Goal: Transaction & Acquisition: Purchase product/service

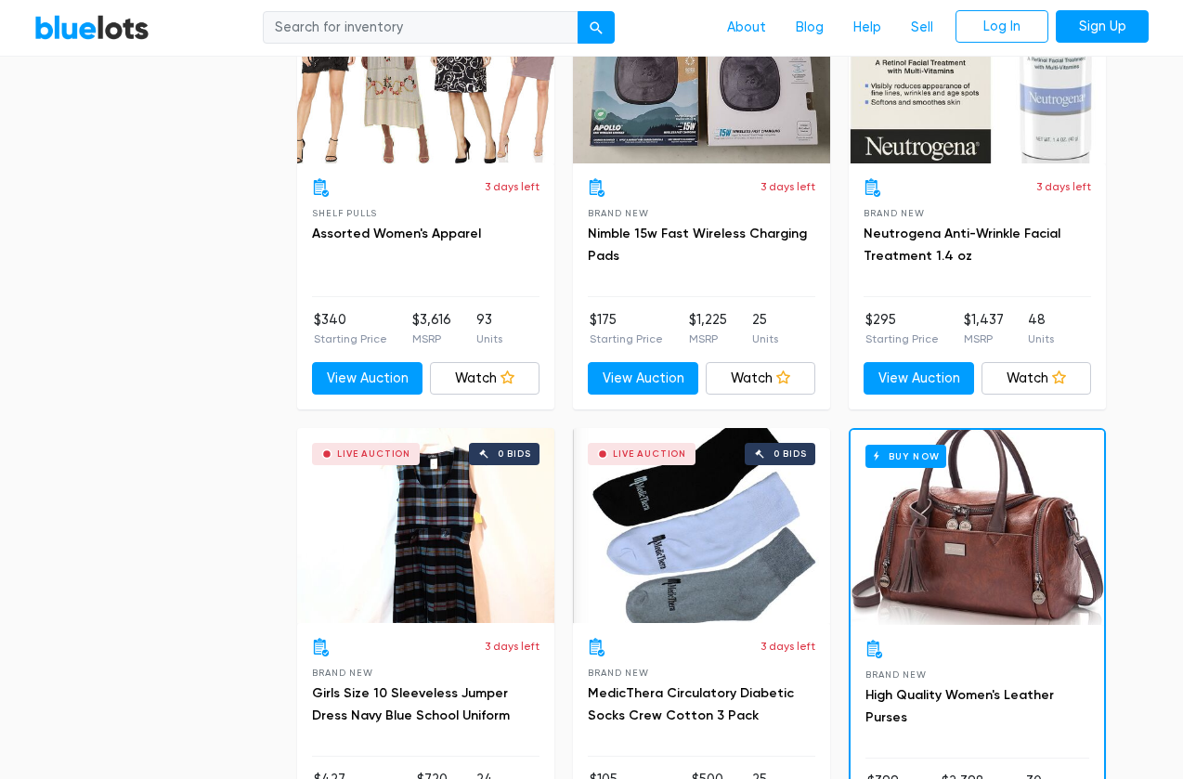
scroll to position [2031, 0]
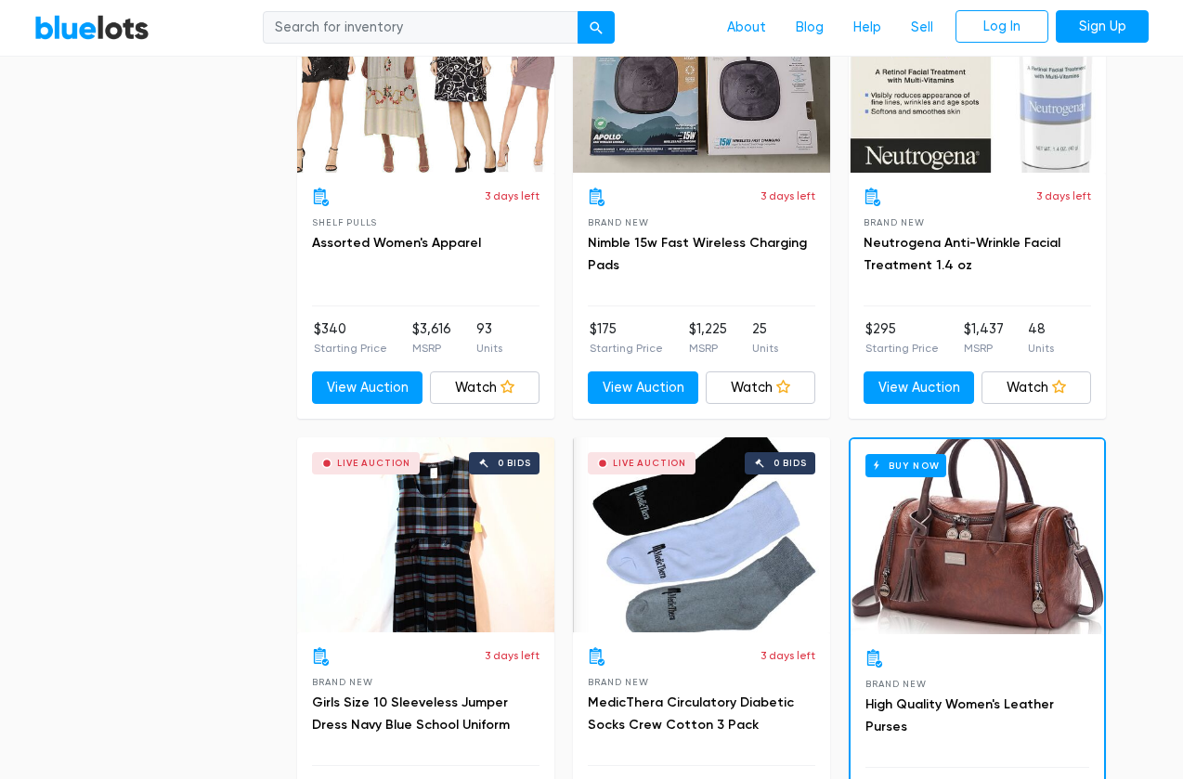
click at [952, 125] on div "Live Auction 0 bids" at bounding box center [976, 75] width 257 height 195
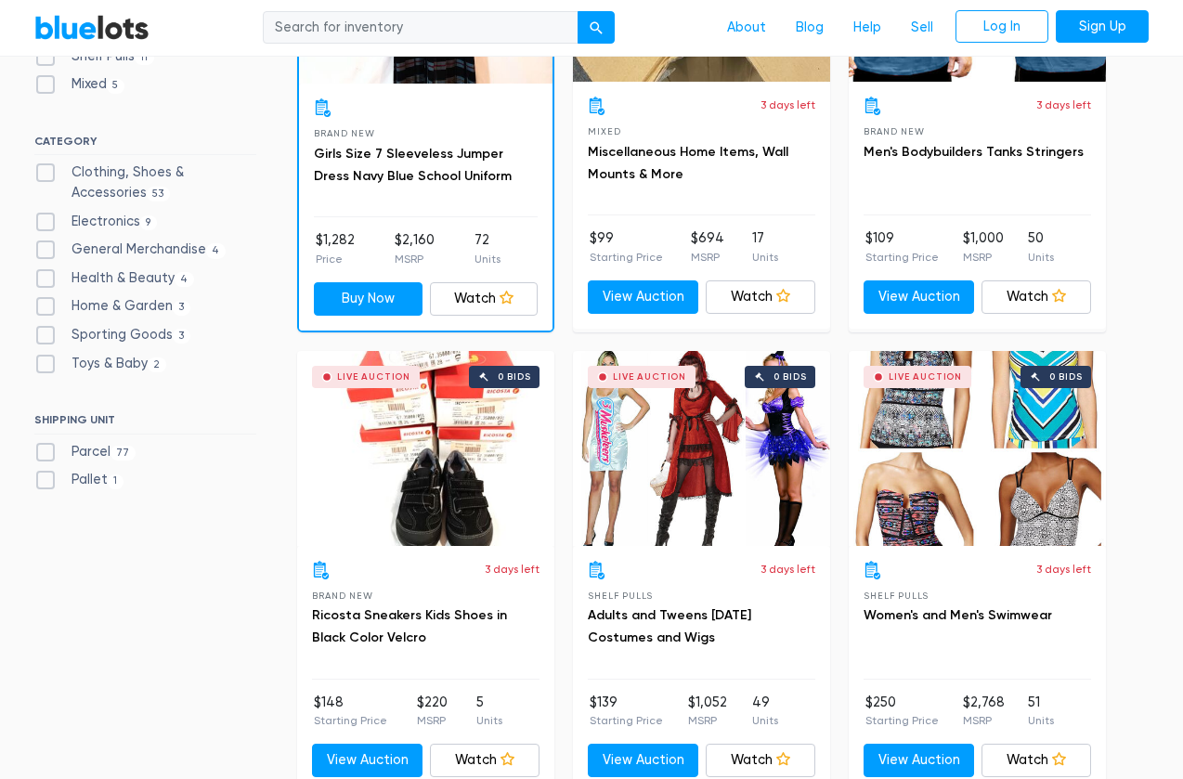
scroll to position [742, 0]
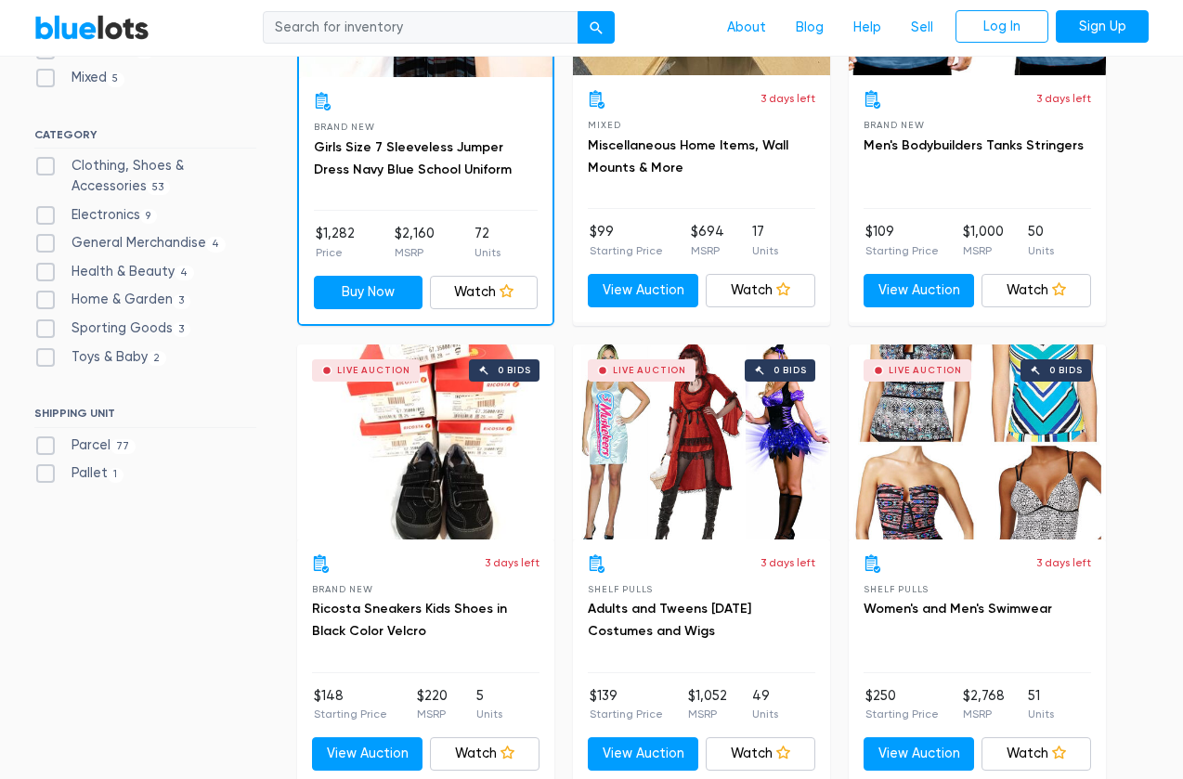
click at [46, 262] on label "Health & Beauty 4" at bounding box center [114, 272] width 160 height 20
click at [46, 262] on Beauty"] "Health & Beauty 4" at bounding box center [40, 268] width 12 height 12
checkbox Beauty"] "true"
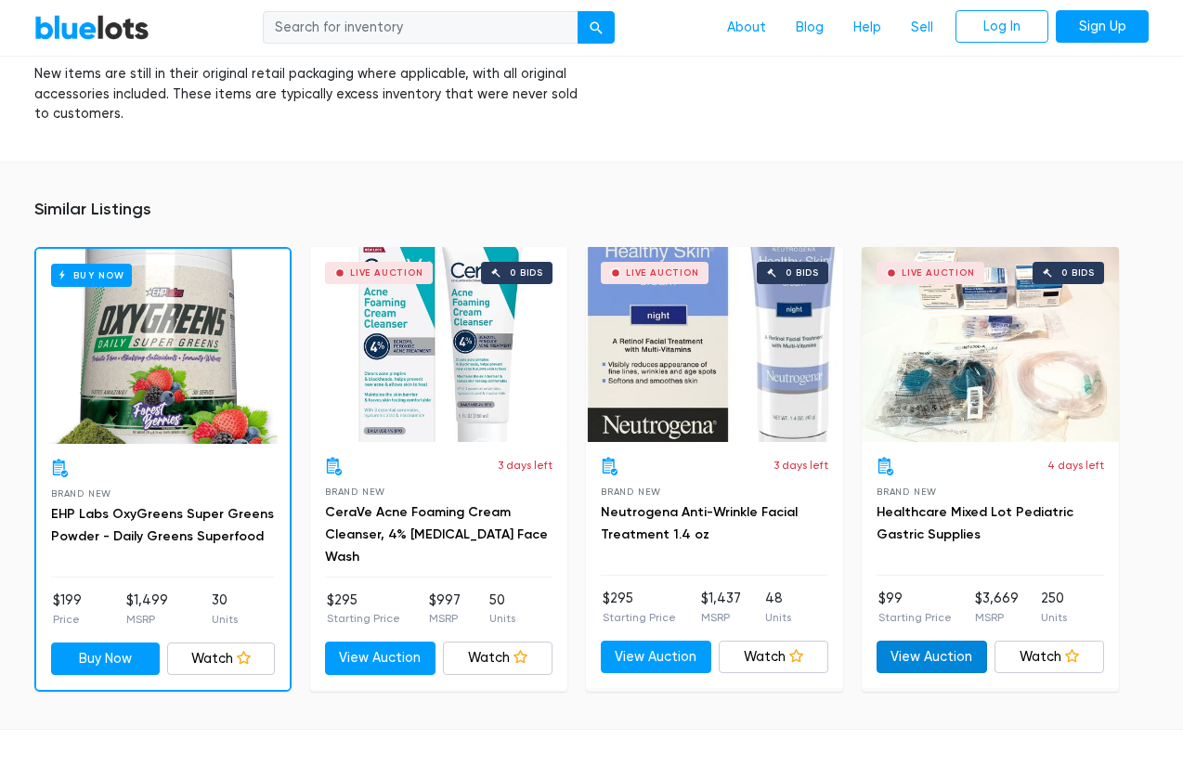
scroll to position [1156, 0]
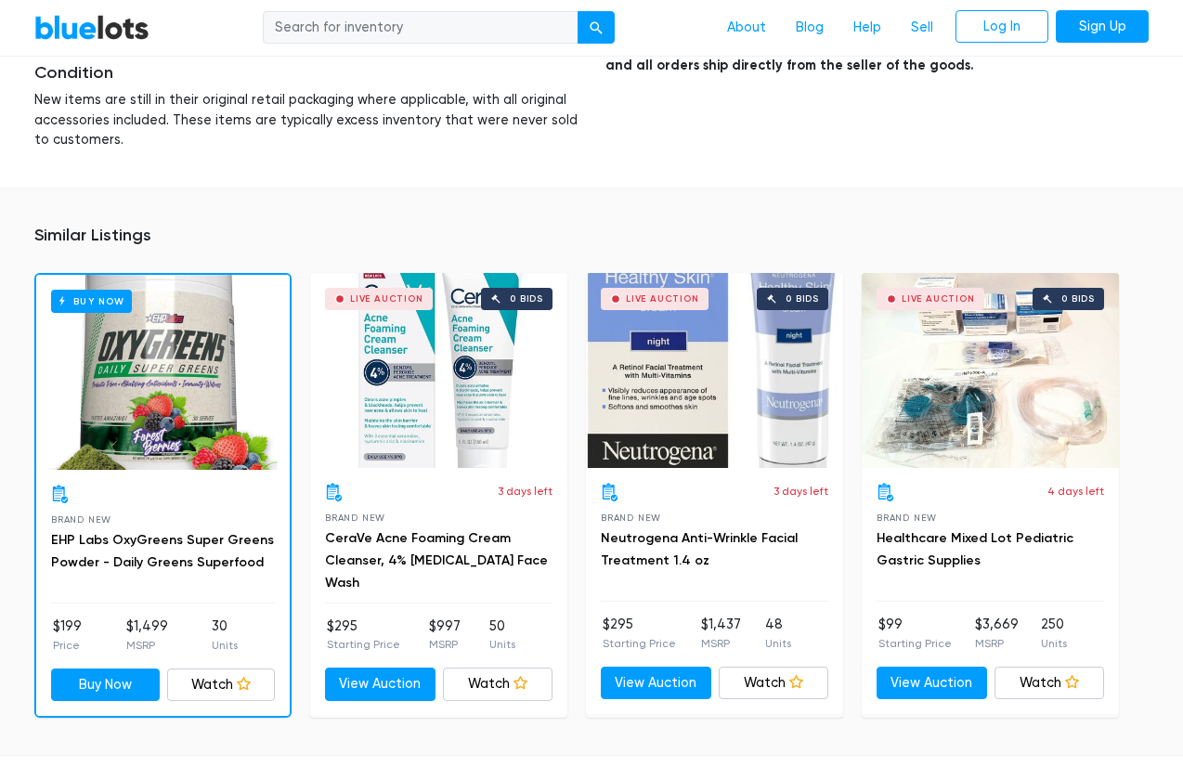
click at [485, 379] on div "Live Auction 0 bids" at bounding box center [438, 370] width 257 height 195
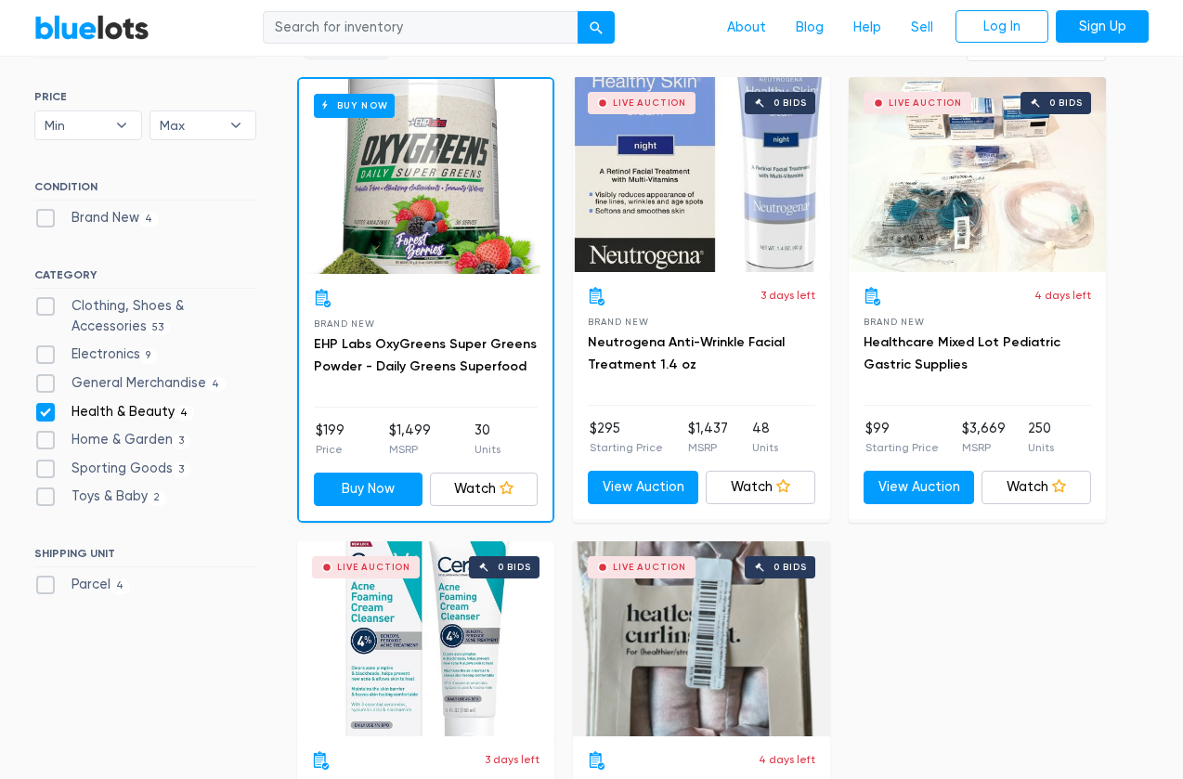
scroll to position [544, 0]
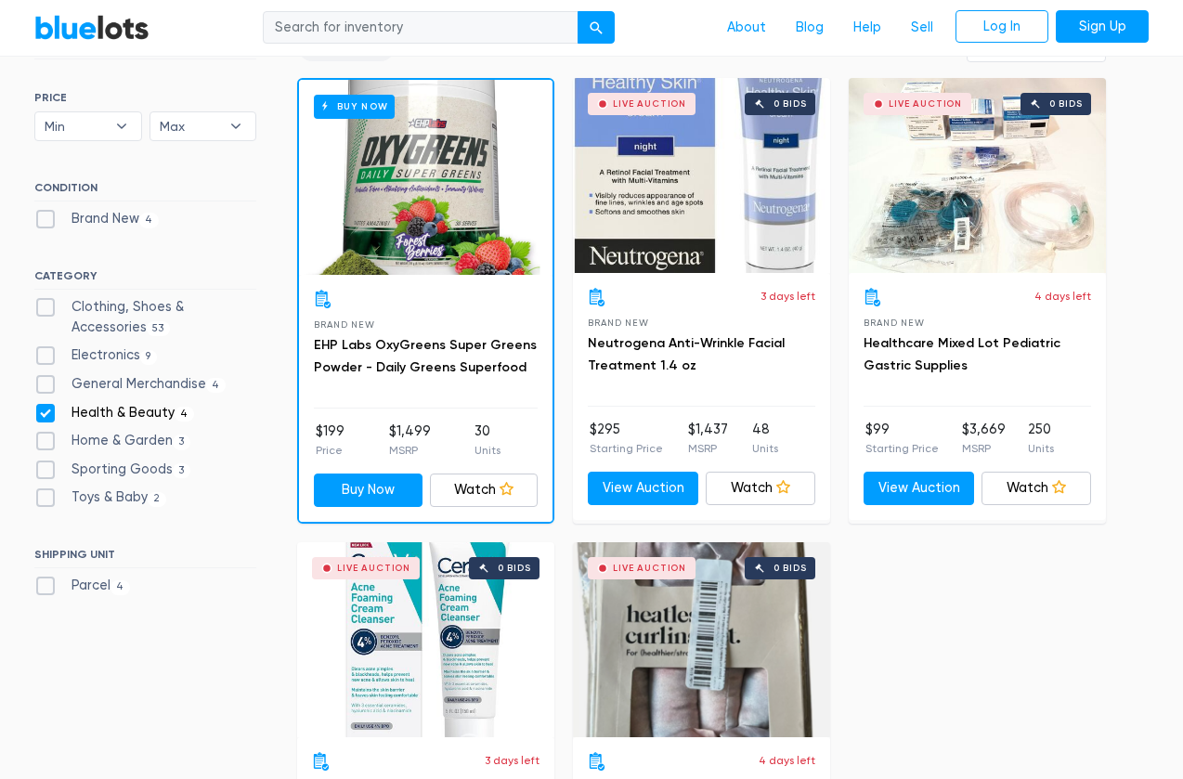
click at [755, 206] on div "Live Auction 0 bids" at bounding box center [701, 175] width 257 height 195
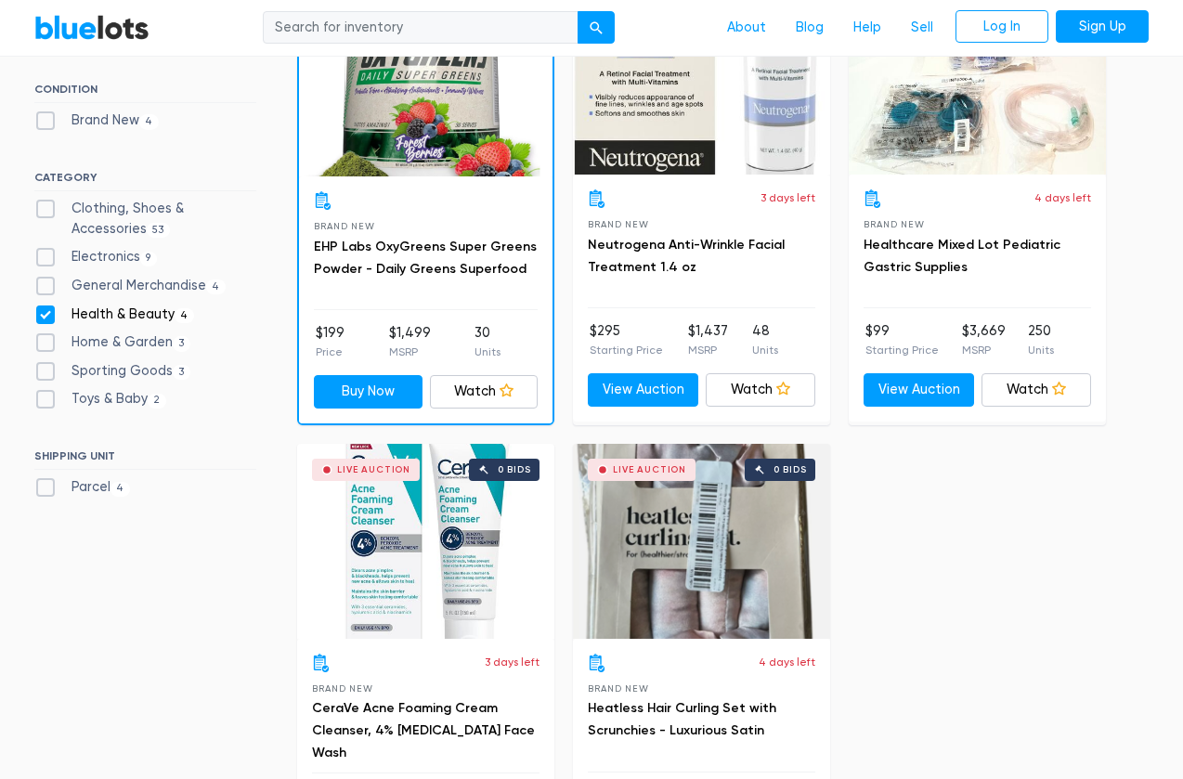
scroll to position [650, 0]
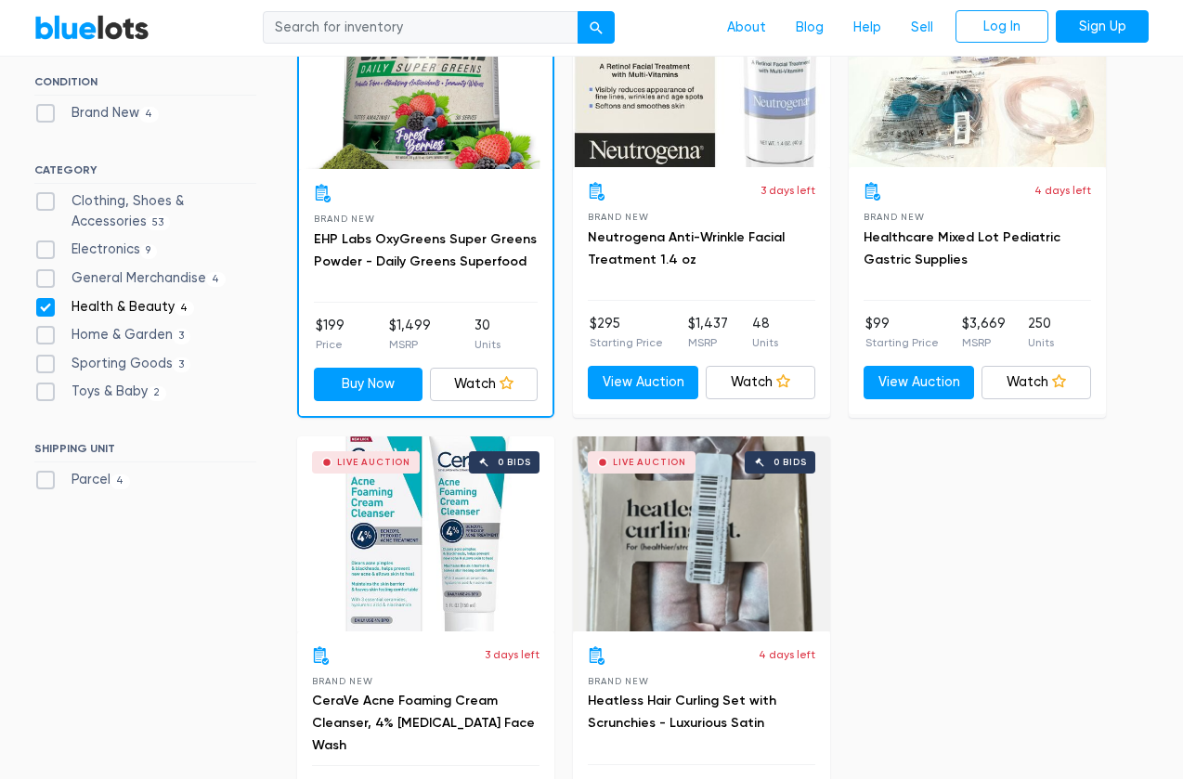
click at [39, 298] on label "Health & Beauty 4" at bounding box center [114, 307] width 160 height 20
click at [39, 298] on Beauty"] "Health & Beauty 4" at bounding box center [40, 303] width 12 height 12
checkbox Beauty"] "false"
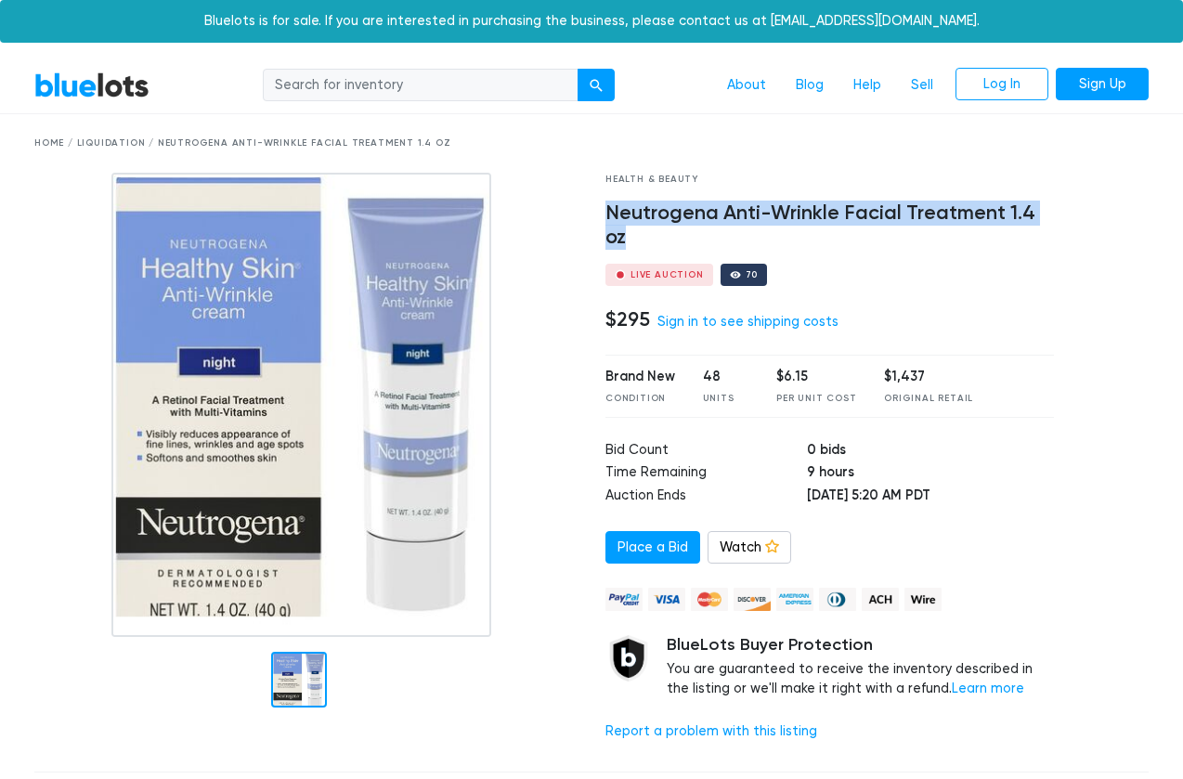
drag, startPoint x: 632, startPoint y: 234, endPoint x: 594, endPoint y: 211, distance: 44.6
click at [594, 210] on div "Health & Beauty Neutrogena Anti-Wrinkle Facial Treatment 1.4 oz Live Auction 70…" at bounding box center [829, 465] width 476 height 584
copy h4 "Neutrogena Anti-Wrinkle Facial Treatment 1.4 oz"
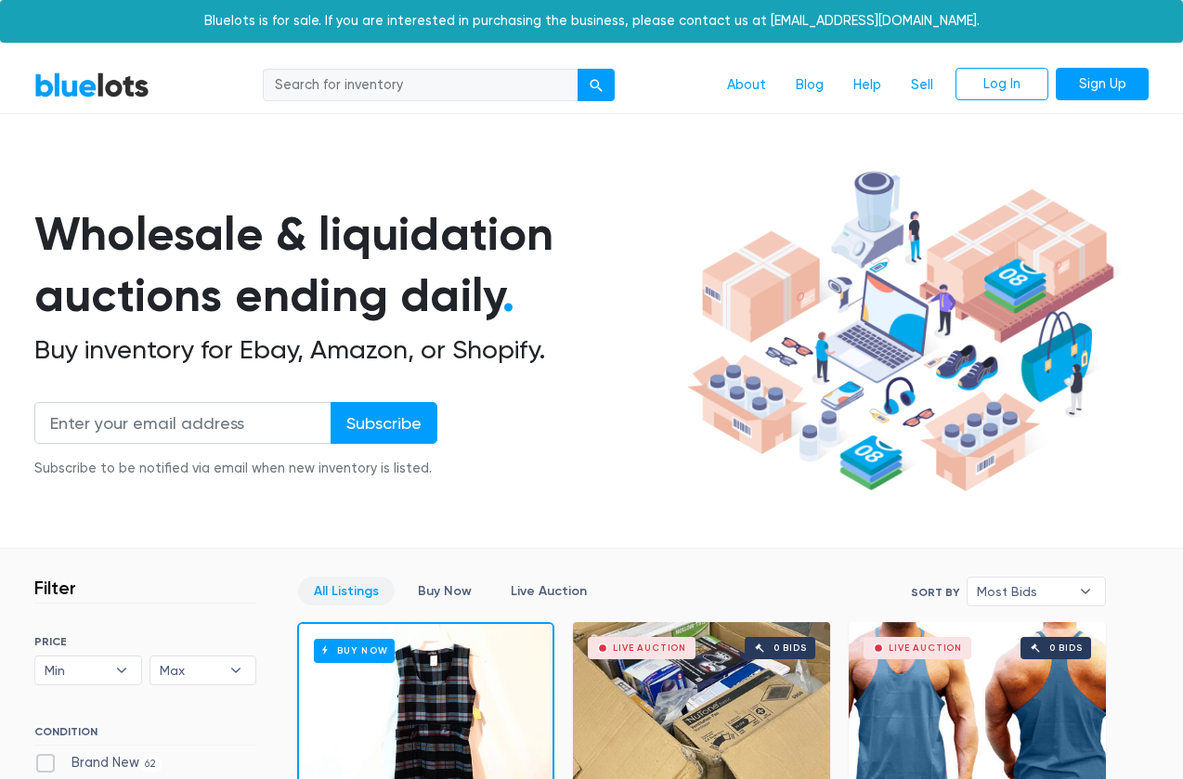
scroll to position [498, 0]
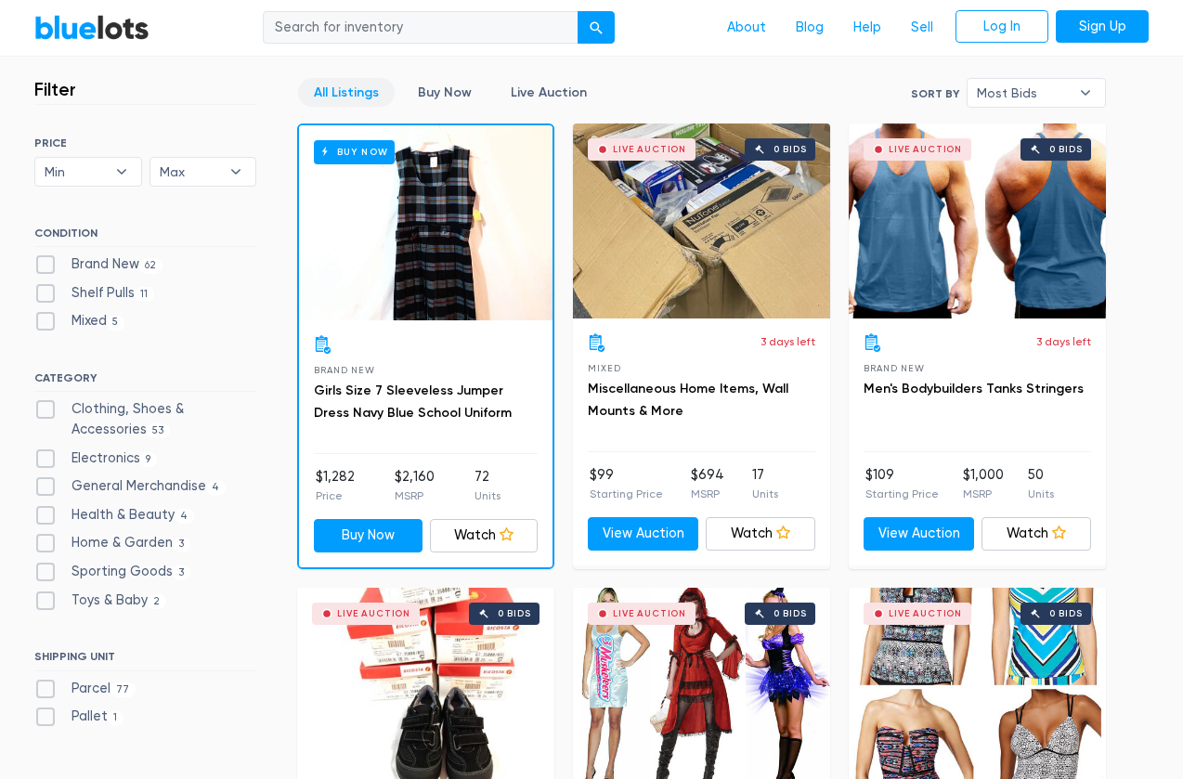
click at [48, 457] on label "Electronics 9" at bounding box center [95, 458] width 123 height 20
click at [46, 457] on input "Electronics 9" at bounding box center [40, 454] width 12 height 12
checkbox input "true"
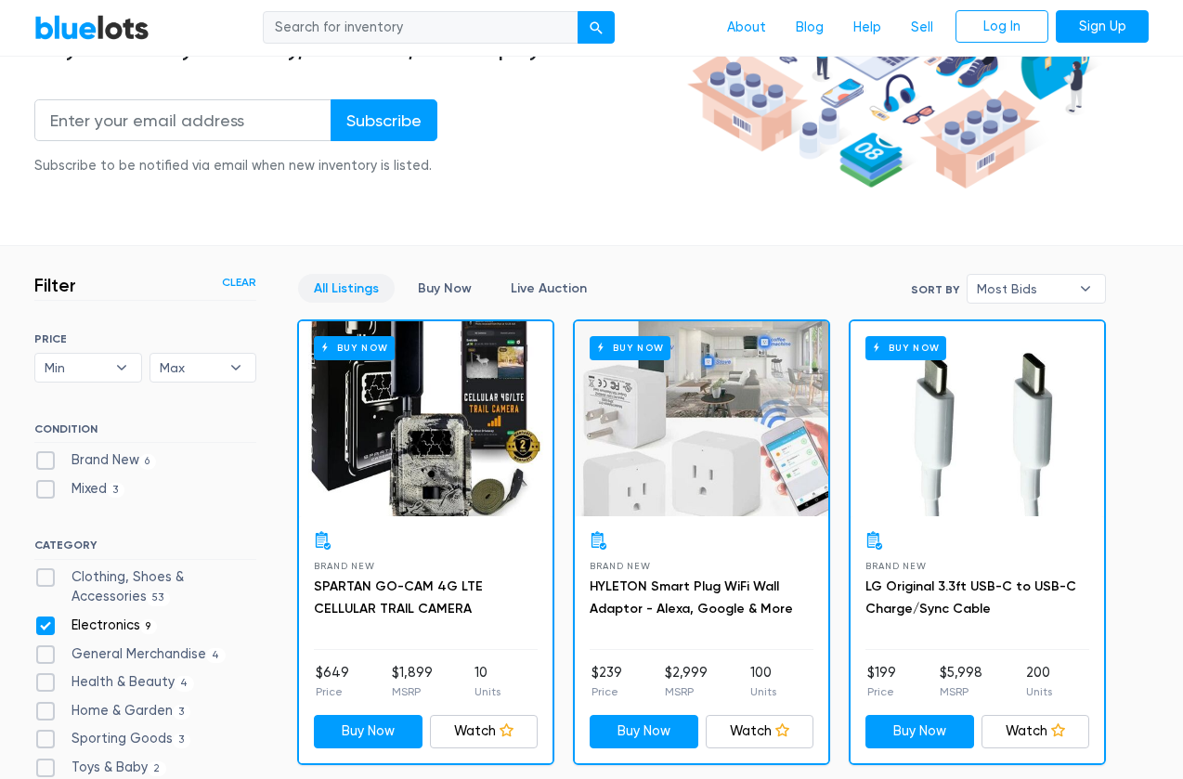
scroll to position [275, 0]
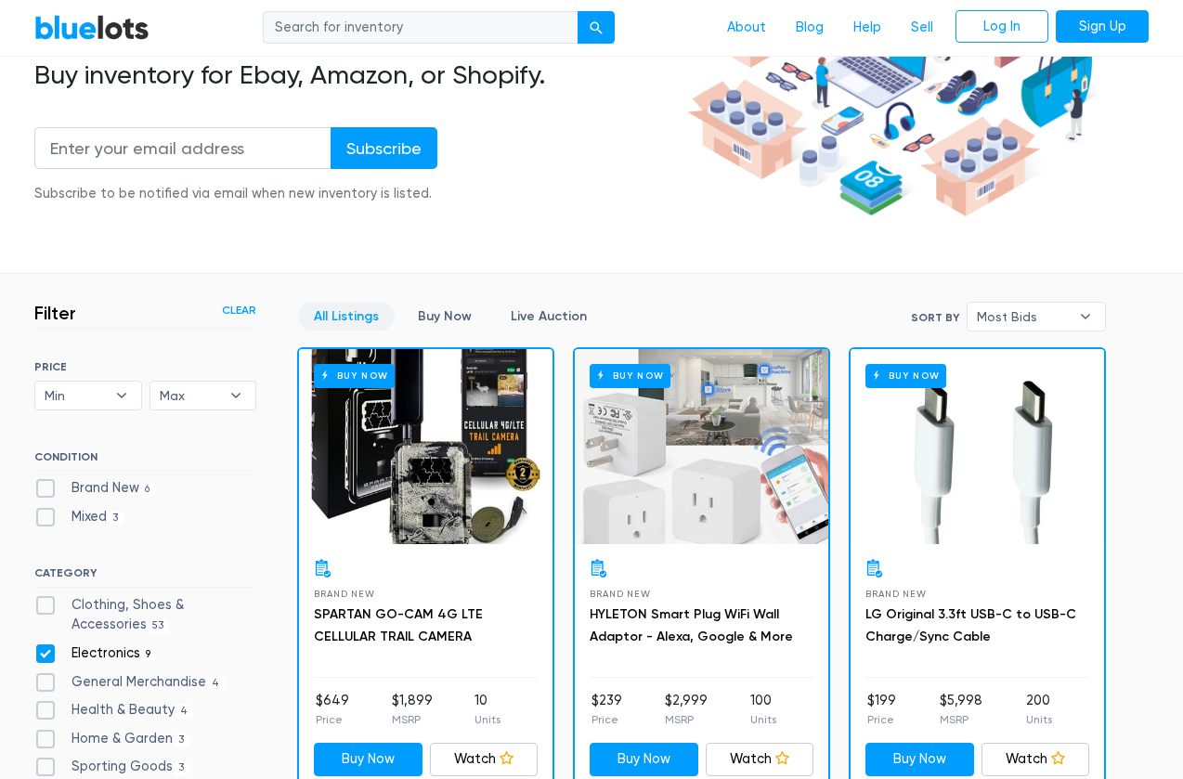
click at [48, 600] on label "Clothing, Shoes & Accessories 53" at bounding box center [145, 615] width 222 height 40
click at [46, 600] on Accessories"] "Clothing, Shoes & Accessories 53" at bounding box center [40, 601] width 12 height 12
checkbox Accessories"] "true"
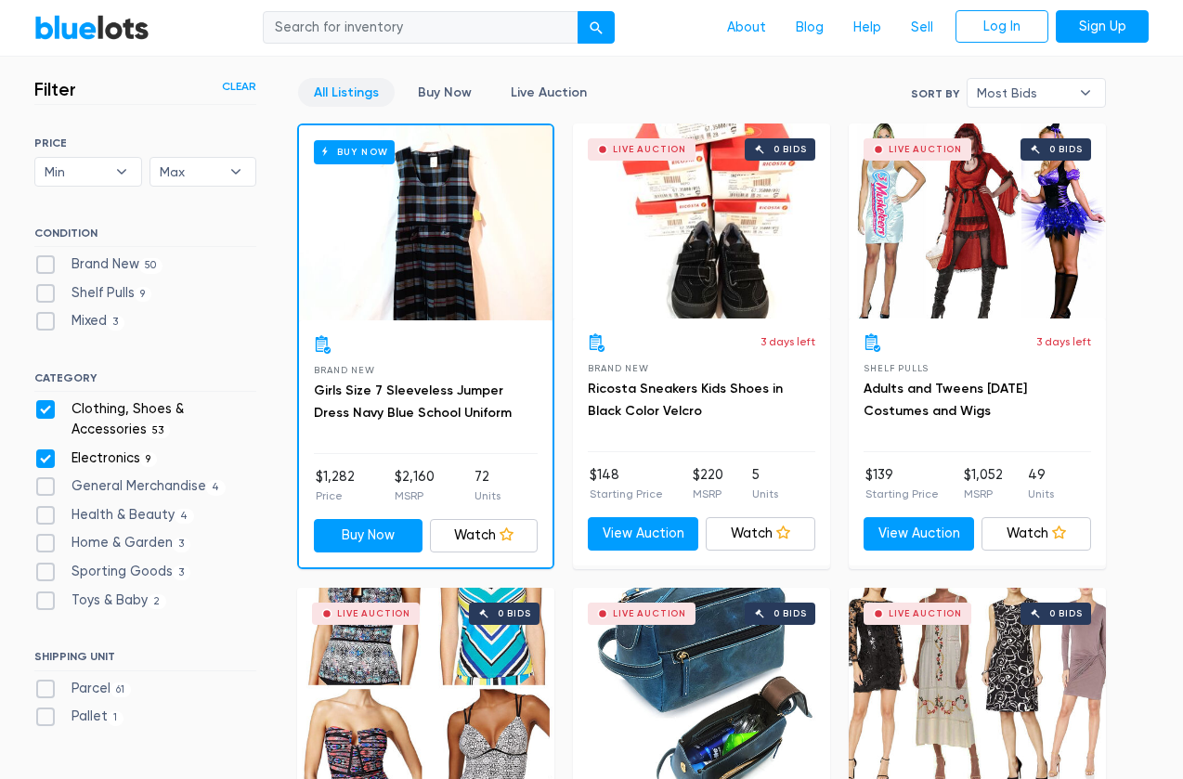
click at [44, 457] on label "Electronics 9" at bounding box center [95, 458] width 123 height 20
click at [44, 457] on input "Electronics 9" at bounding box center [40, 454] width 12 height 12
checkbox input "false"
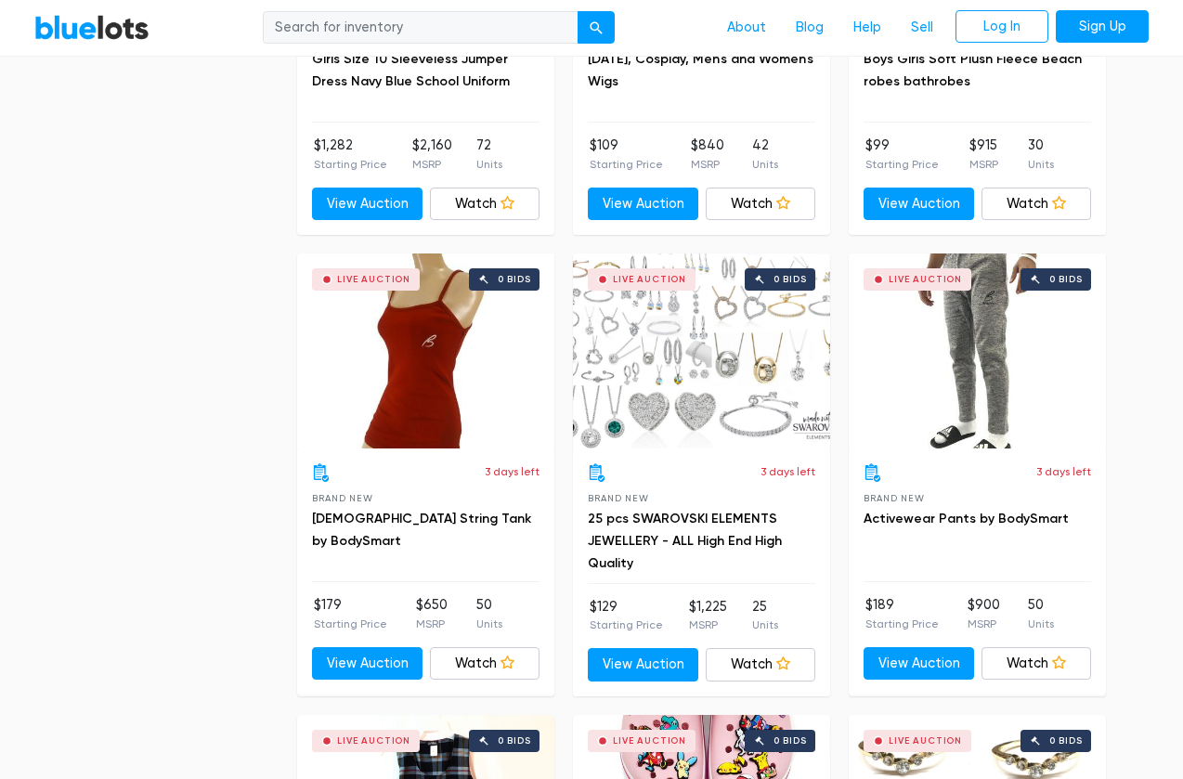
scroll to position [6360, 0]
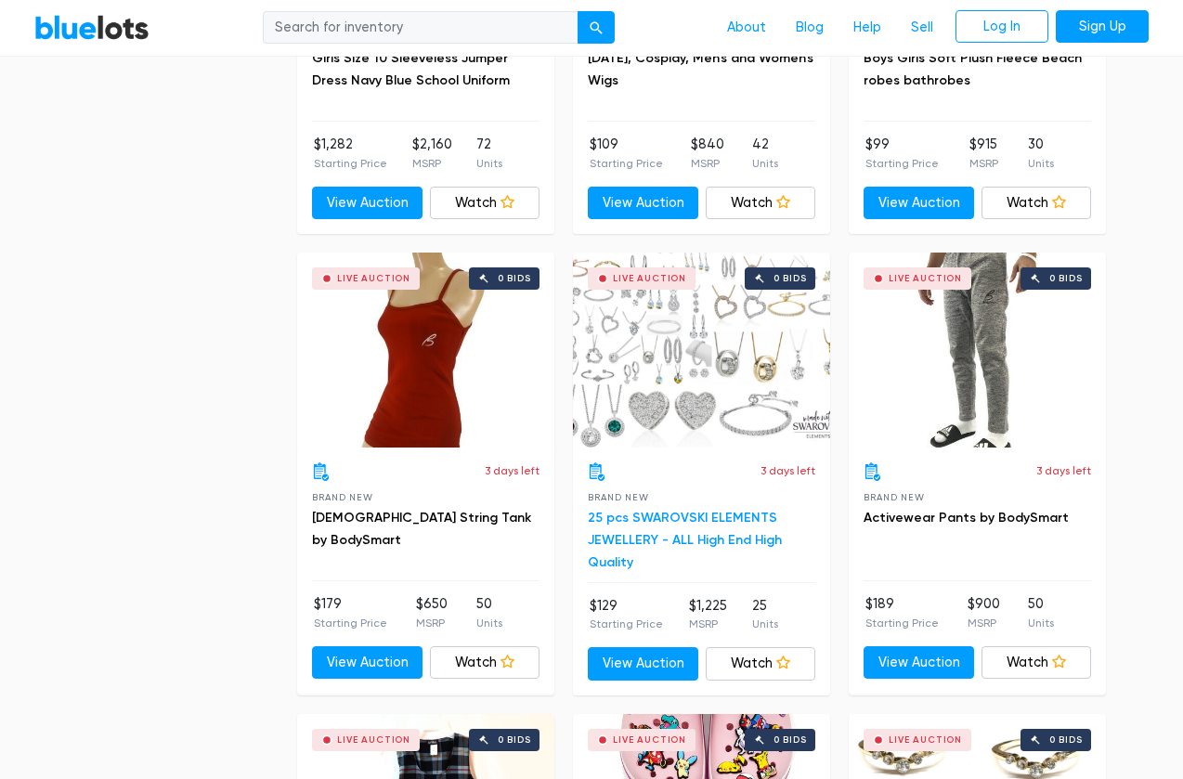
click at [660, 510] on link "25 pcs SWAROVSKI ELEMENTS JEWELLERY - ALL High End High Quality" at bounding box center [685, 540] width 194 height 60
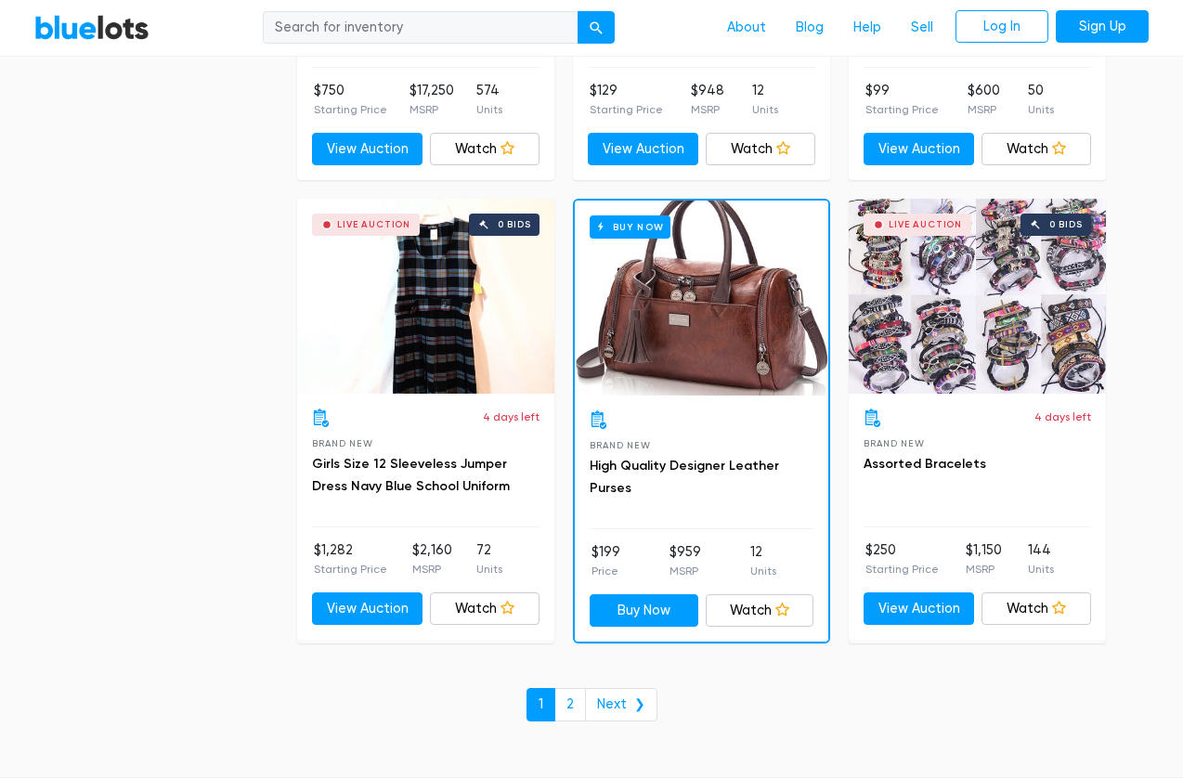
scroll to position [7796, 0]
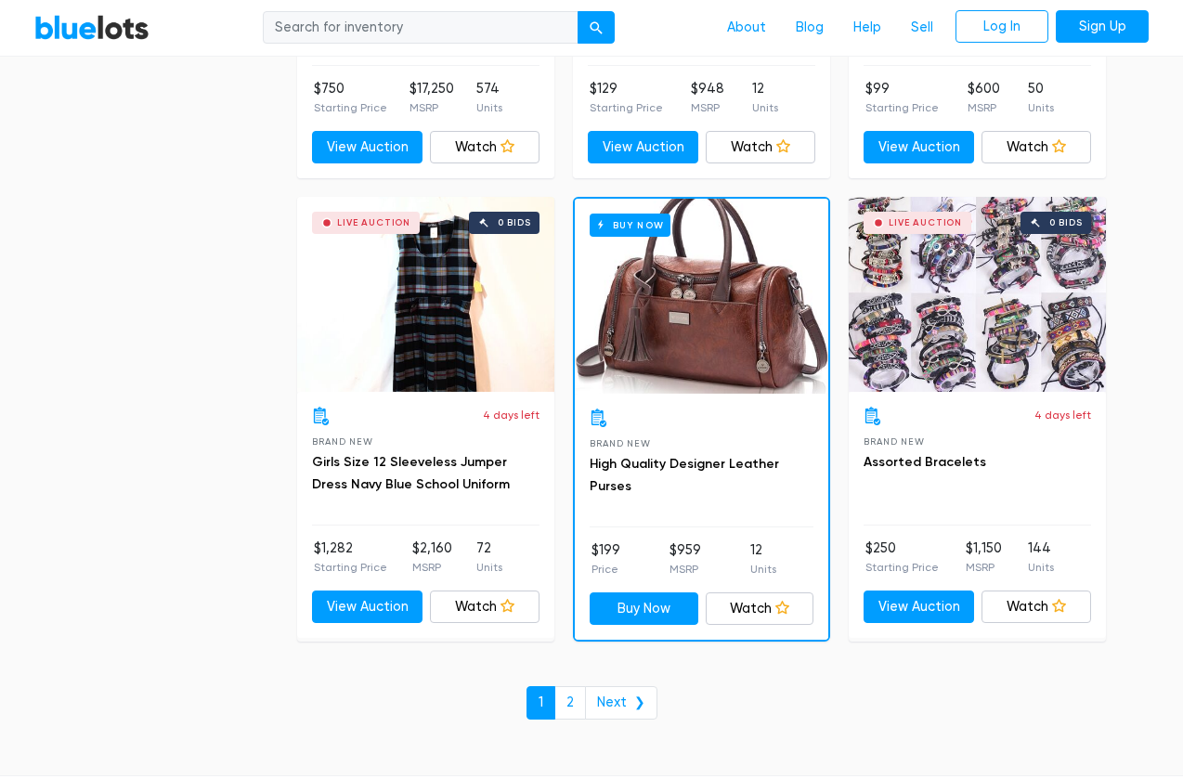
click at [912, 309] on div "Live Auction 0 bids" at bounding box center [976, 294] width 257 height 195
click at [669, 300] on div "Buy Now" at bounding box center [701, 296] width 253 height 195
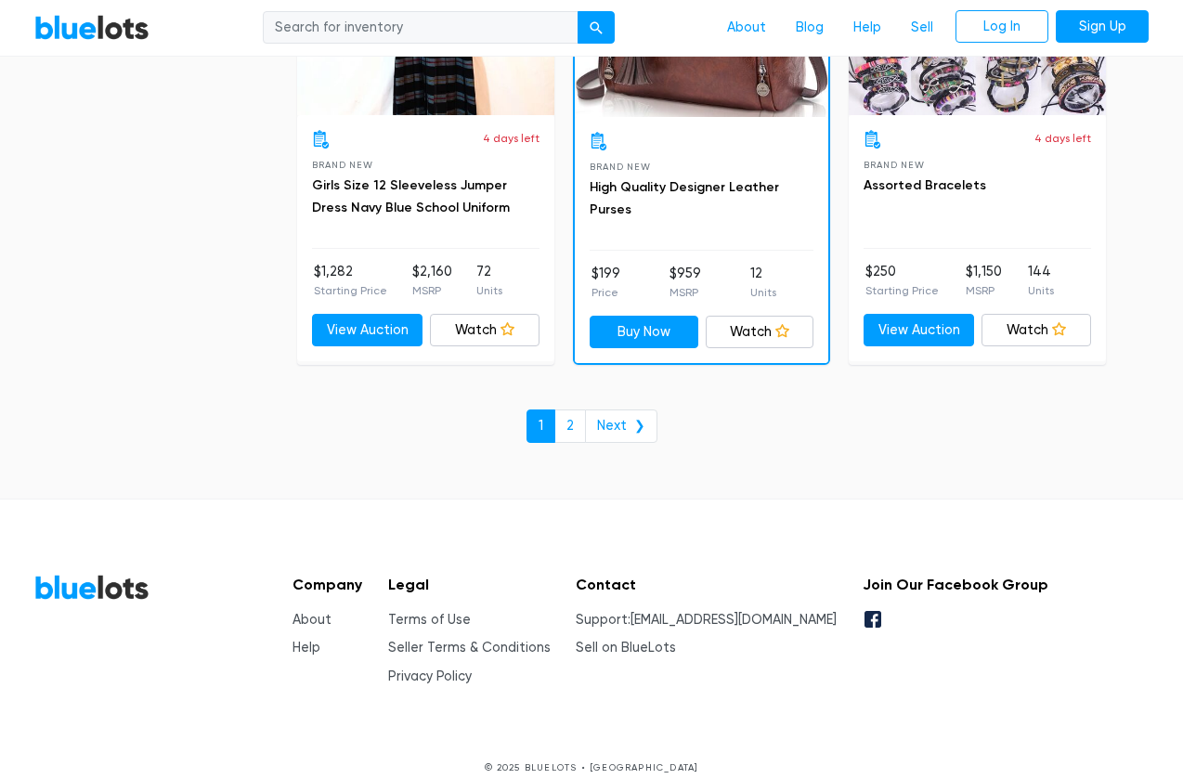
scroll to position [8072, 0]
click at [573, 410] on link "2" at bounding box center [570, 426] width 32 height 33
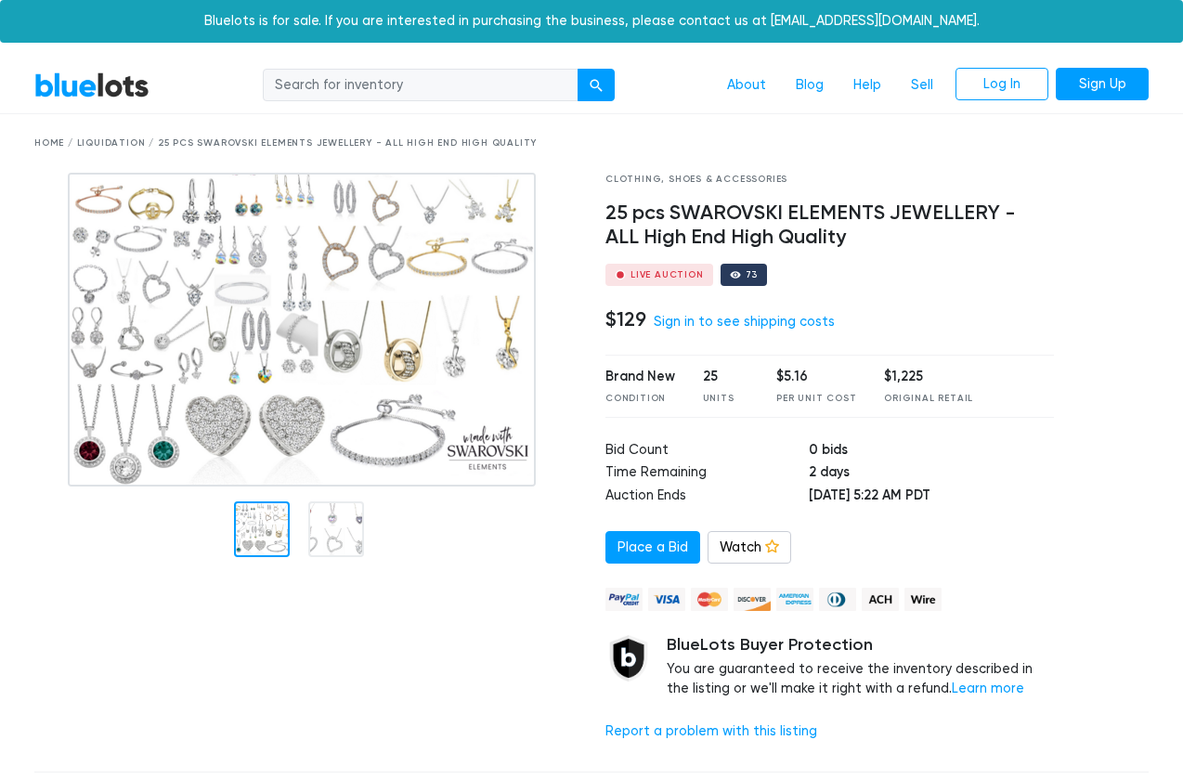
click at [269, 294] on img at bounding box center [302, 330] width 468 height 314
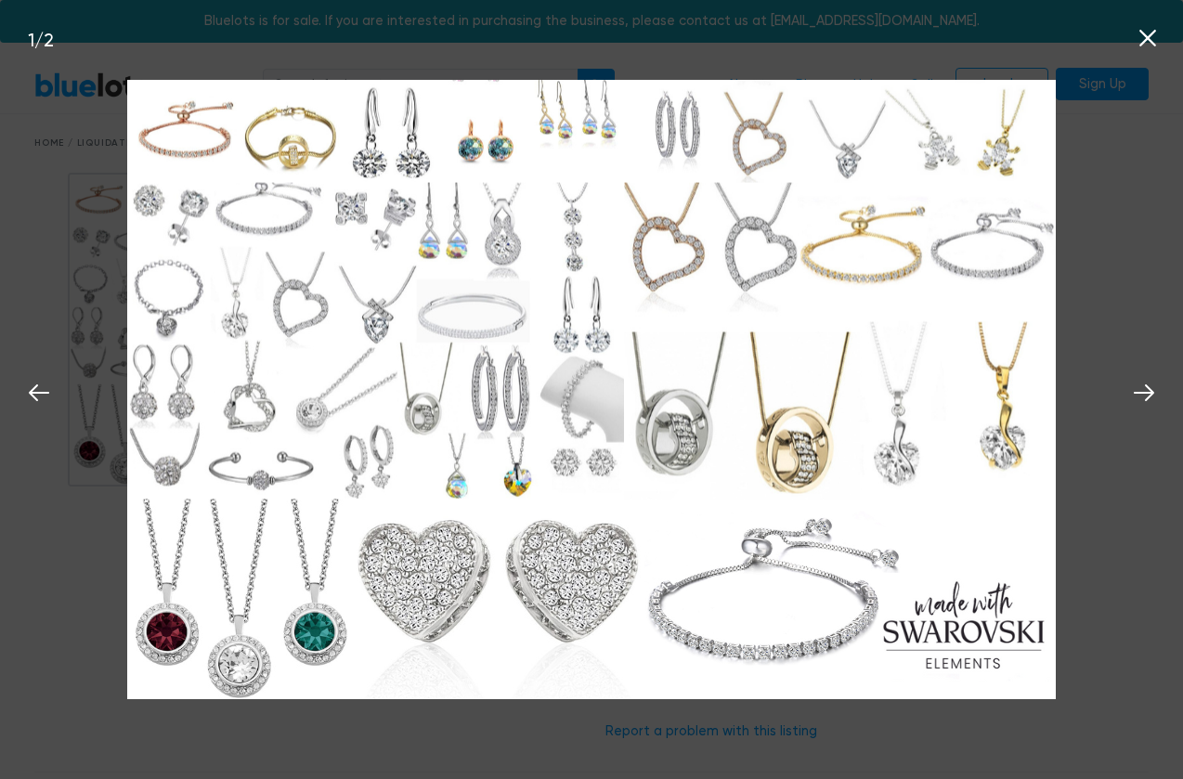
click at [1146, 35] on icon at bounding box center [1147, 38] width 28 height 28
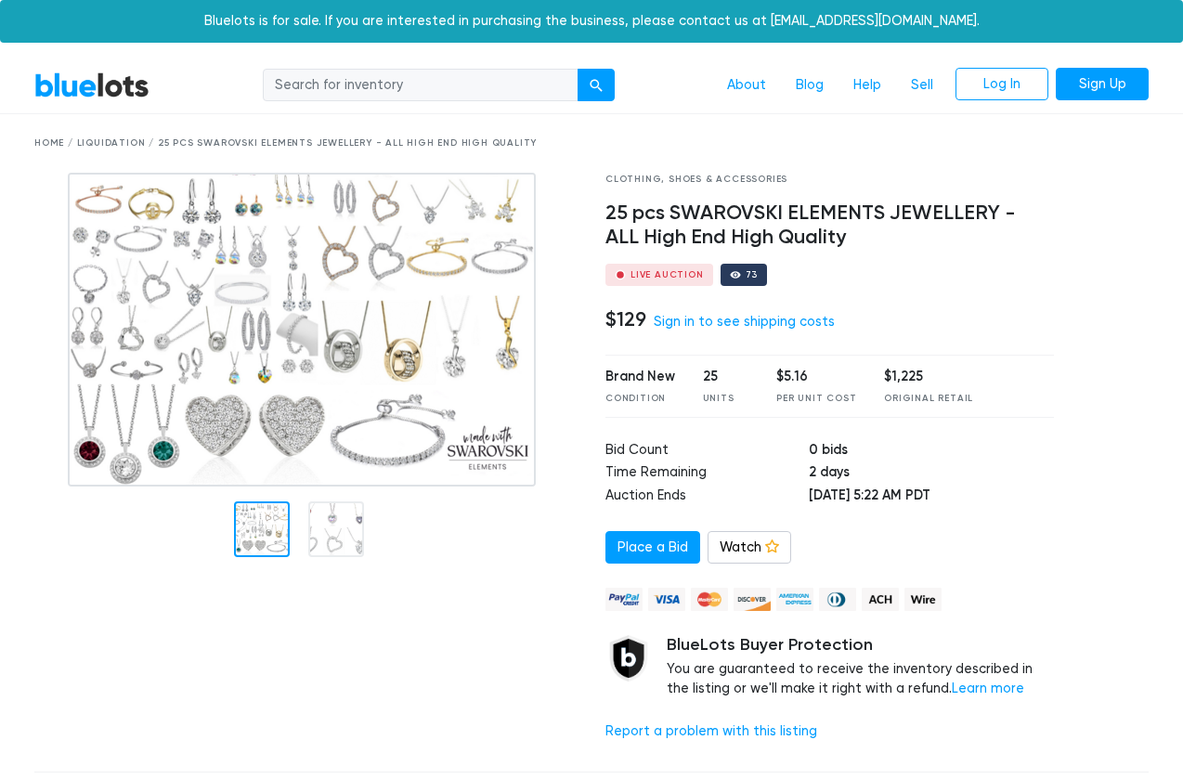
click at [45, 140] on div "Home / Liquidation / 25 pcs SWAROVSKI ELEMENTS JEWELLERY - ALL High End High Qu…" at bounding box center [591, 143] width 1114 height 14
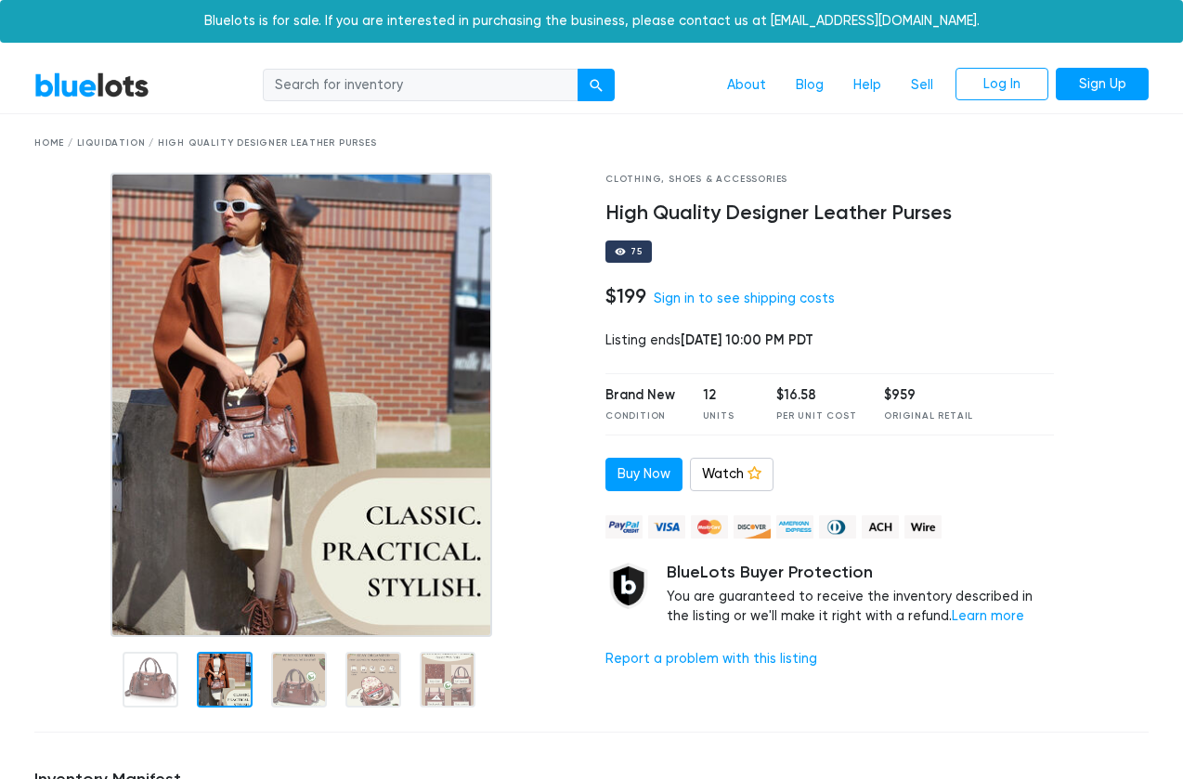
click at [227, 682] on div at bounding box center [225, 680] width 56 height 56
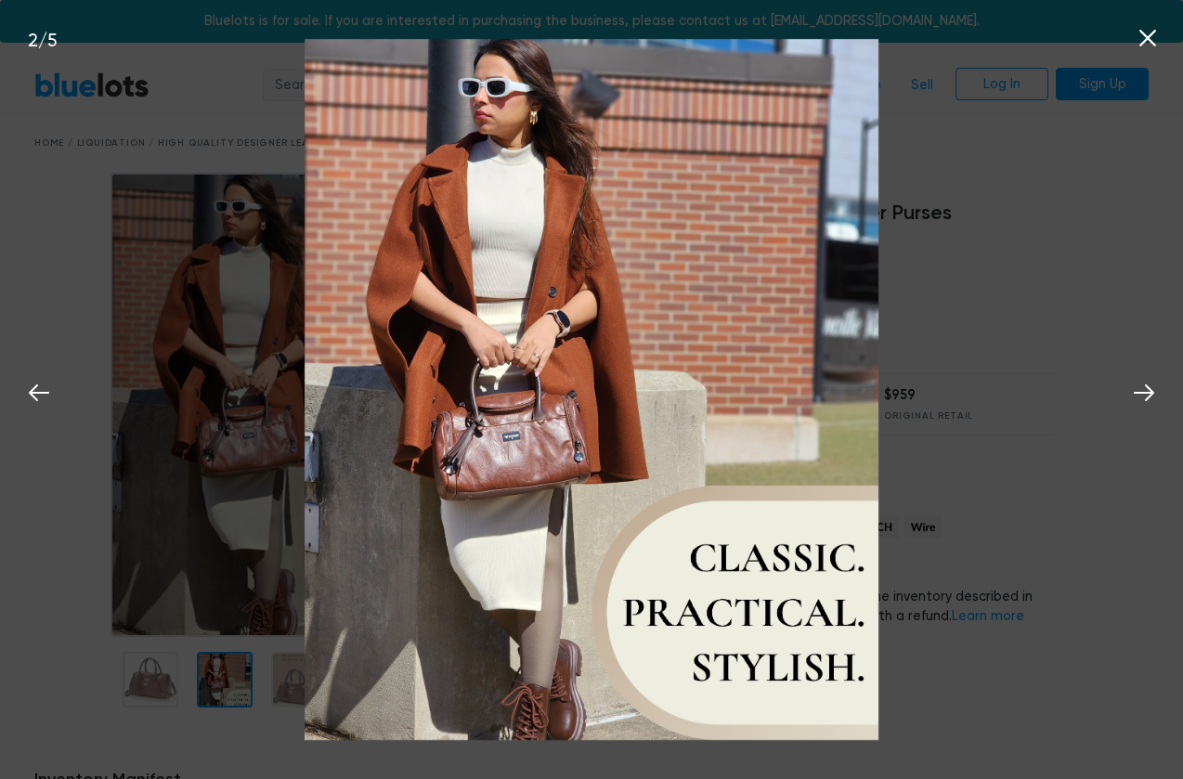
click at [291, 679] on div "2 / 5" at bounding box center [591, 389] width 1183 height 779
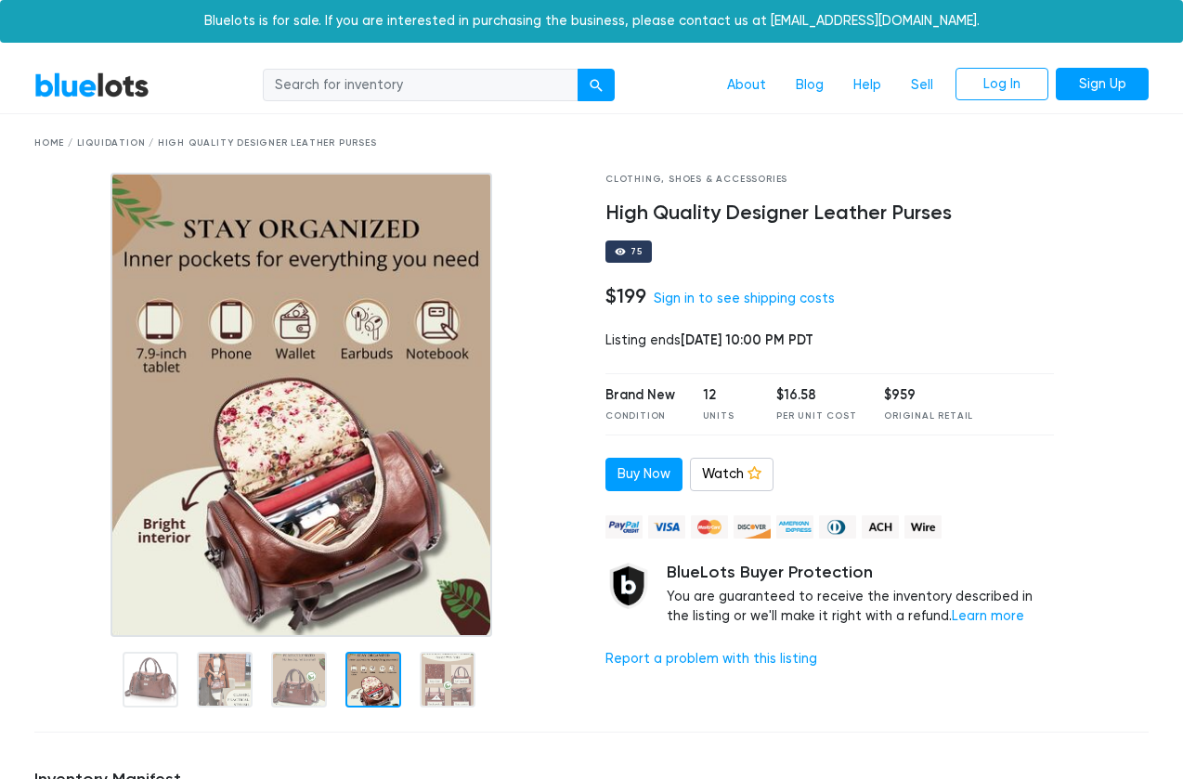
click at [371, 674] on div at bounding box center [373, 680] width 56 height 56
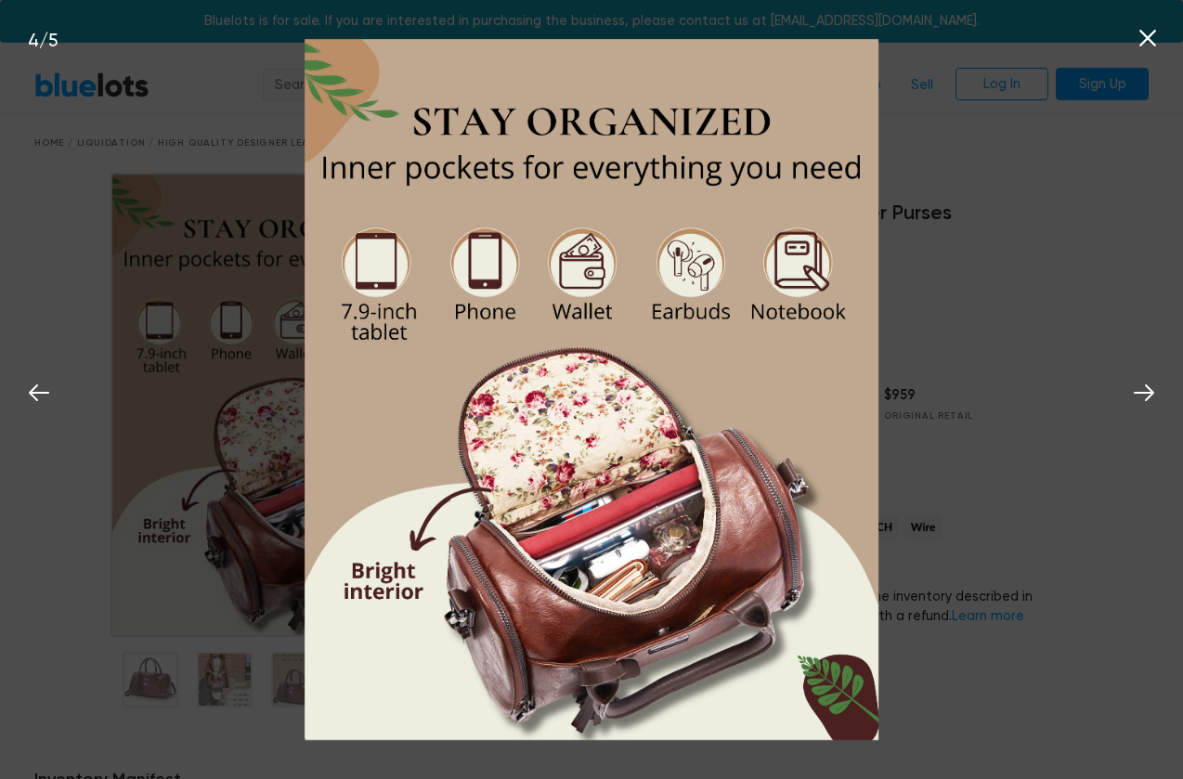
click at [164, 593] on div "4 / 5" at bounding box center [591, 389] width 1183 height 779
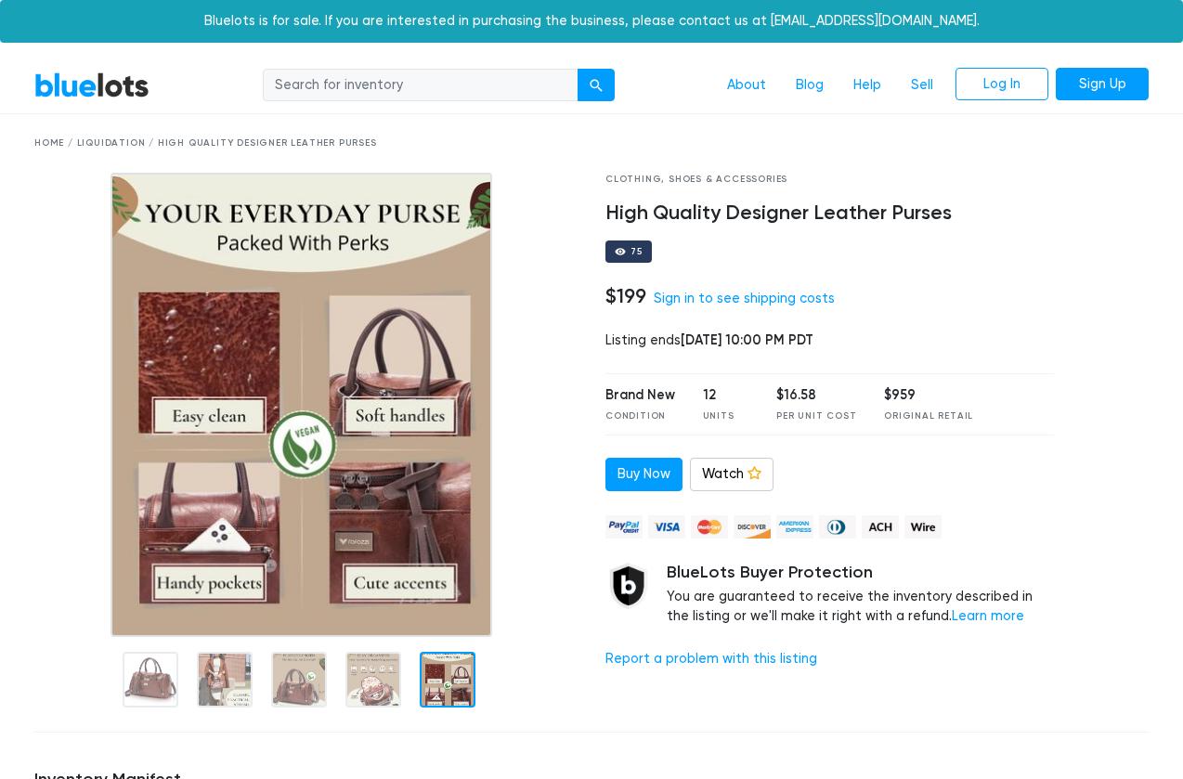
click at [443, 675] on div at bounding box center [448, 680] width 56 height 56
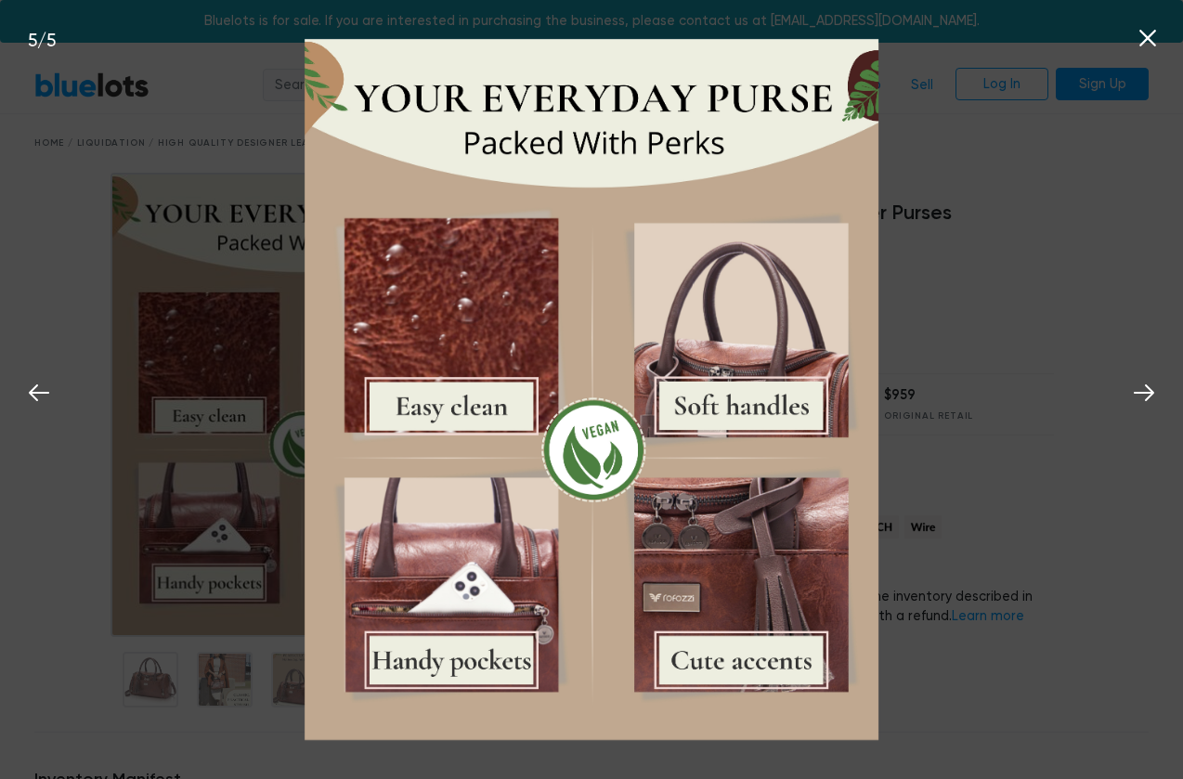
click at [1002, 217] on div "5 / 5" at bounding box center [591, 389] width 1183 height 779
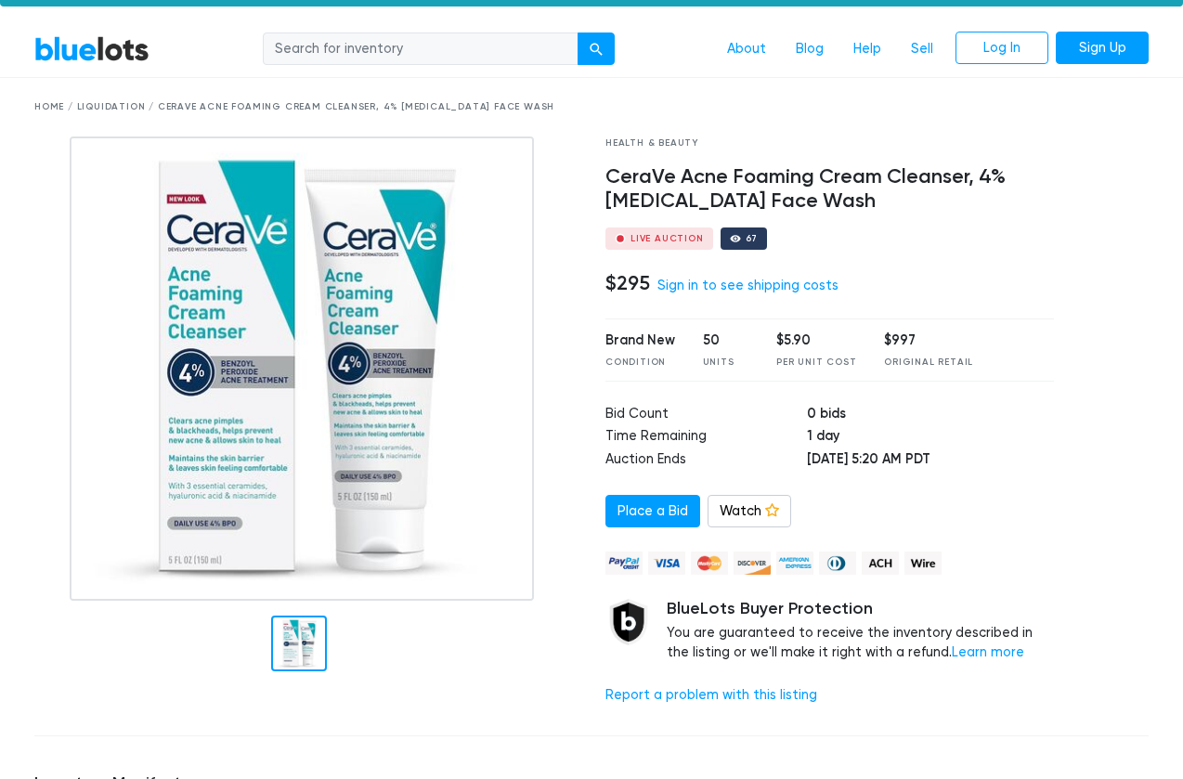
scroll to position [35, 0]
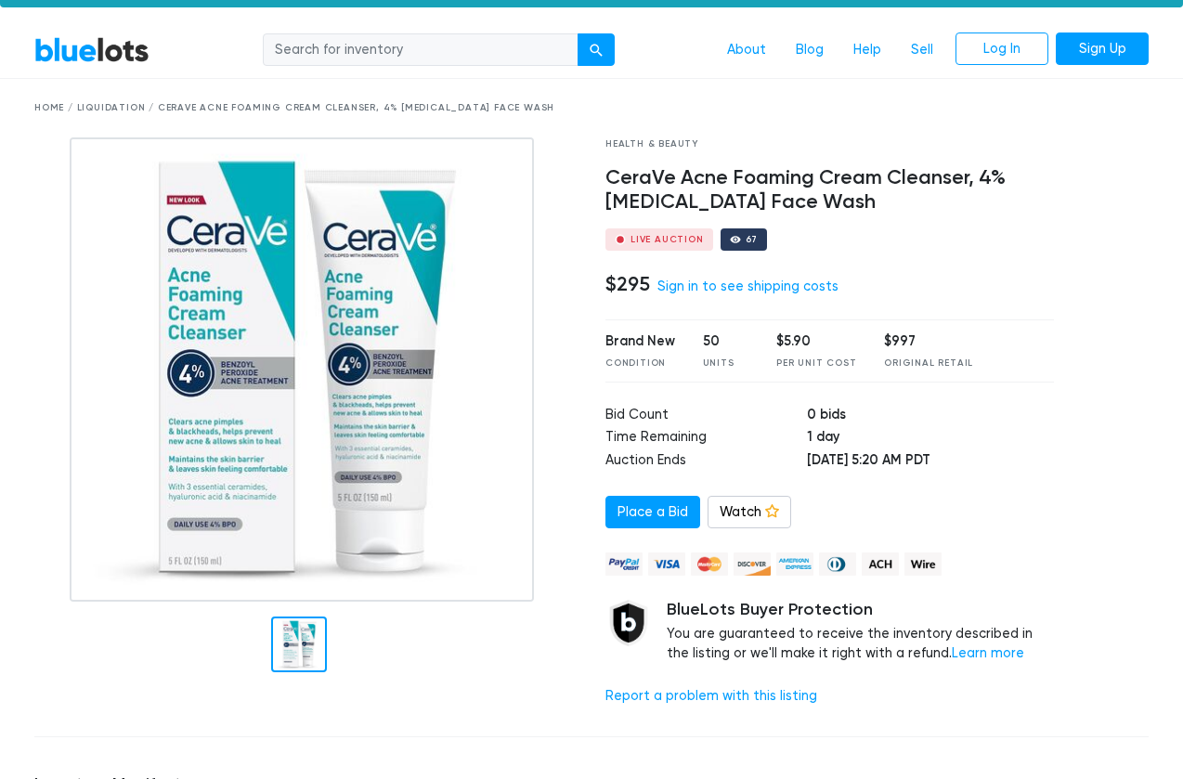
drag, startPoint x: 875, startPoint y: 203, endPoint x: 601, endPoint y: 175, distance: 275.3
click at [601, 175] on div "Health & Beauty CeraVe Acne Foaming Cream Cleanser, 4% Benzoyl Peroxide Face Wa…" at bounding box center [829, 429] width 476 height 584
copy h4 "CeraVe Acne Foaming Cream Cleanser, 4% Benzoyl Peroxide Face Wash"
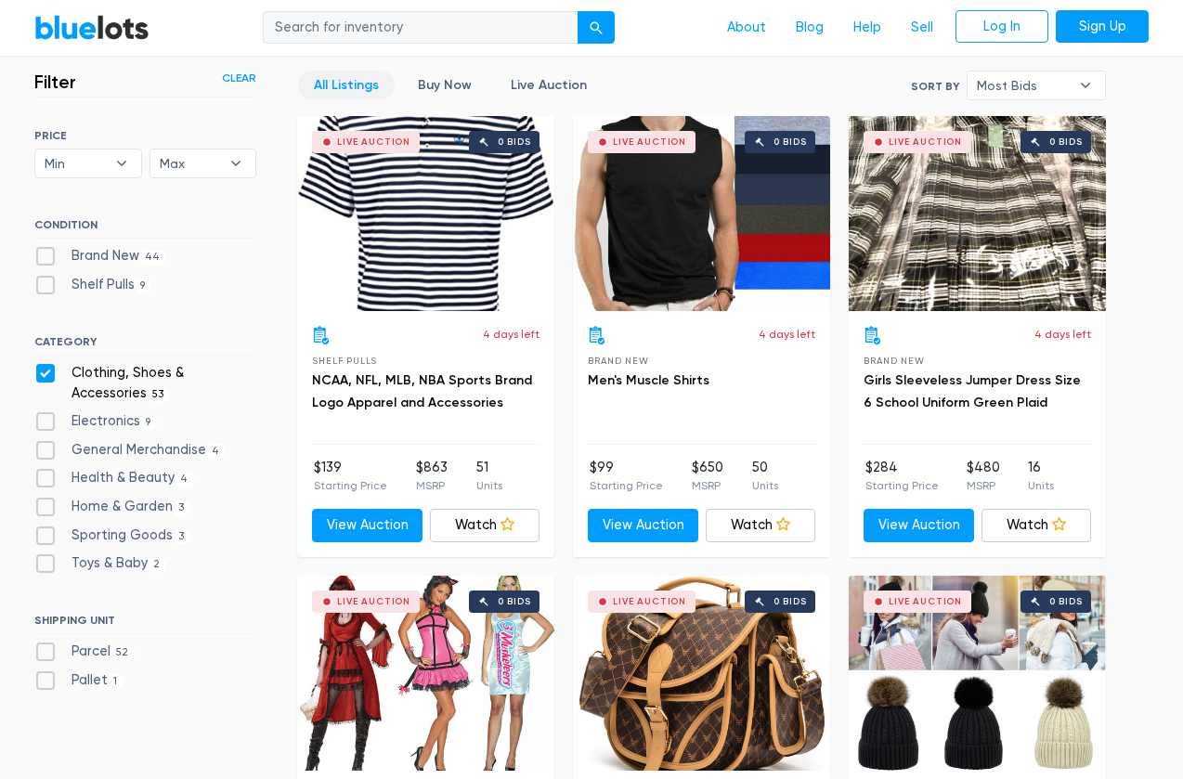
scroll to position [82, 0]
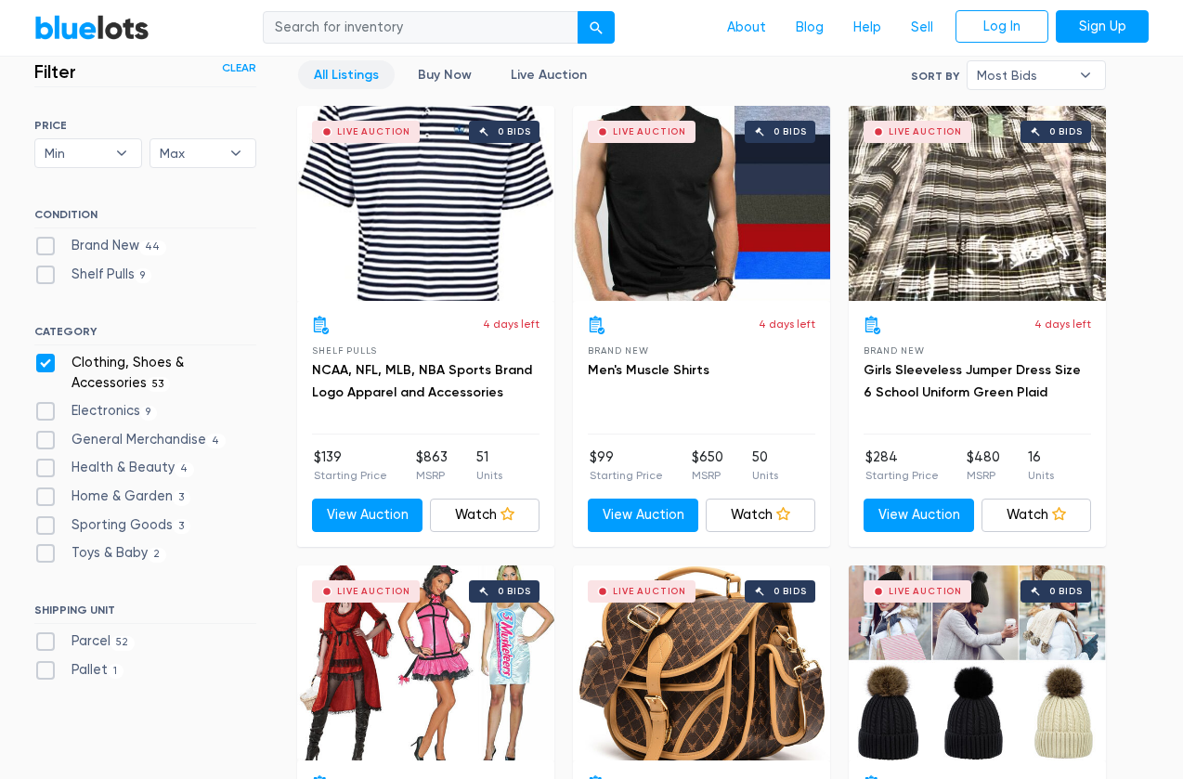
click at [47, 660] on label "Pallet 1" at bounding box center [78, 670] width 89 height 20
click at [46, 660] on input "Pallet 1" at bounding box center [40, 666] width 12 height 12
checkbox input "true"
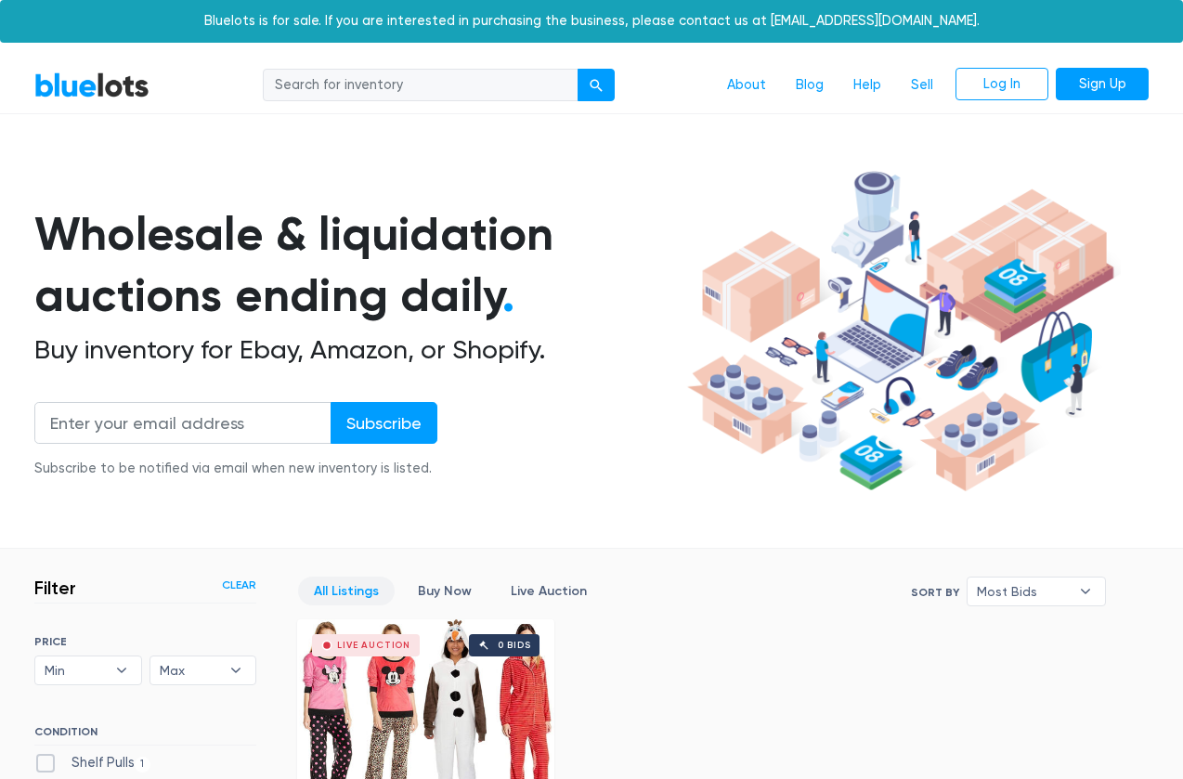
scroll to position [498, 0]
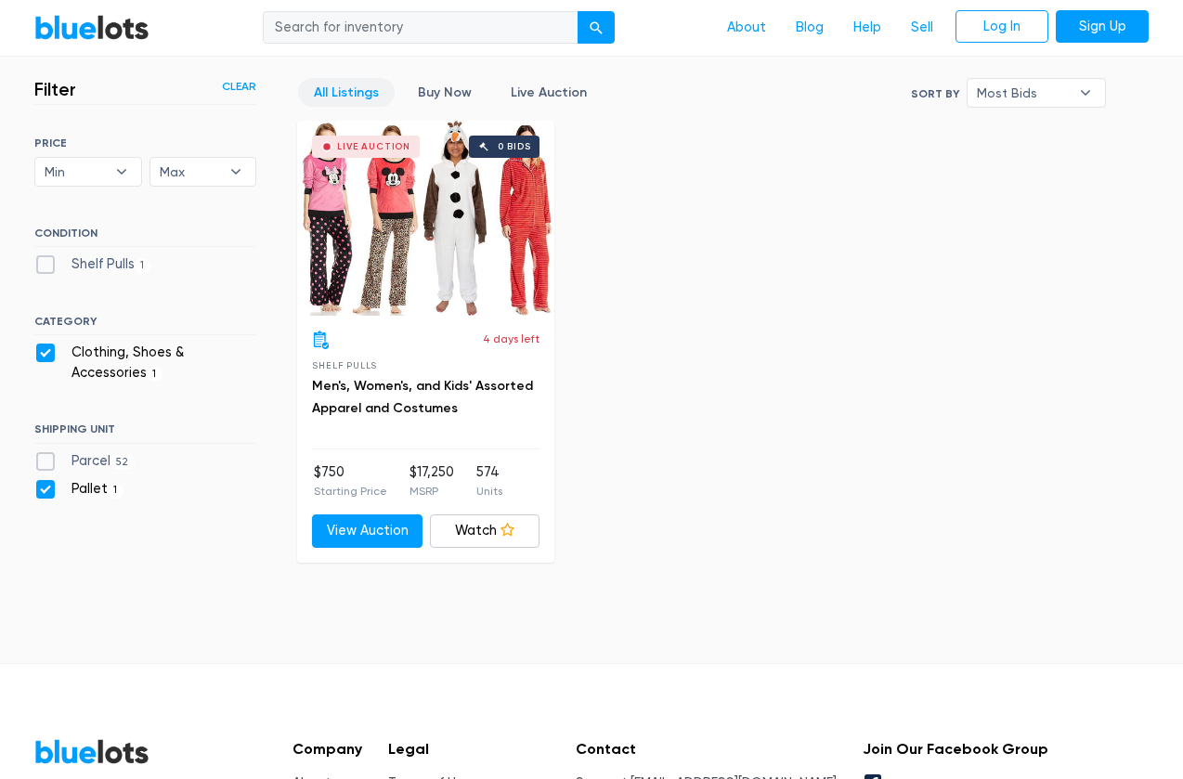
click at [50, 351] on label "Clothing, Shoes & Accessories 1" at bounding box center [145, 363] width 222 height 40
click at [46, 351] on Accessories"] "Clothing, Shoes & Accessories 1" at bounding box center [40, 349] width 12 height 12
checkbox Accessories"] "false"
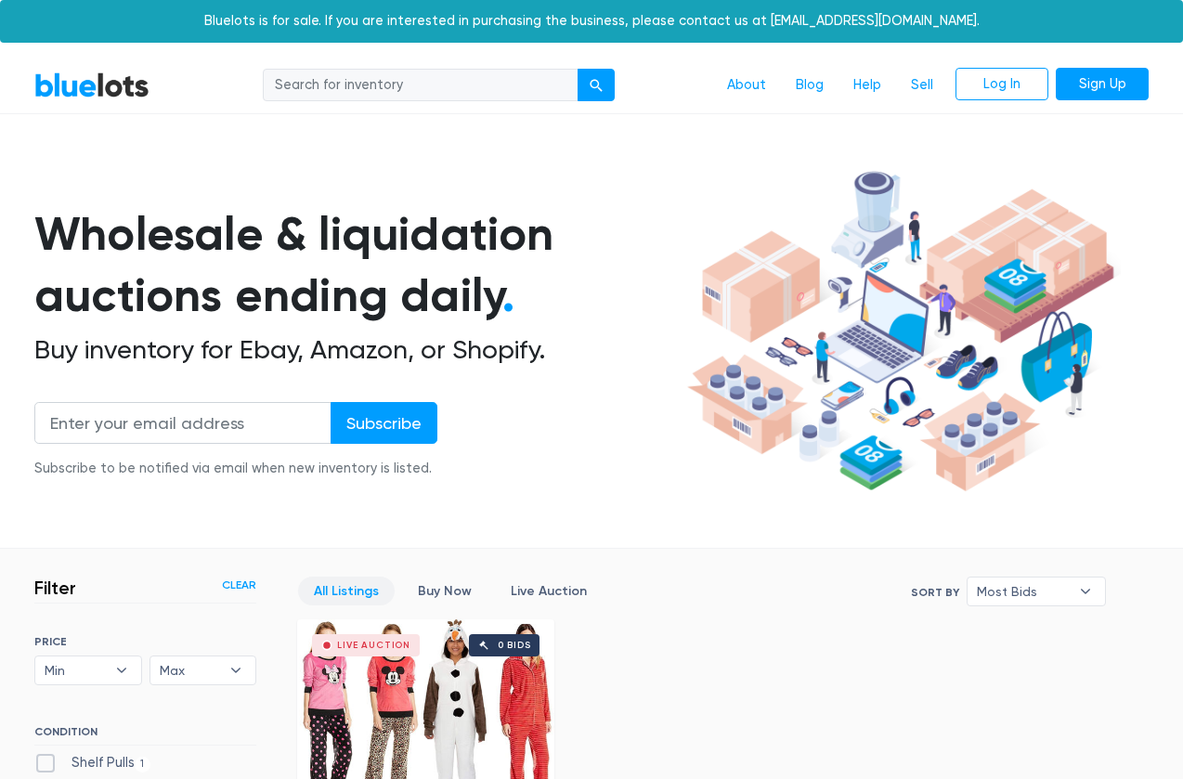
scroll to position [498, 0]
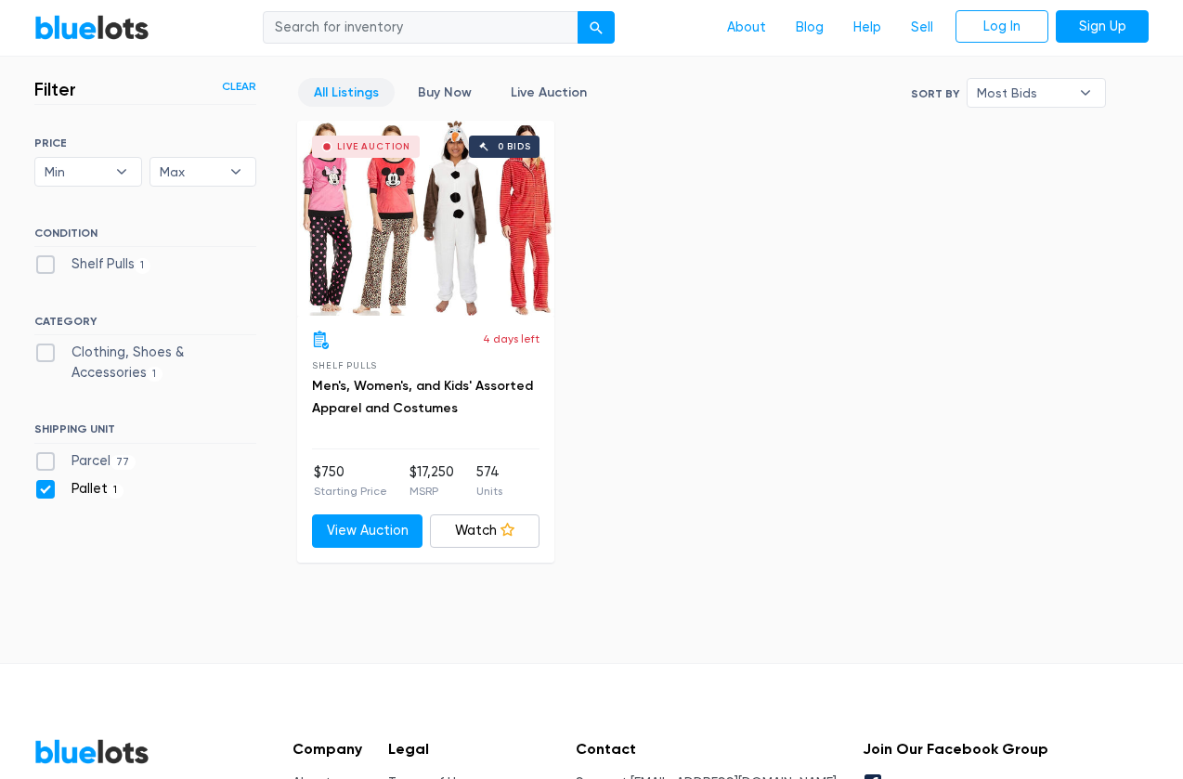
click at [45, 453] on label "Parcel 77" at bounding box center [84, 461] width 101 height 20
click at [45, 453] on input "Parcel 77" at bounding box center [40, 457] width 12 height 12
checkbox input "true"
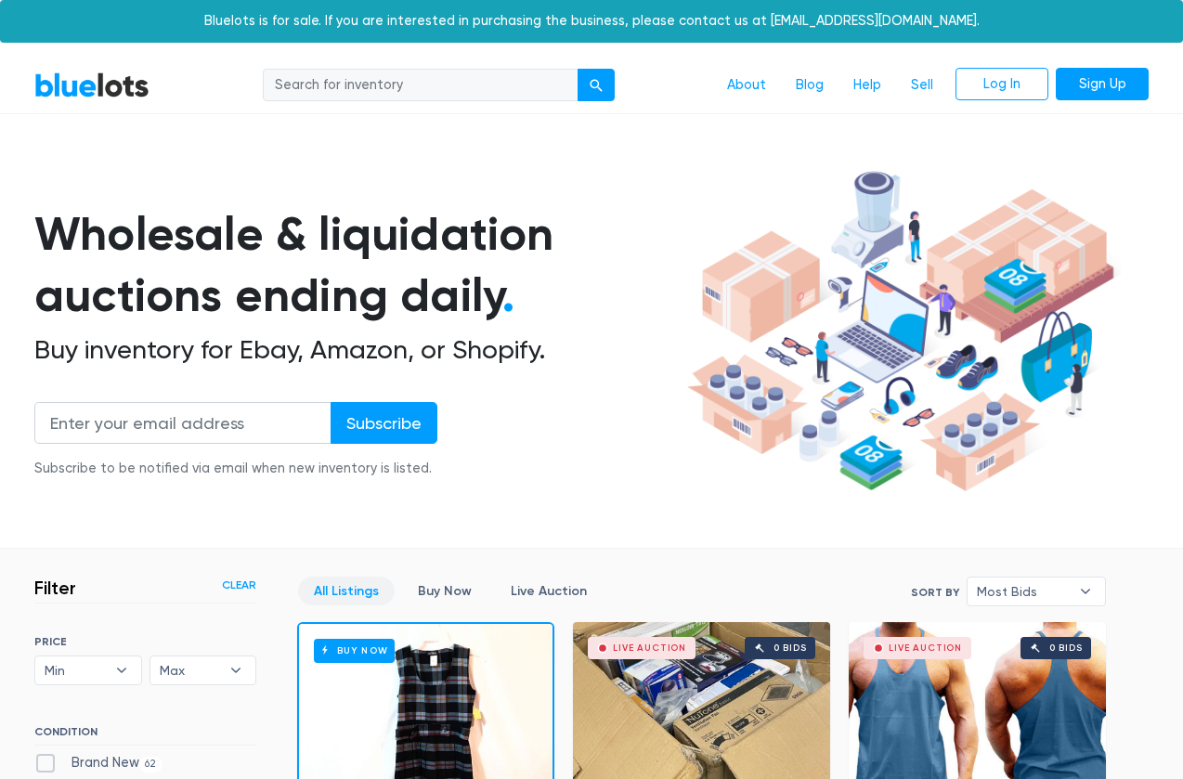
scroll to position [498, 0]
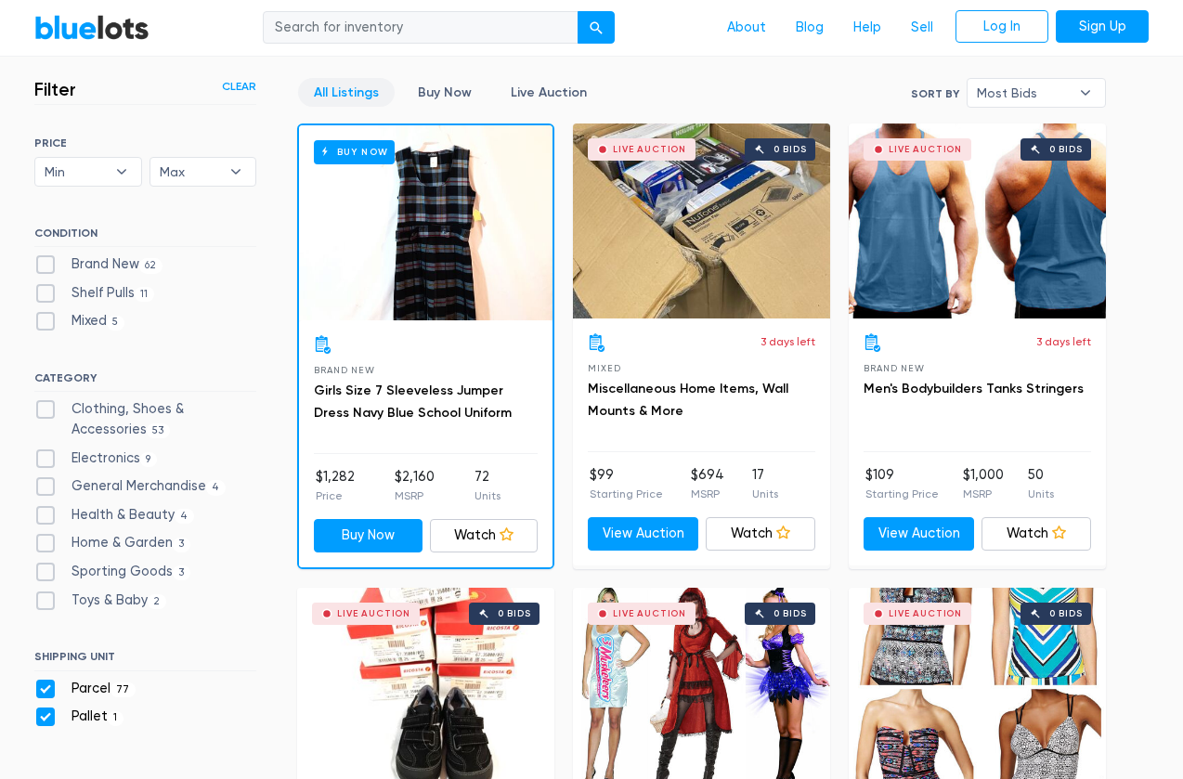
click at [45, 711] on label "Pallet 1" at bounding box center [78, 716] width 89 height 20
click at [45, 711] on input "Pallet 1" at bounding box center [40, 712] width 12 height 12
checkbox input "false"
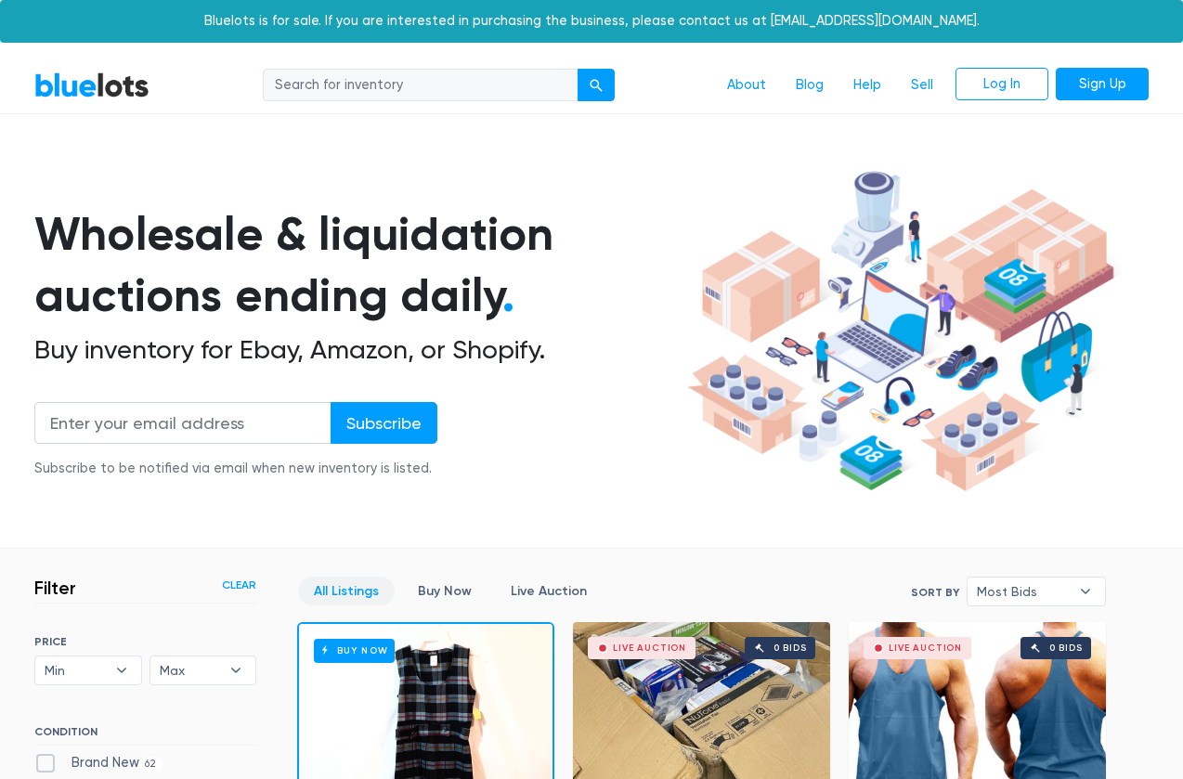
scroll to position [498, 0]
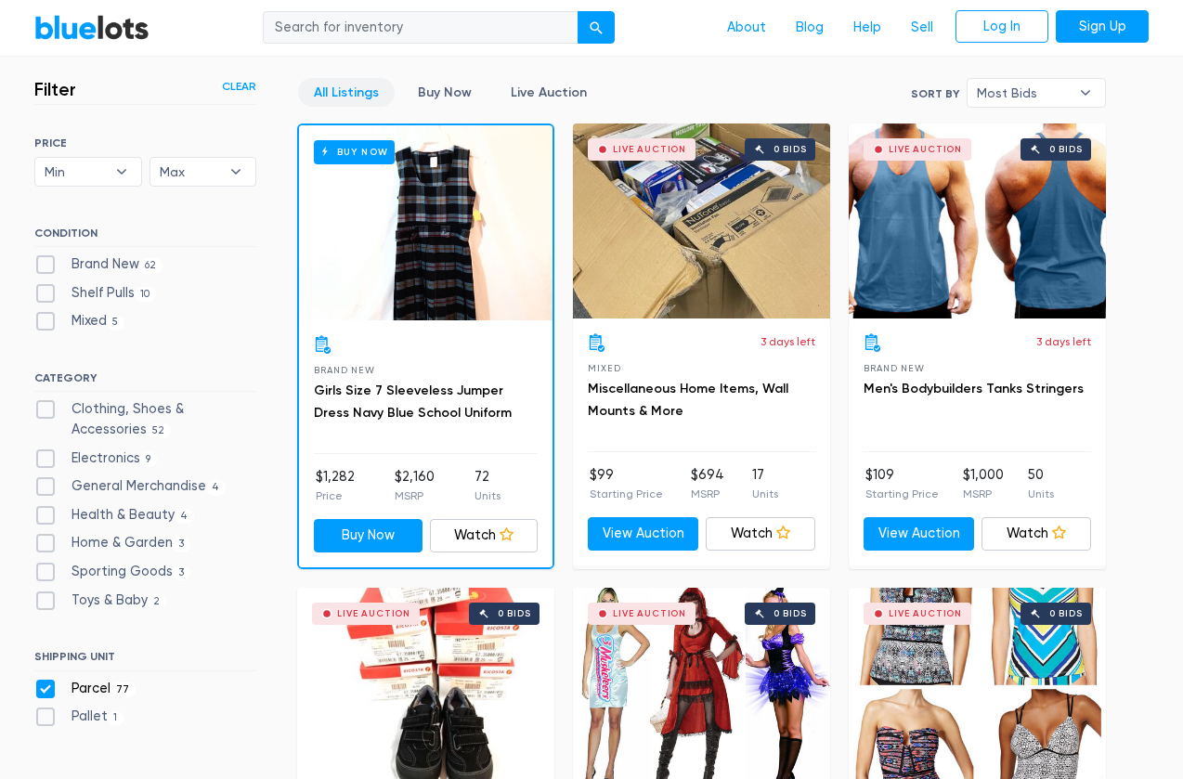
click at [49, 454] on label "Electronics 9" at bounding box center [95, 458] width 123 height 20
click at [46, 454] on input "Electronics 9" at bounding box center [40, 454] width 12 height 12
checkbox input "true"
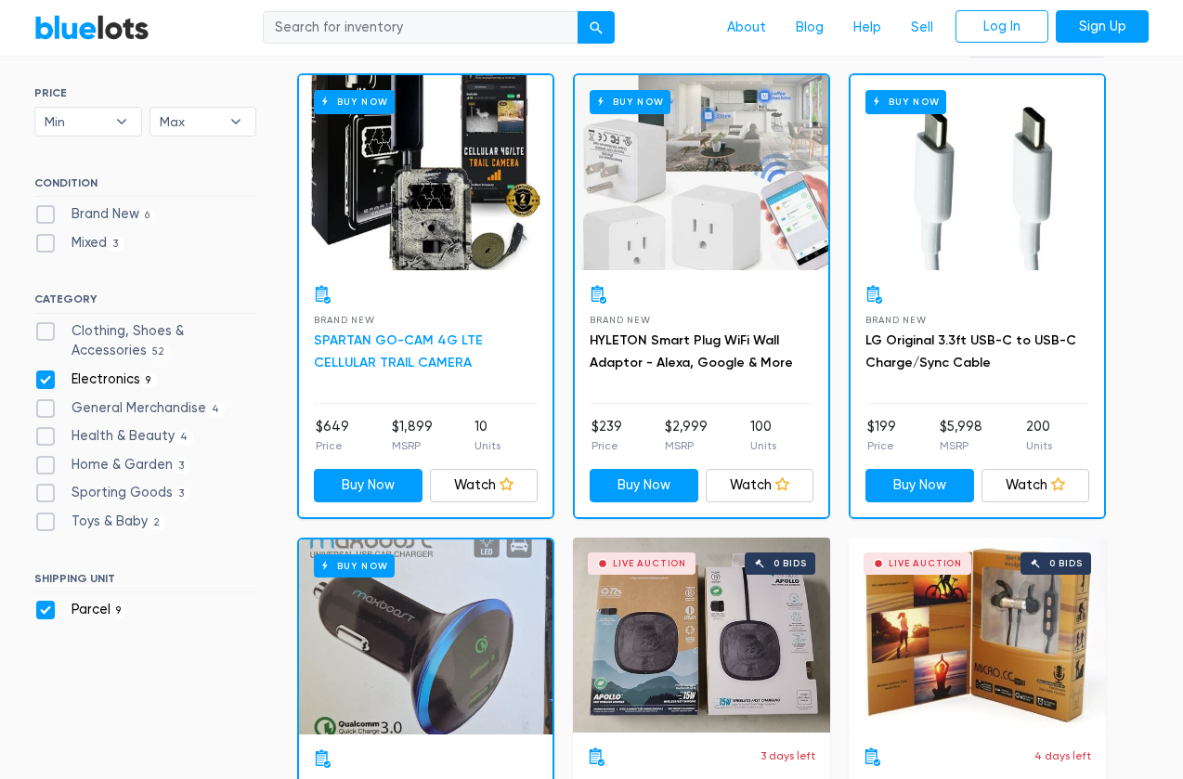
scroll to position [549, 0]
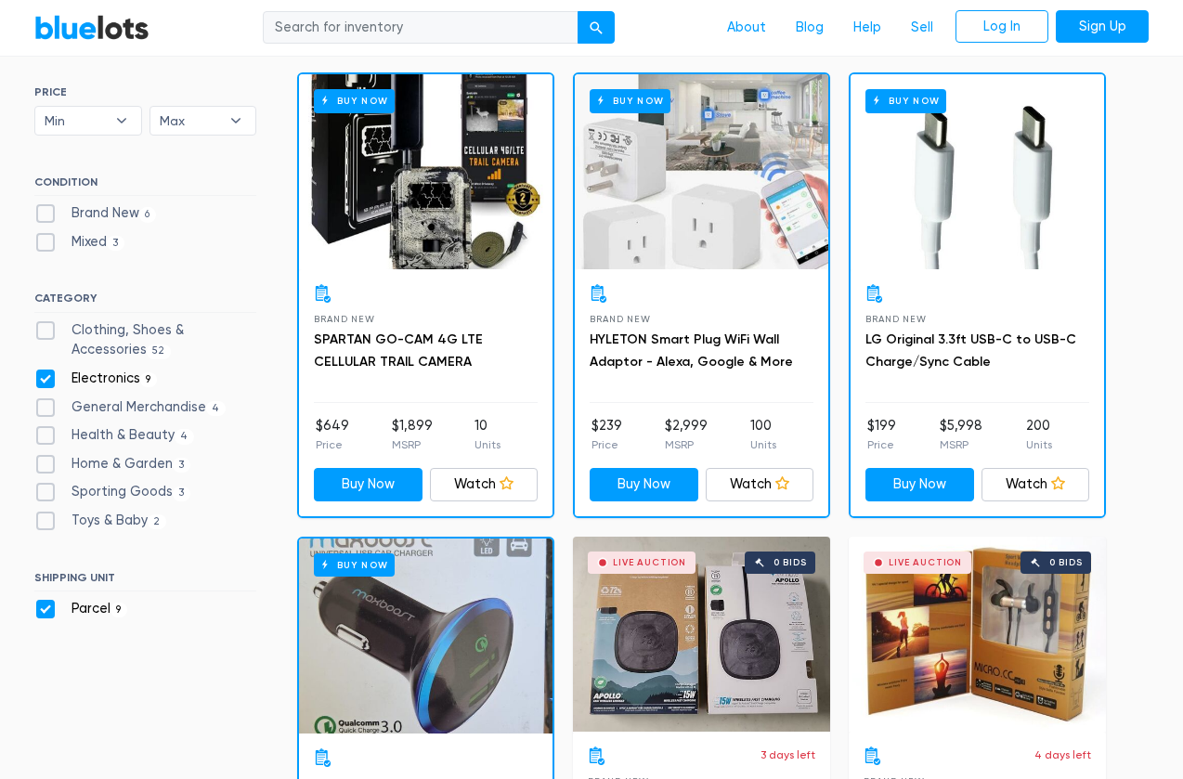
click at [43, 429] on label "Health & Beauty 4" at bounding box center [114, 435] width 160 height 20
click at [43, 429] on Beauty"] "Health & Beauty 4" at bounding box center [40, 431] width 12 height 12
checkbox Beauty"] "true"
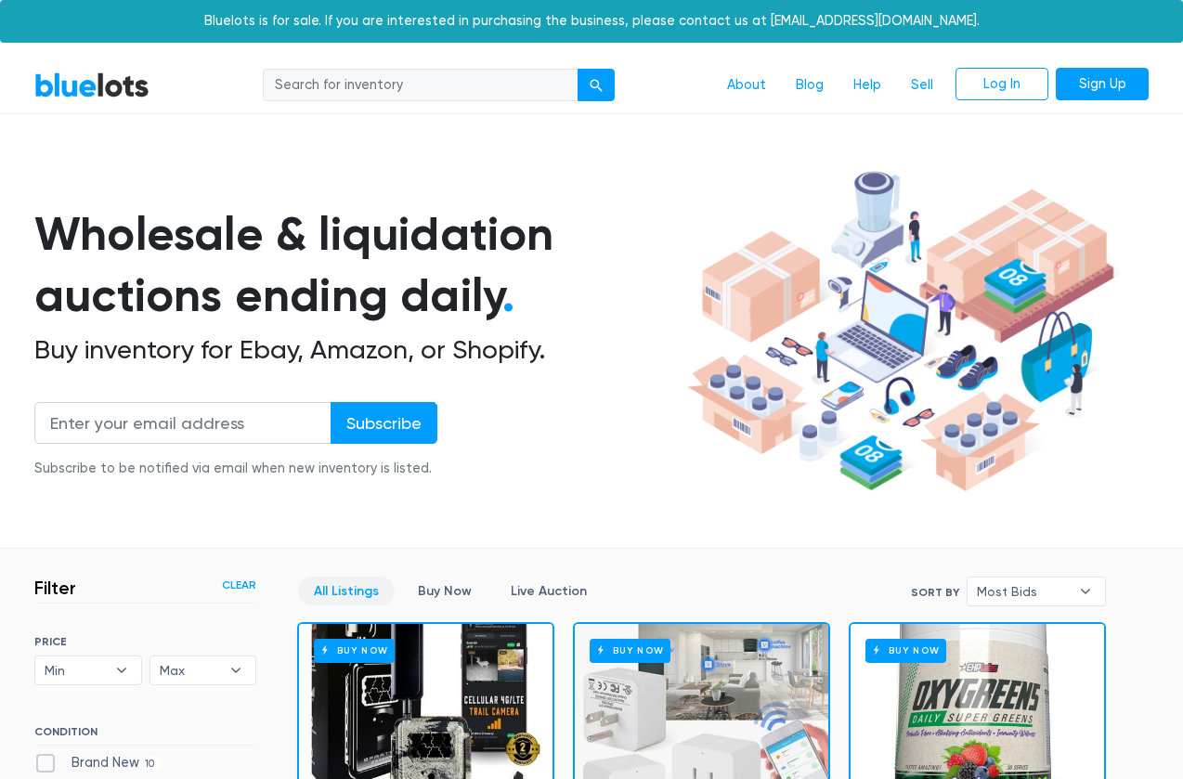
scroll to position [498, 0]
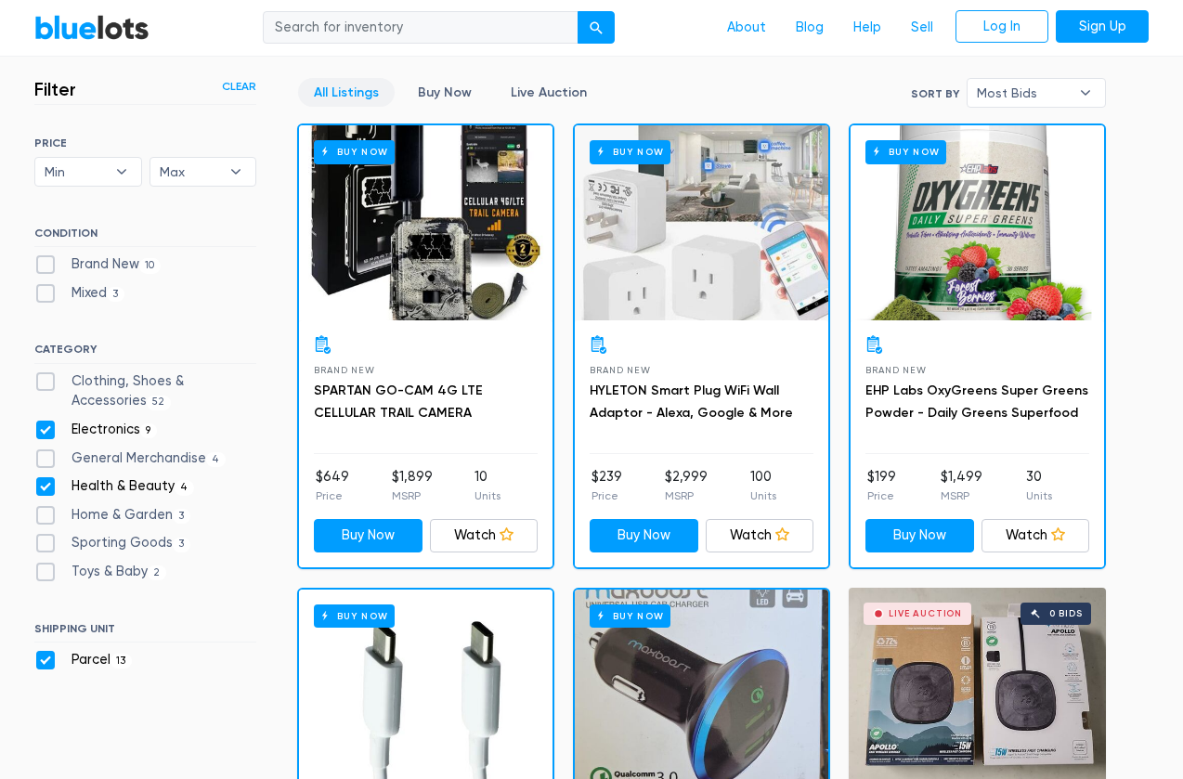
click at [45, 379] on label "Clothing, Shoes & Accessories 52" at bounding box center [145, 391] width 222 height 40
click at [45, 379] on Accessories"] "Clothing, Shoes & Accessories 52" at bounding box center [40, 377] width 12 height 12
checkbox Accessories"] "true"
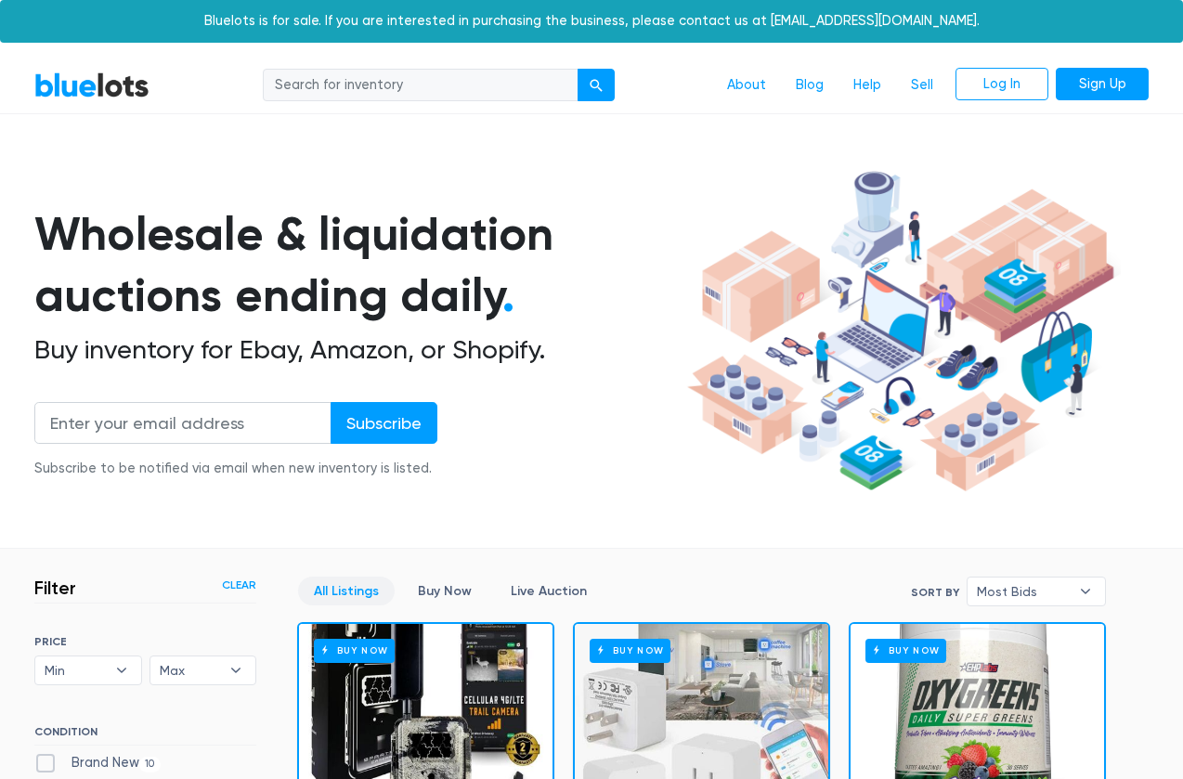
scroll to position [498, 0]
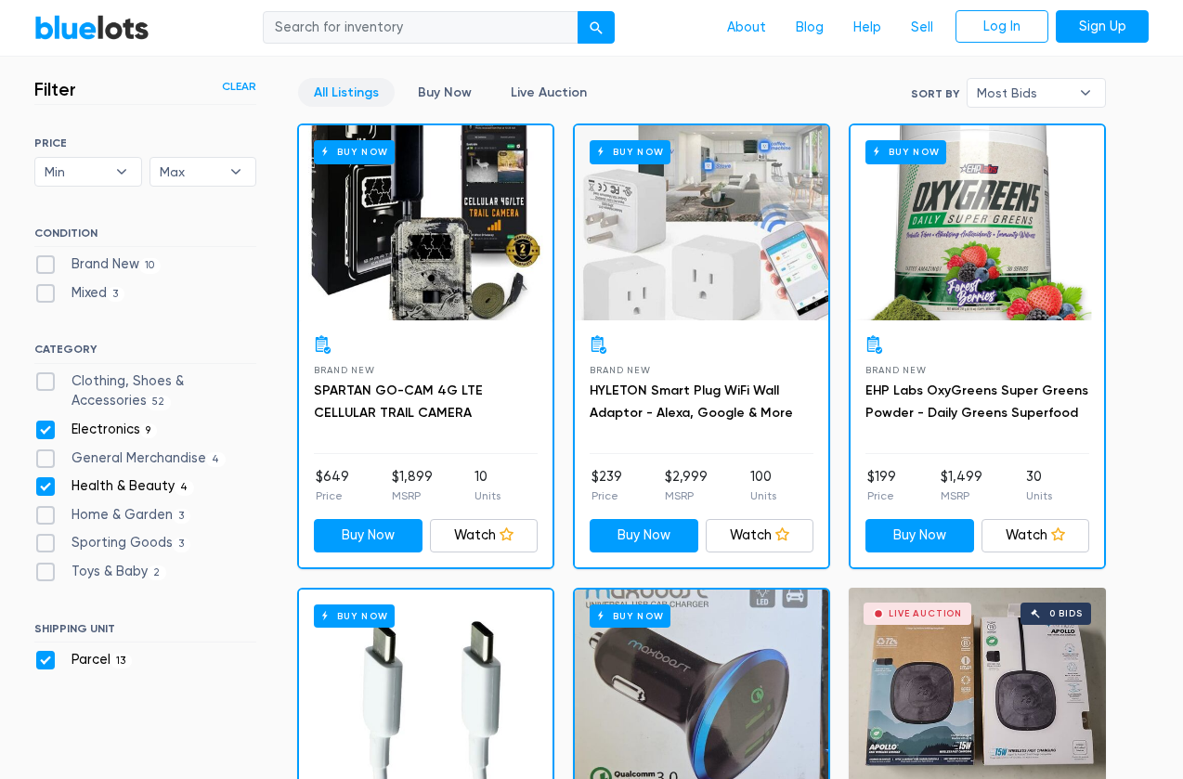
click at [43, 426] on label "Electronics 9" at bounding box center [95, 430] width 123 height 20
click at [43, 426] on input "Electronics 9" at bounding box center [40, 426] width 12 height 12
checkbox input "false"
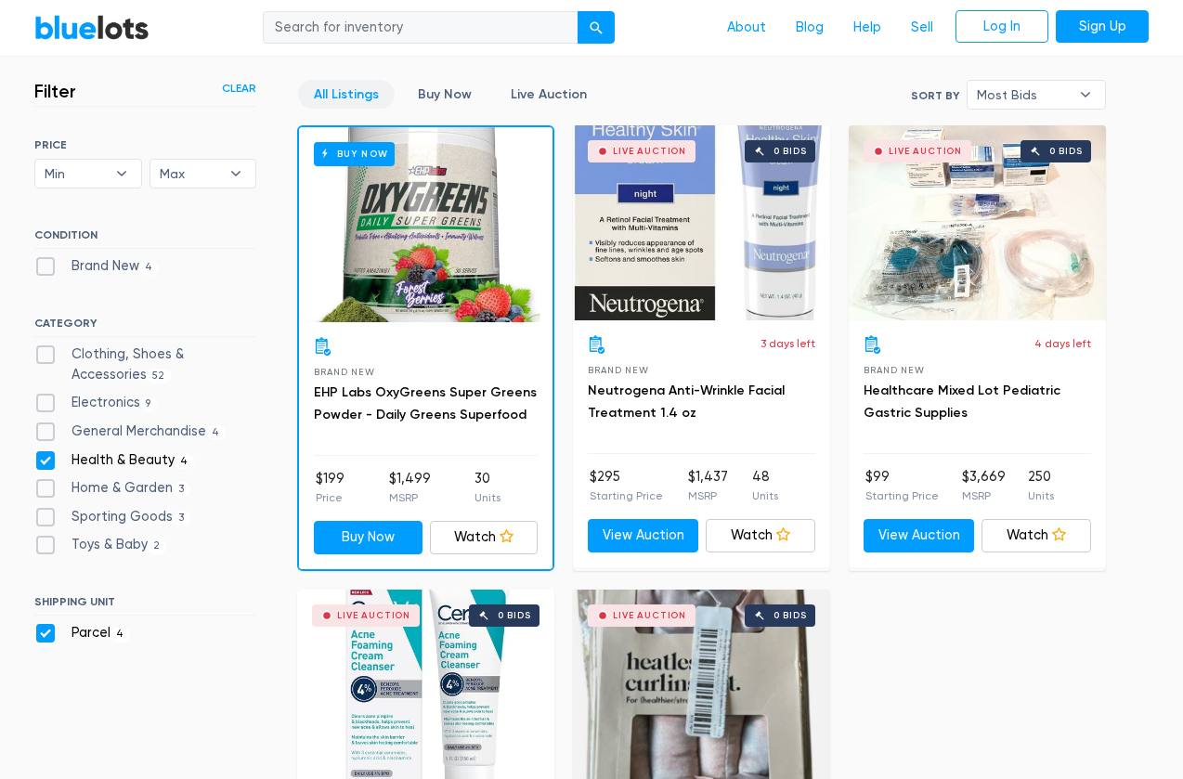
scroll to position [485, 0]
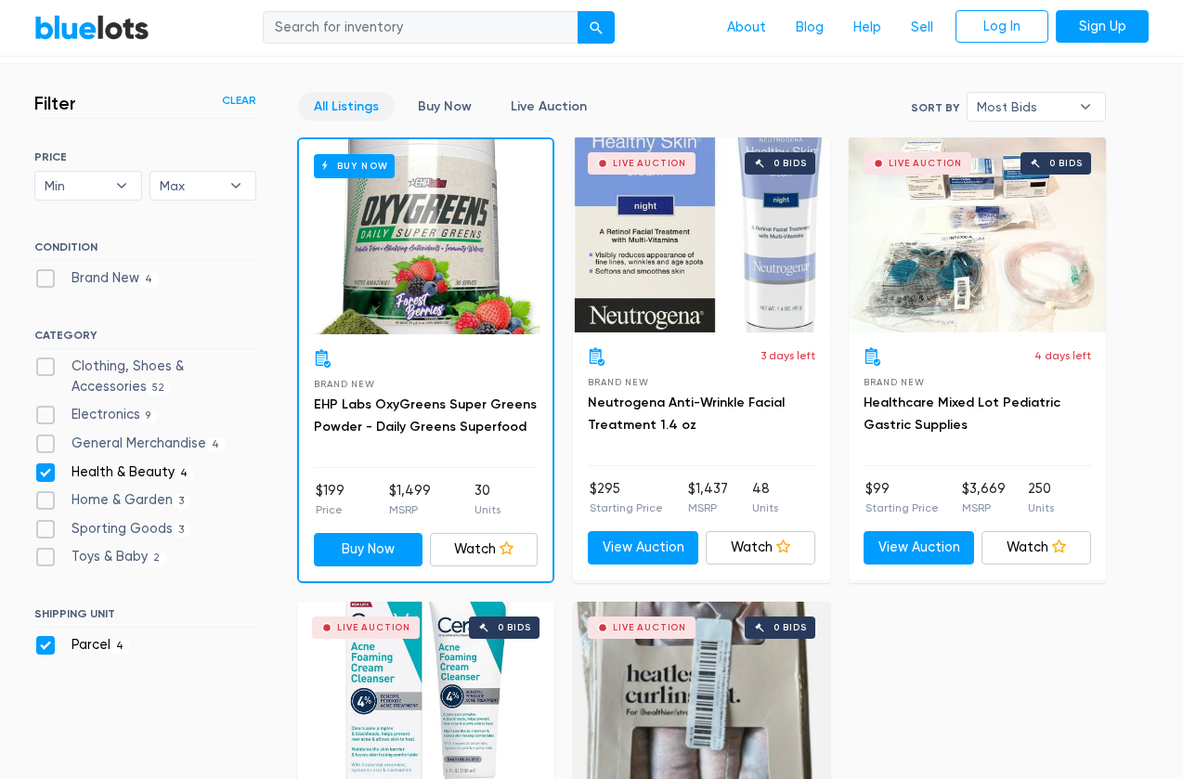
click at [977, 238] on div "Live Auction 0 bids" at bounding box center [976, 234] width 257 height 195
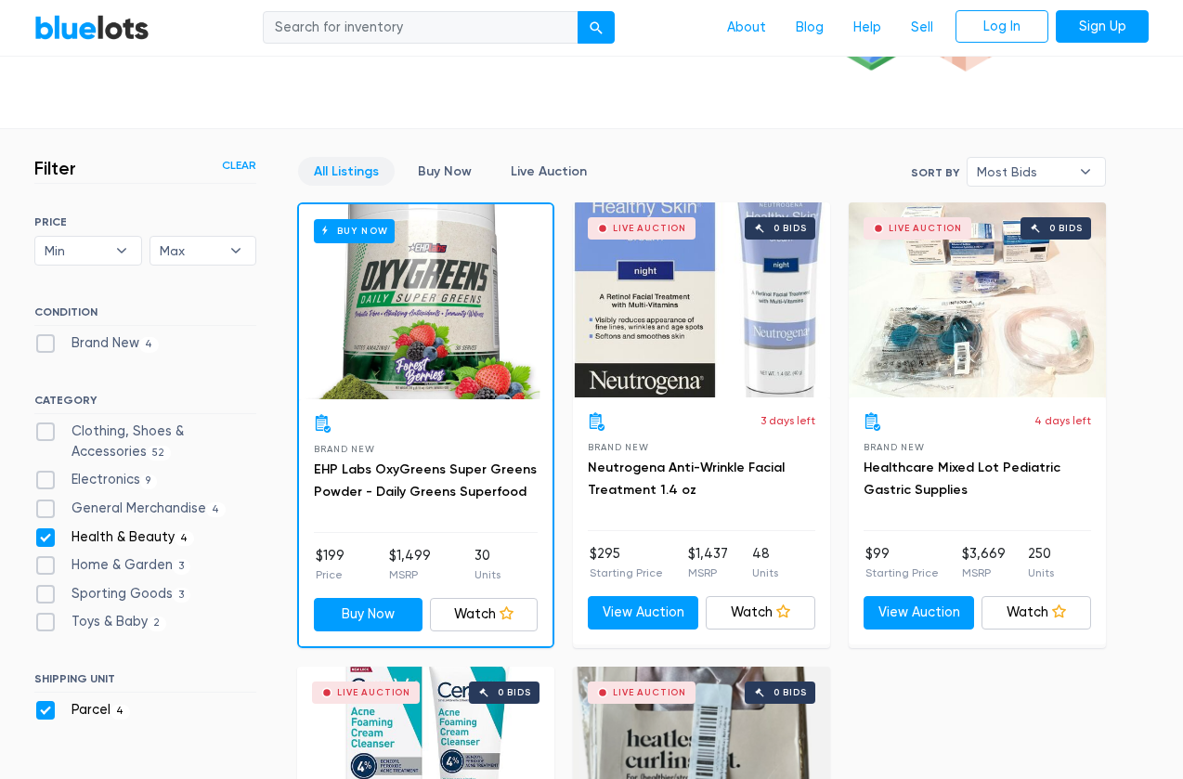
scroll to position [431, 0]
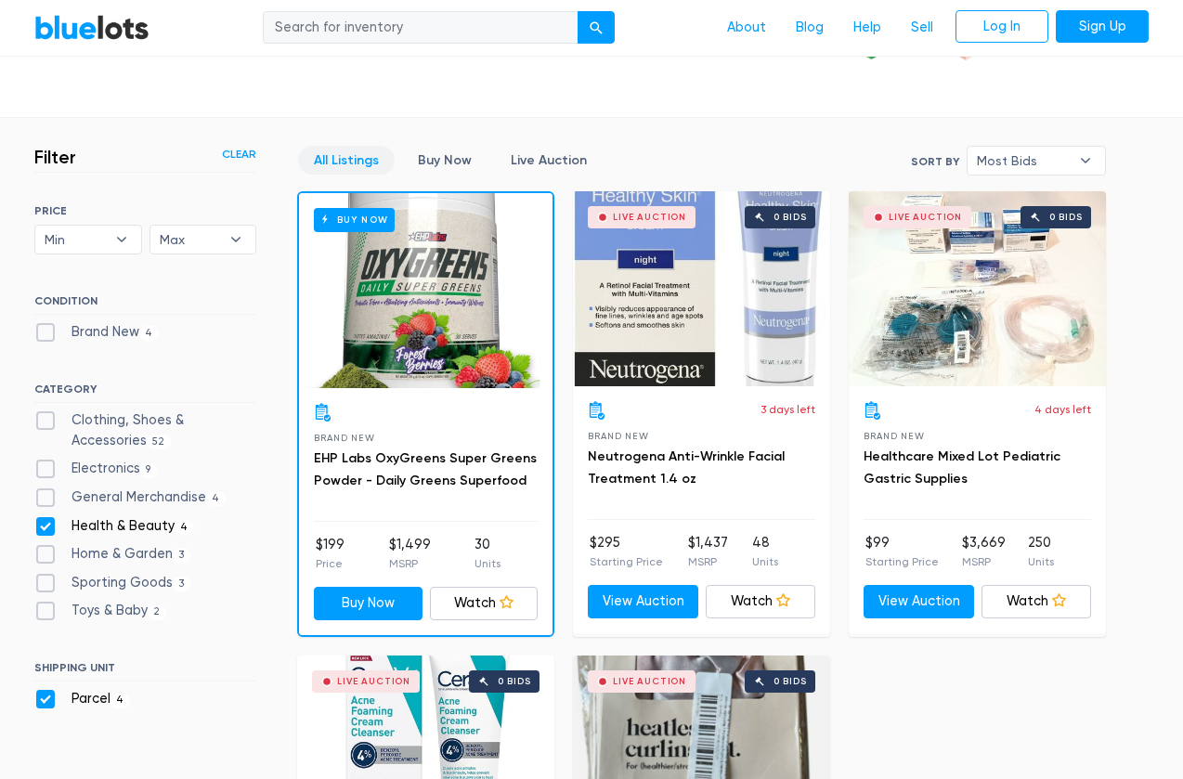
click at [46, 603] on label "Toys & Baby [DEMOGRAPHIC_DATA]" at bounding box center [100, 611] width 132 height 20
click at [46, 603] on Baby"] "Toys & Baby [DEMOGRAPHIC_DATA]" at bounding box center [40, 607] width 12 height 12
checkbox Baby"] "true"
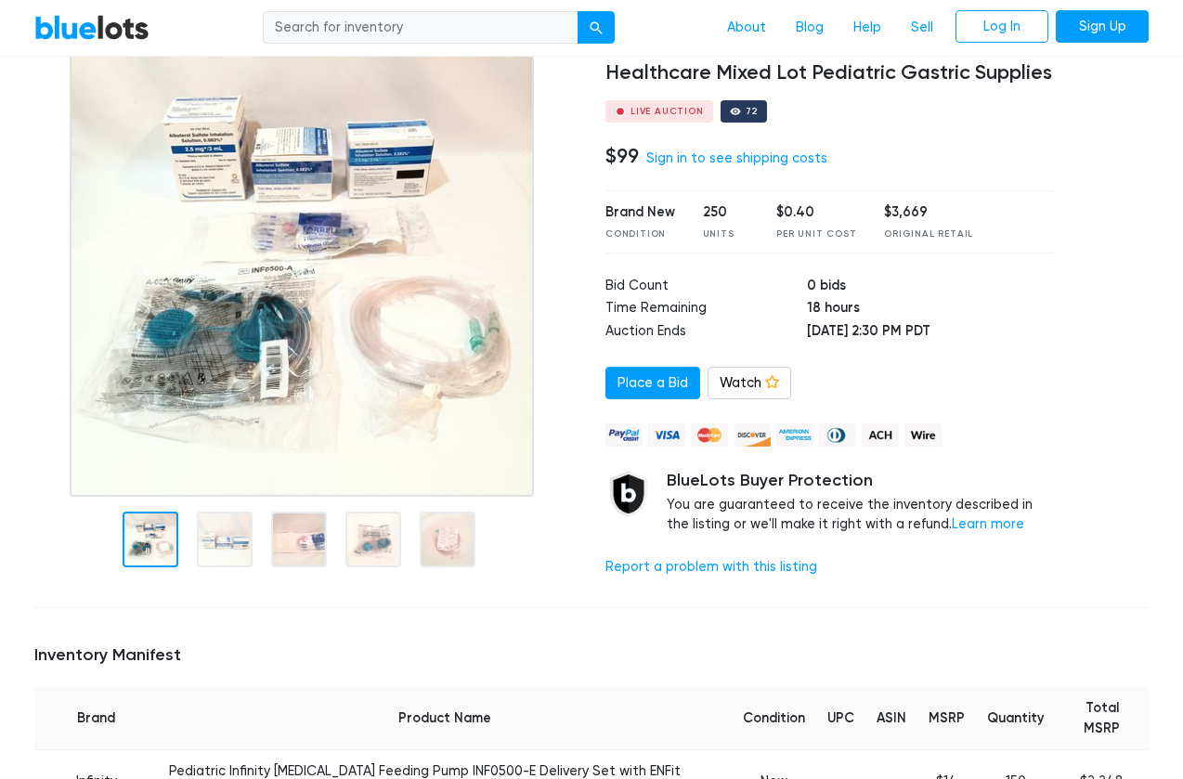
scroll to position [169, 0]
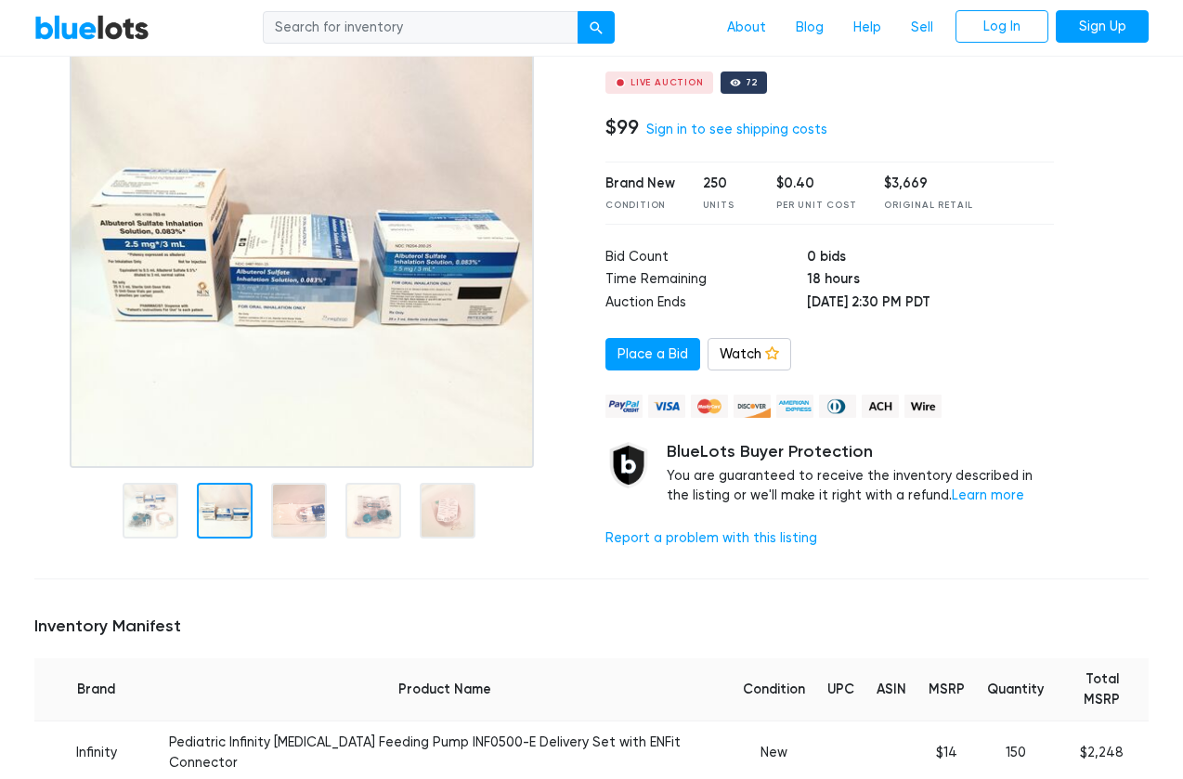
click at [248, 476] on div at bounding box center [305, 508] width 543 height 81
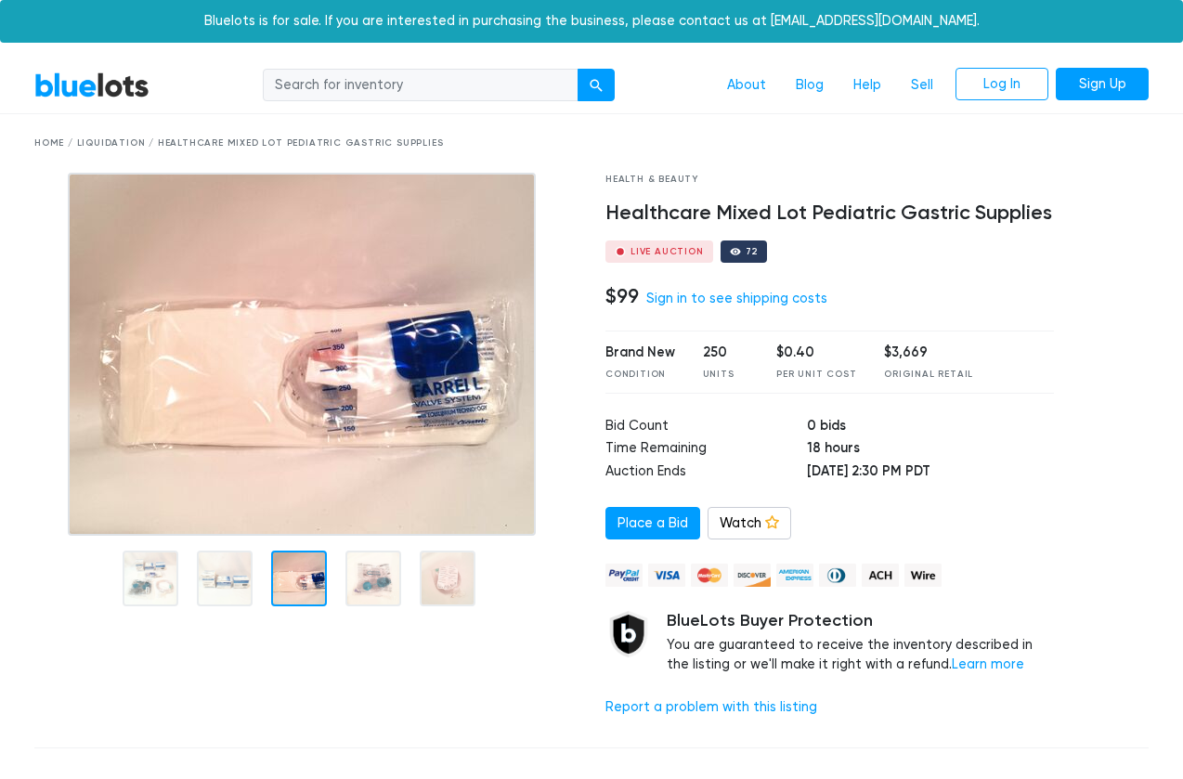
scroll to position [0, 0]
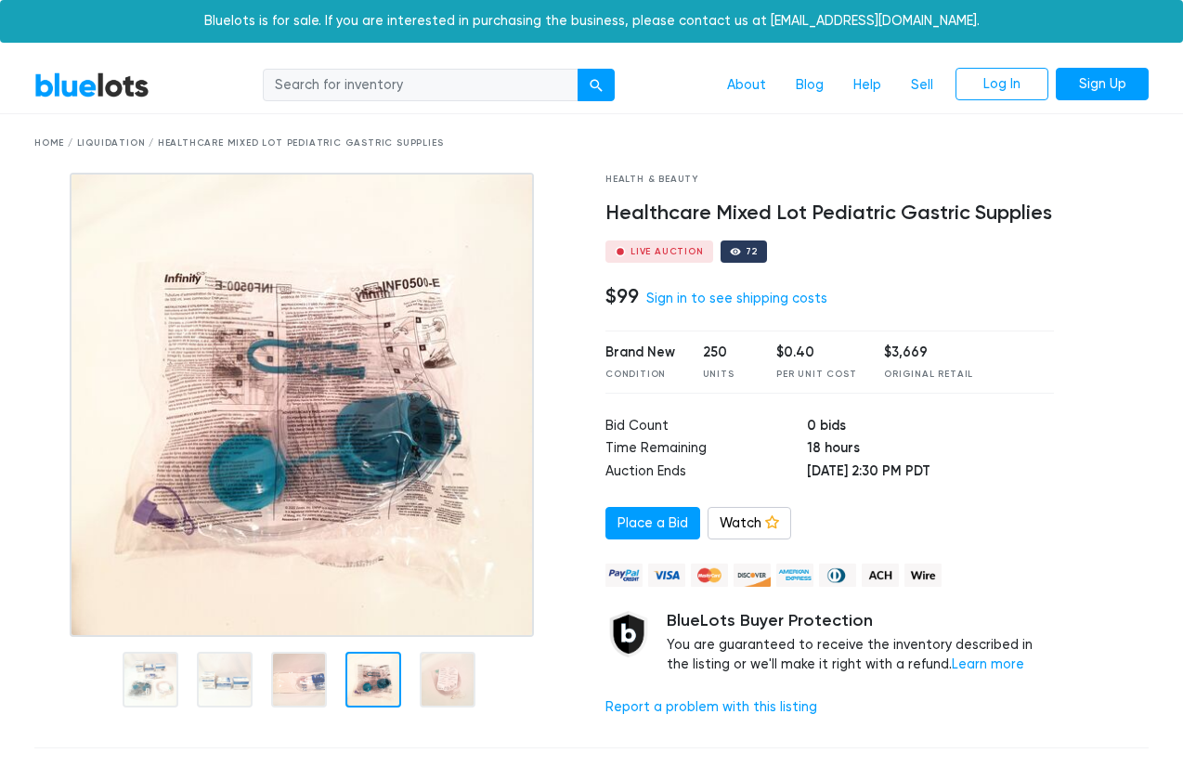
click at [371, 678] on div at bounding box center [373, 680] width 56 height 56
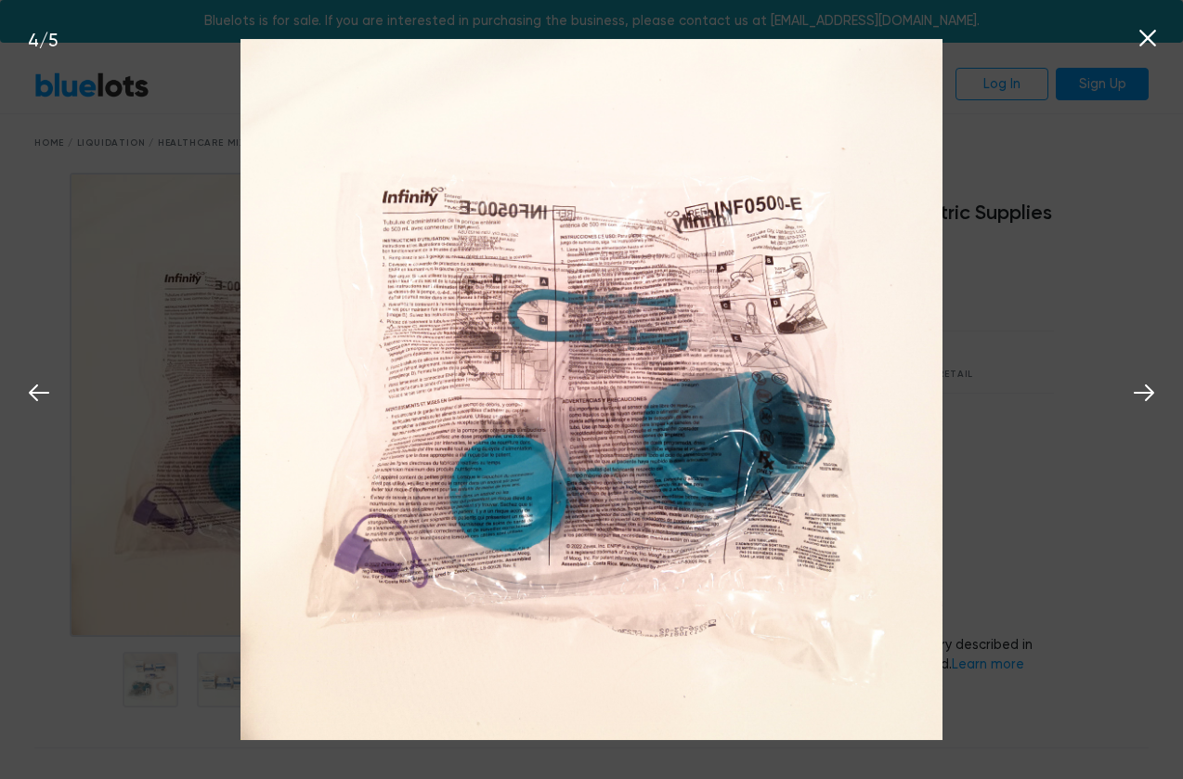
click at [34, 656] on div "4 / 5" at bounding box center [591, 389] width 1183 height 779
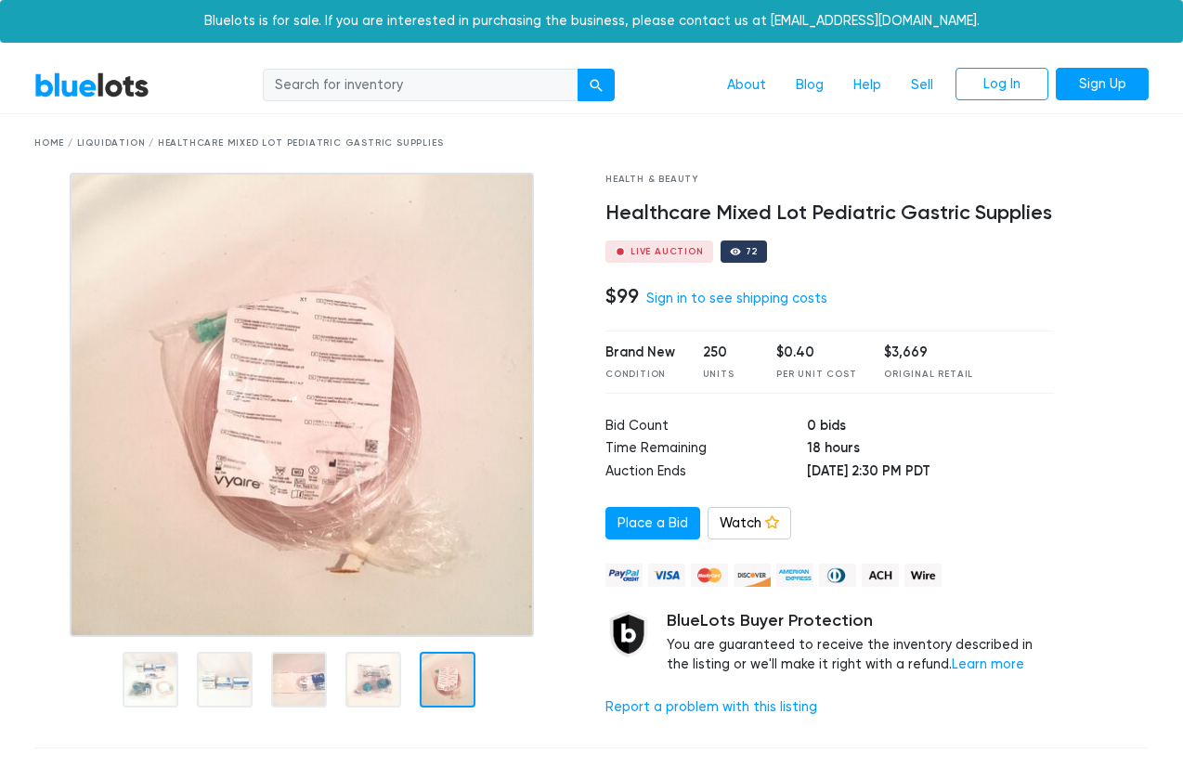
click at [449, 675] on div at bounding box center [448, 680] width 56 height 56
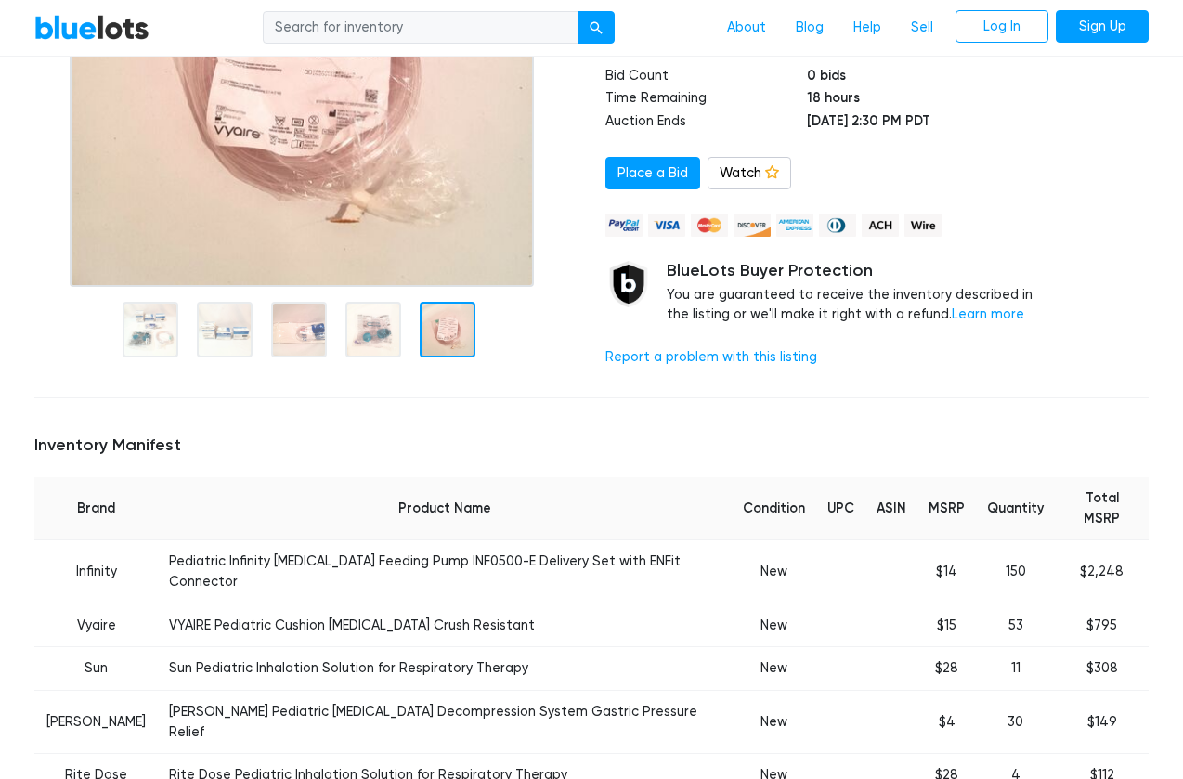
scroll to position [329, 0]
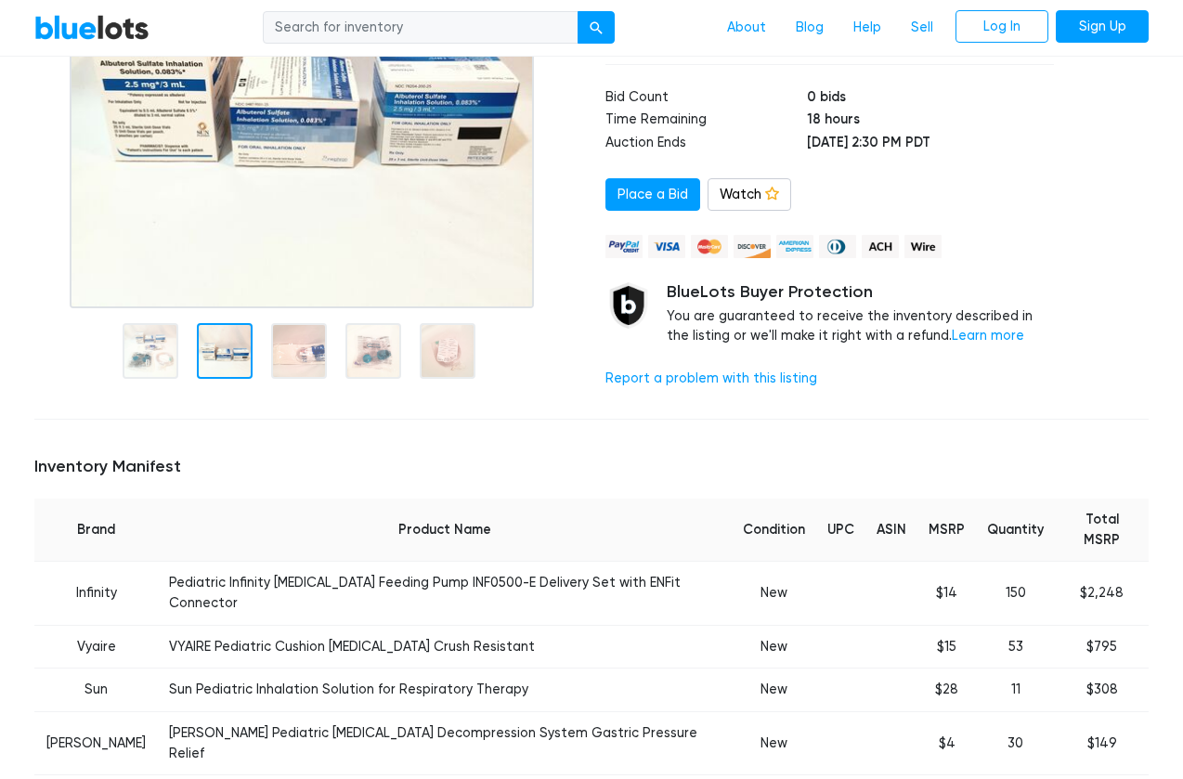
click at [234, 342] on div at bounding box center [225, 351] width 56 height 56
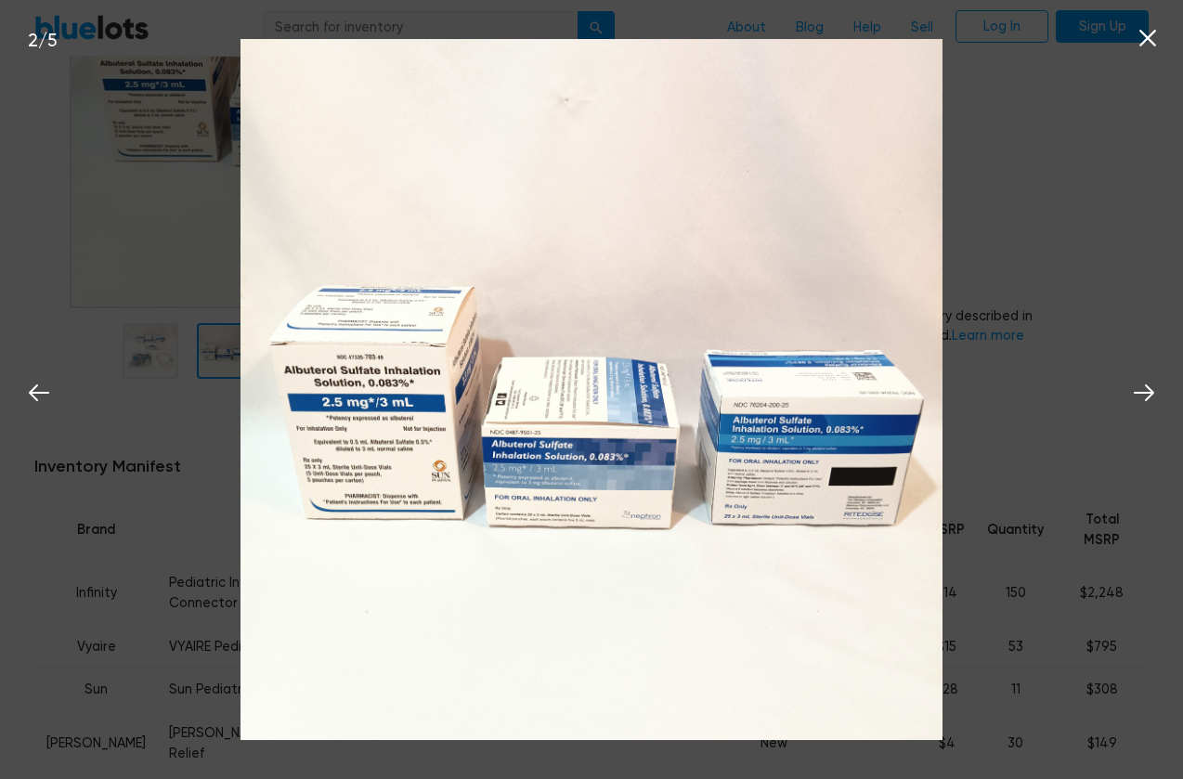
click at [993, 224] on div "2 / 5" at bounding box center [591, 389] width 1183 height 779
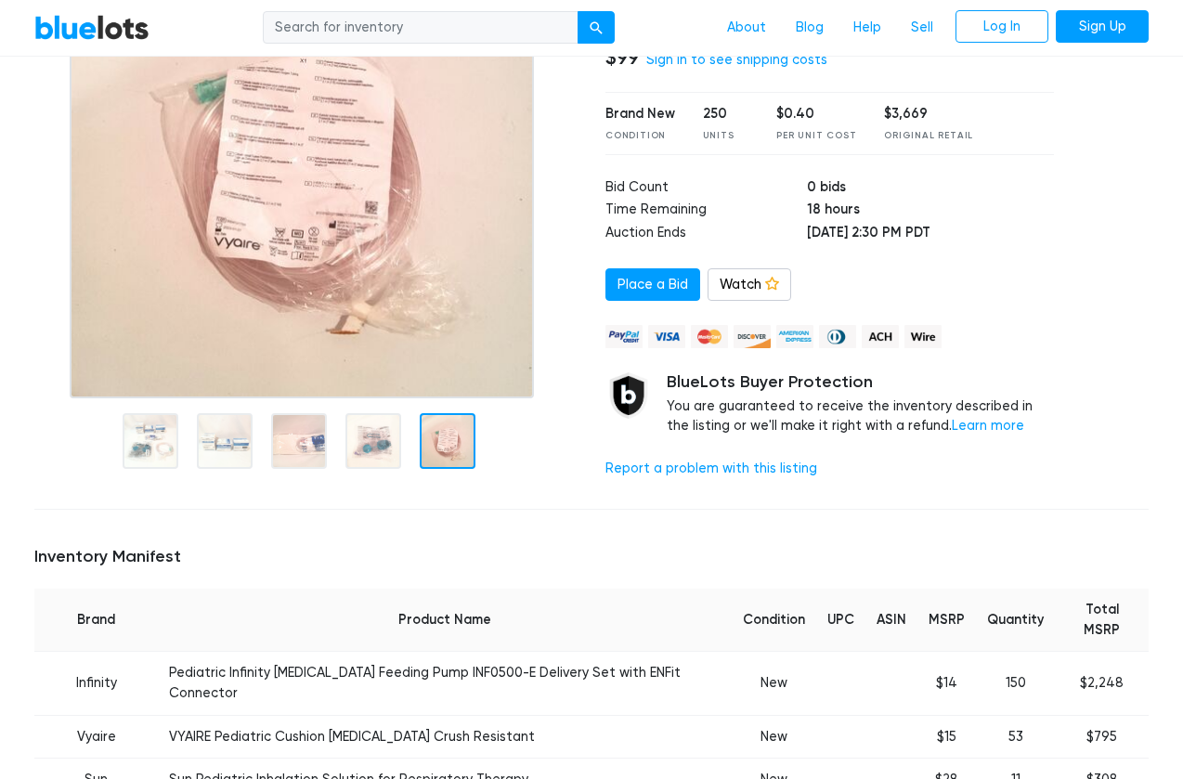
scroll to position [230, 0]
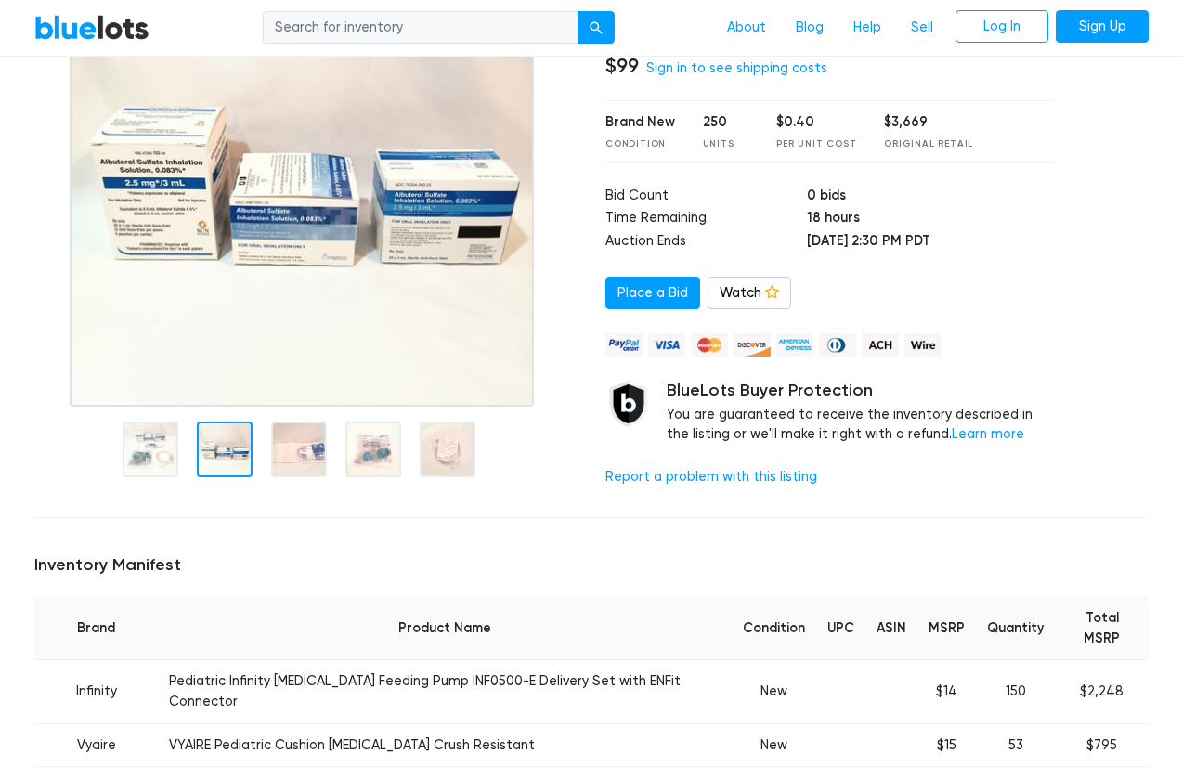
click at [224, 439] on div at bounding box center [225, 449] width 56 height 56
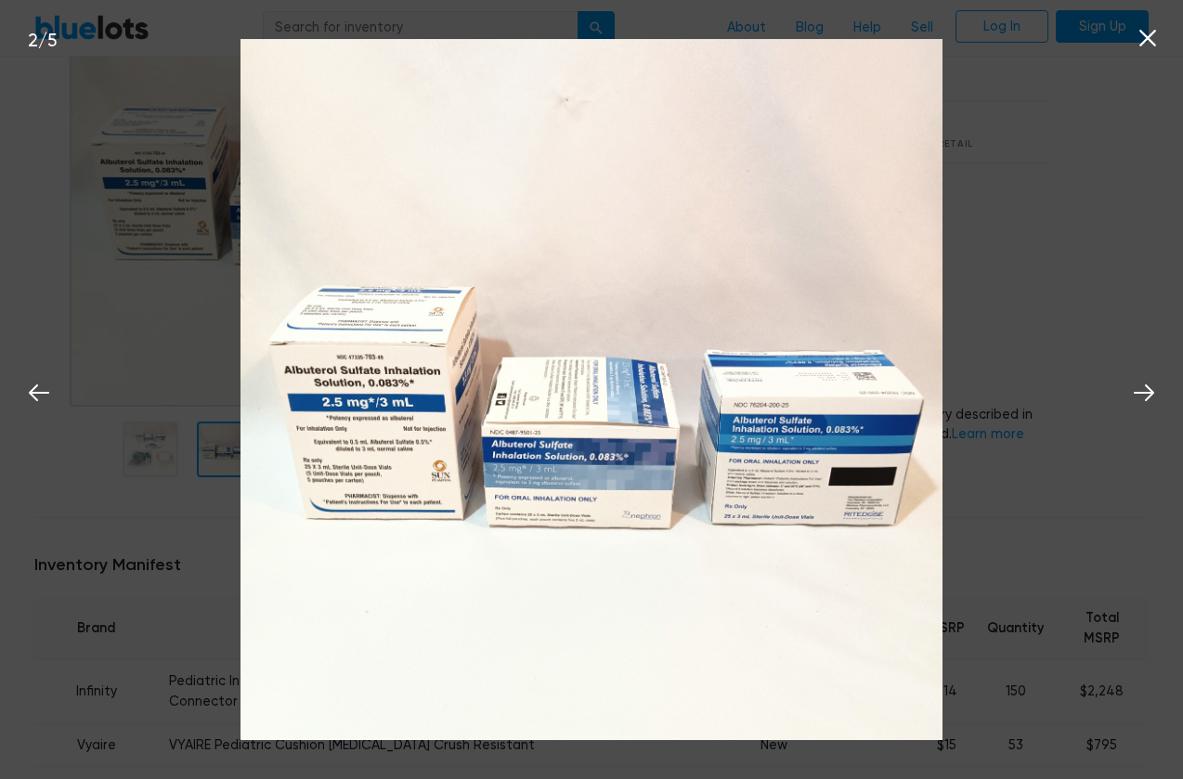
click at [171, 329] on div "2 / 5" at bounding box center [591, 389] width 1183 height 779
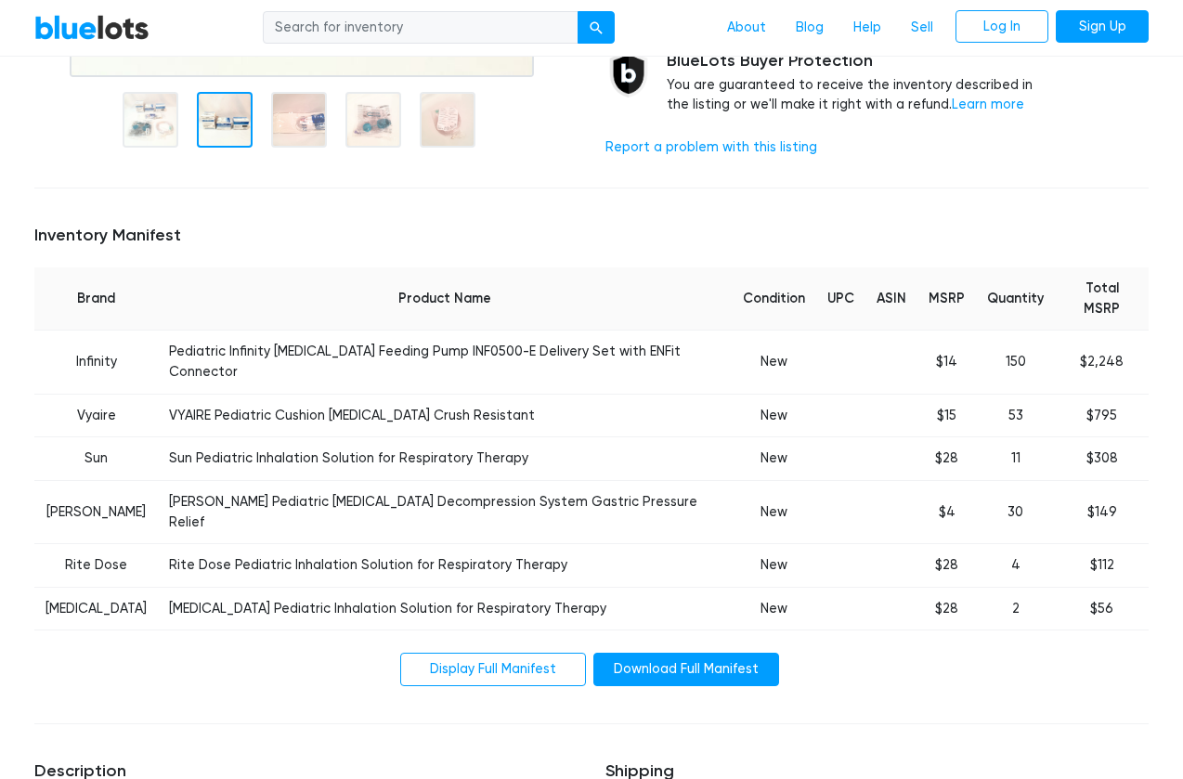
scroll to position [569, 0]
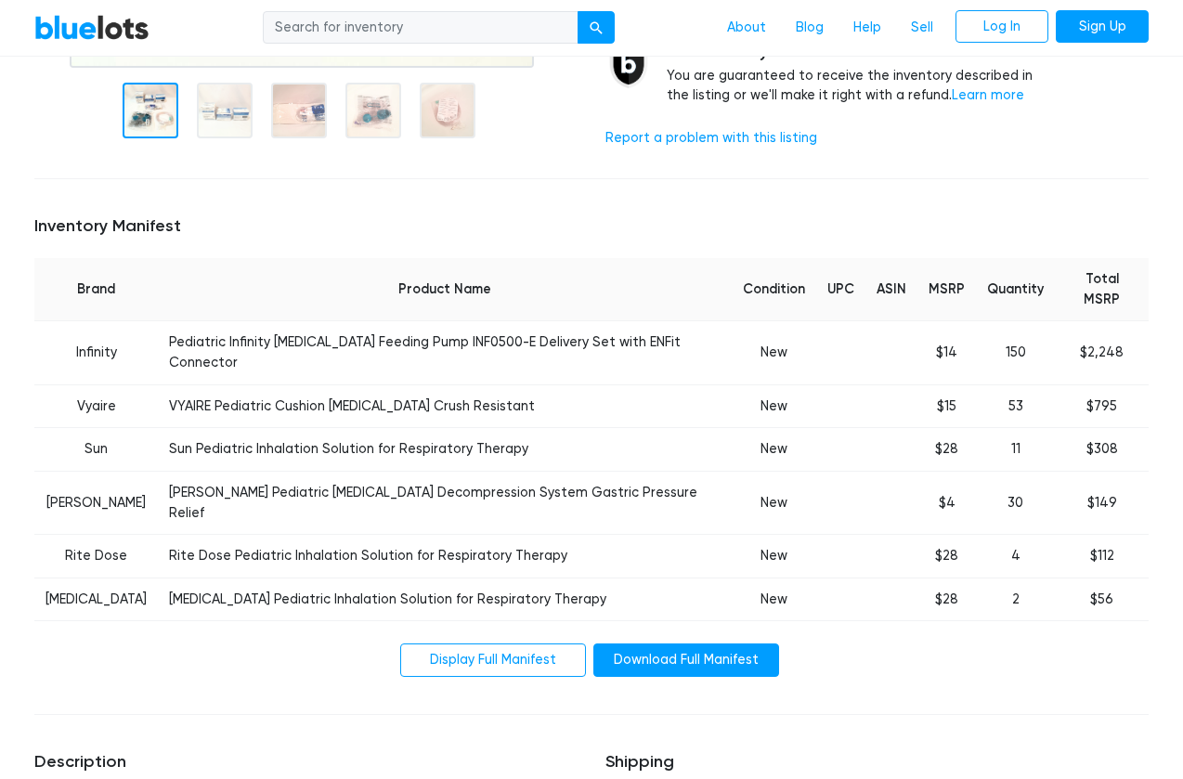
click at [163, 112] on div at bounding box center [151, 111] width 56 height 56
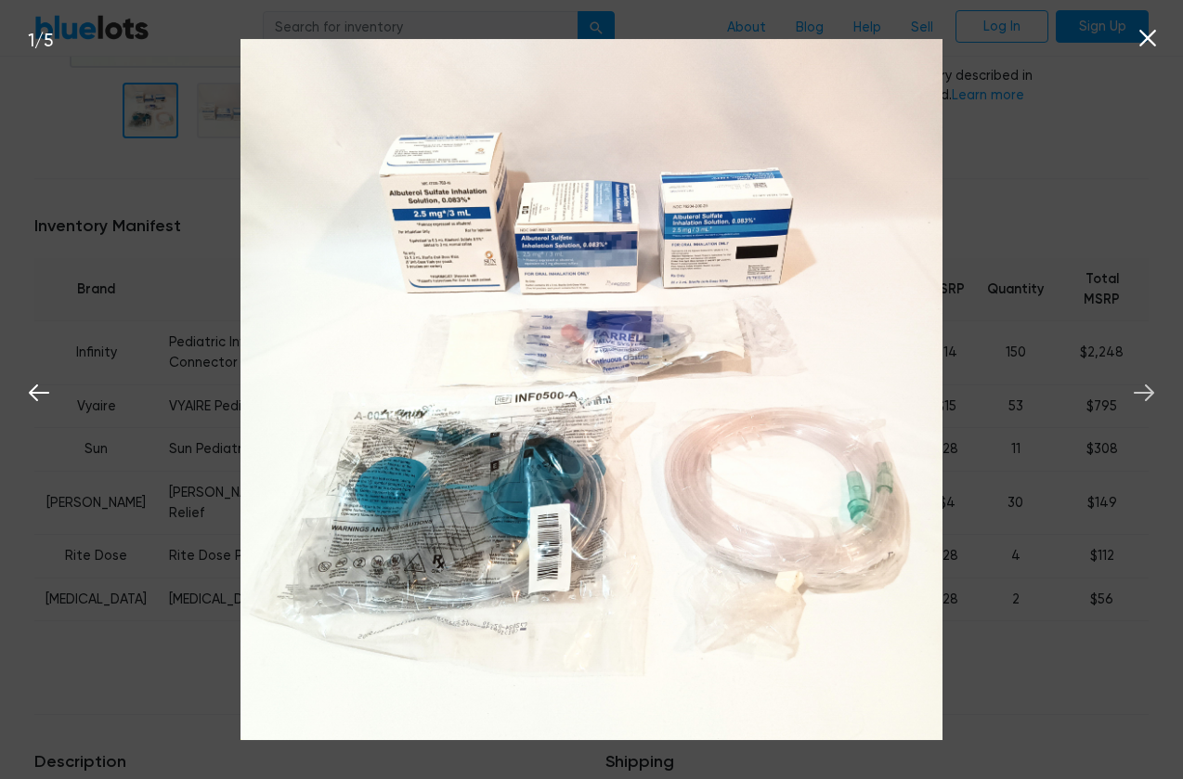
click at [1145, 393] on icon at bounding box center [1143, 392] width 20 height 17
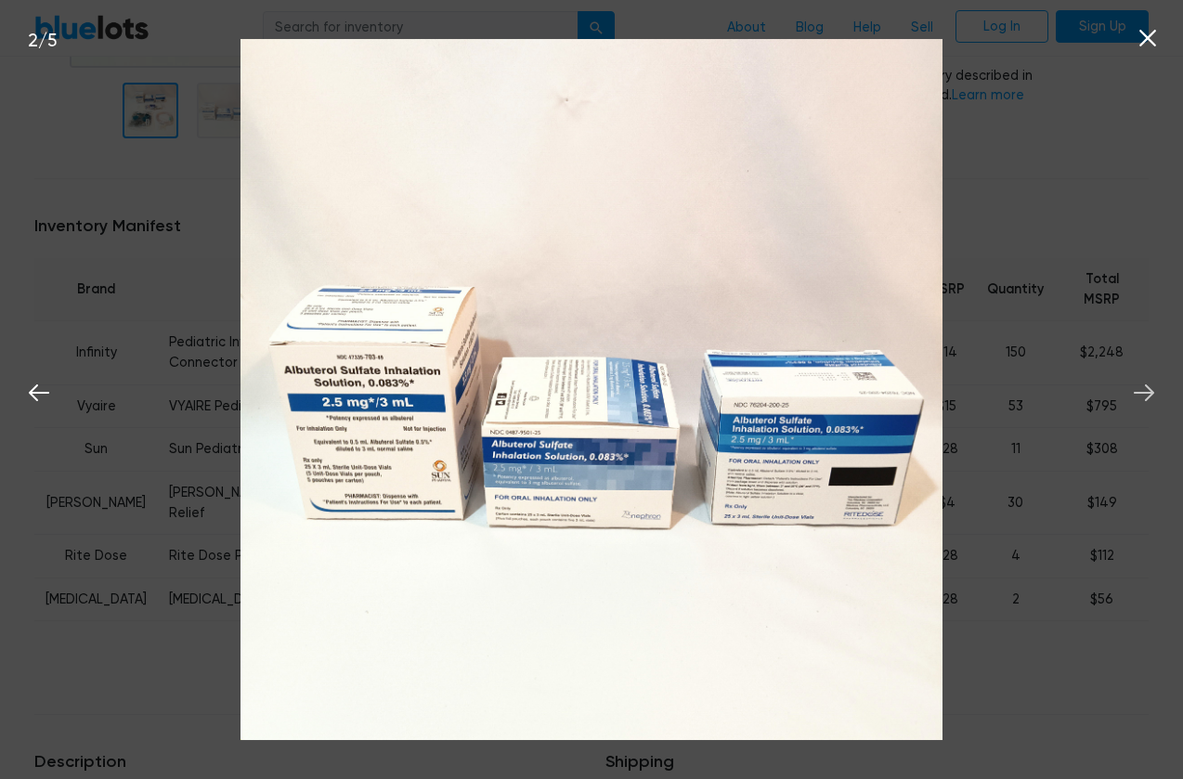
click at [1145, 393] on icon at bounding box center [1143, 392] width 20 height 17
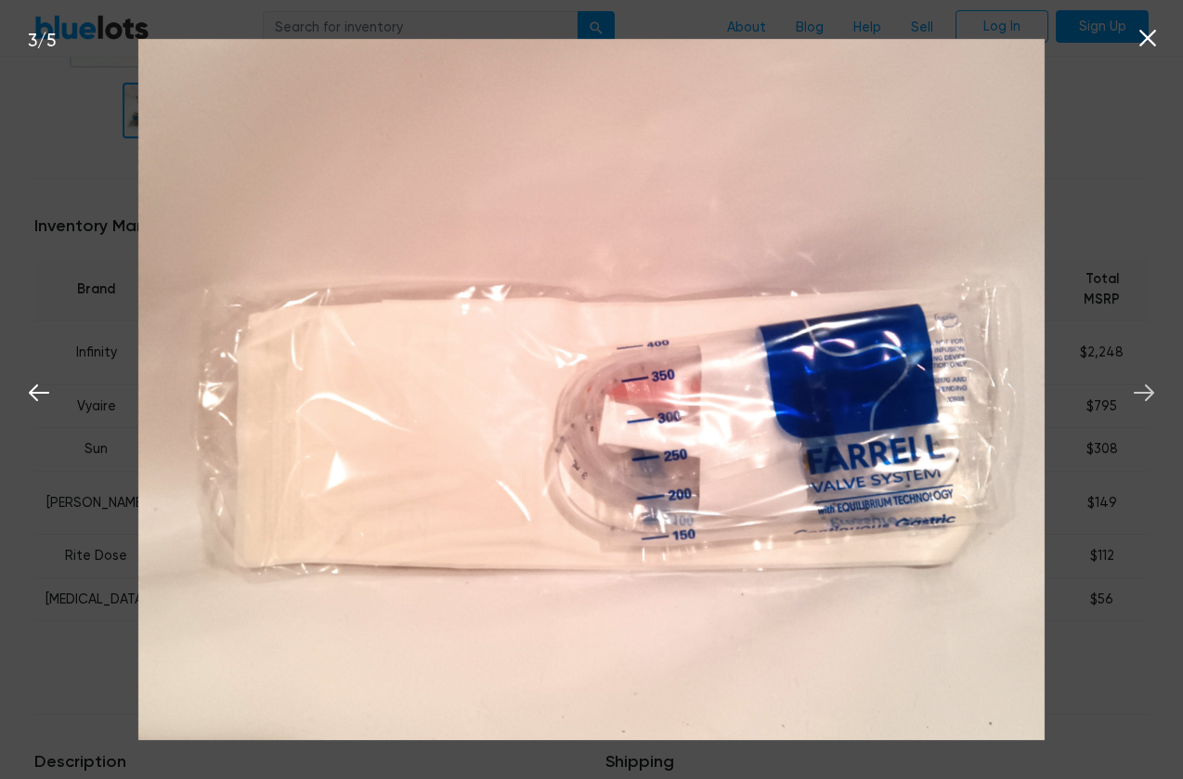
click at [1145, 393] on icon at bounding box center [1143, 392] width 20 height 17
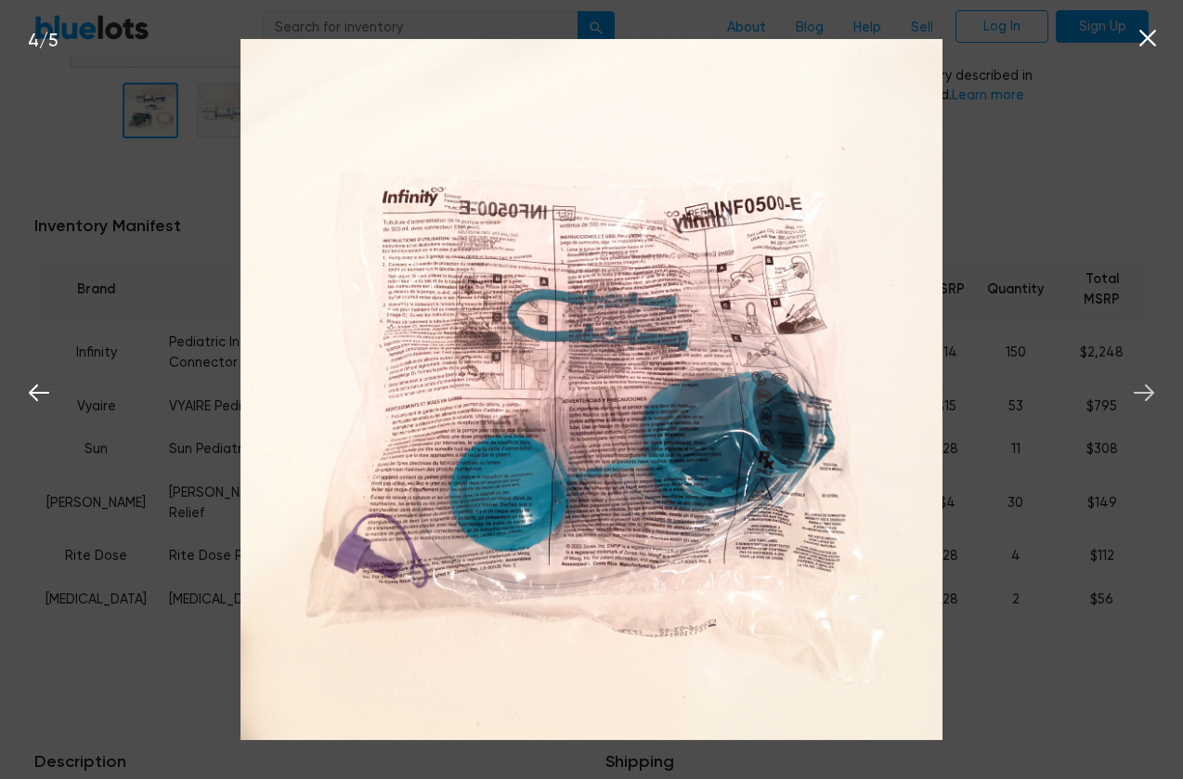
click at [1150, 393] on icon at bounding box center [1143, 392] width 20 height 17
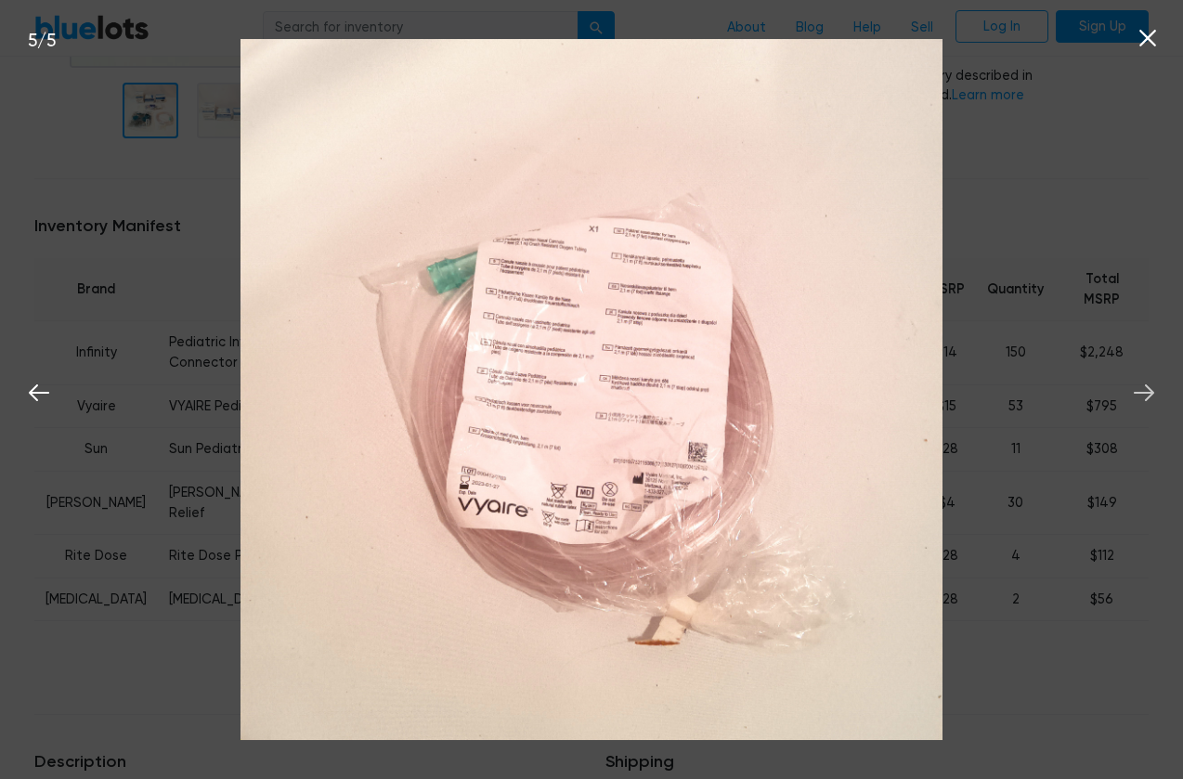
click at [1150, 393] on icon at bounding box center [1143, 392] width 20 height 17
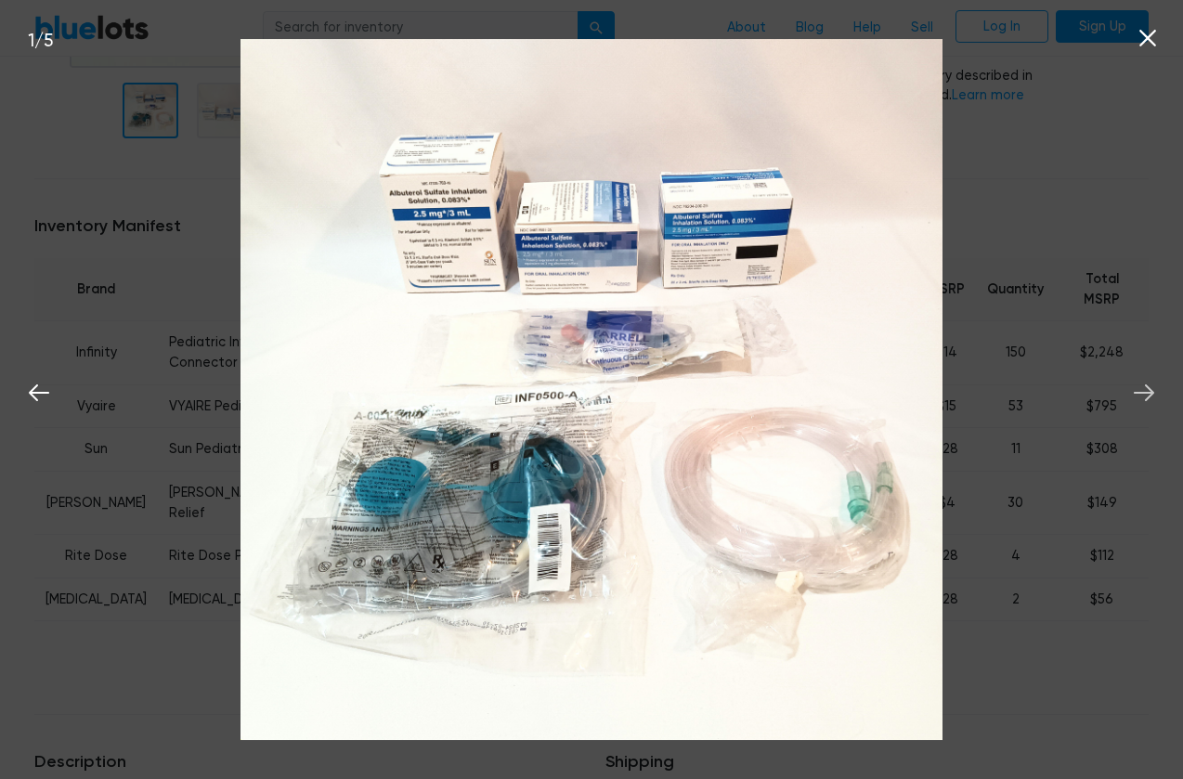
click at [1150, 393] on icon at bounding box center [1143, 392] width 20 height 17
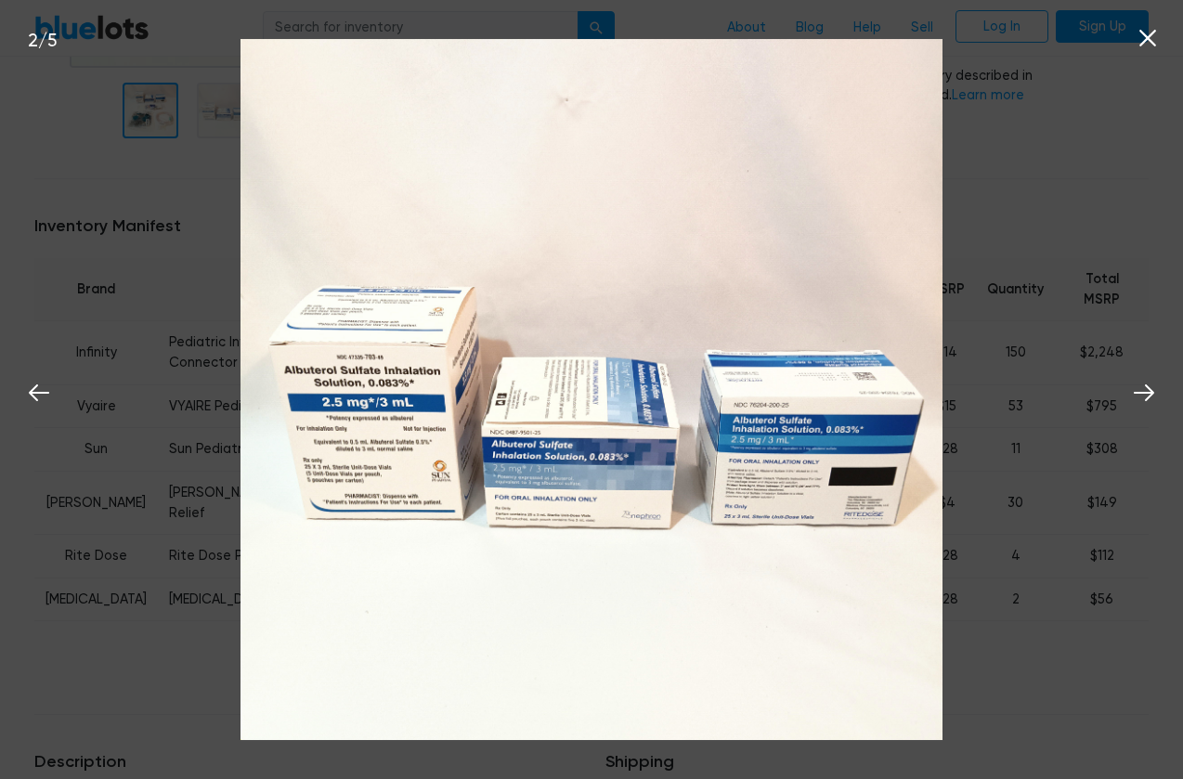
click at [1086, 196] on div "2 / 5" at bounding box center [591, 389] width 1183 height 779
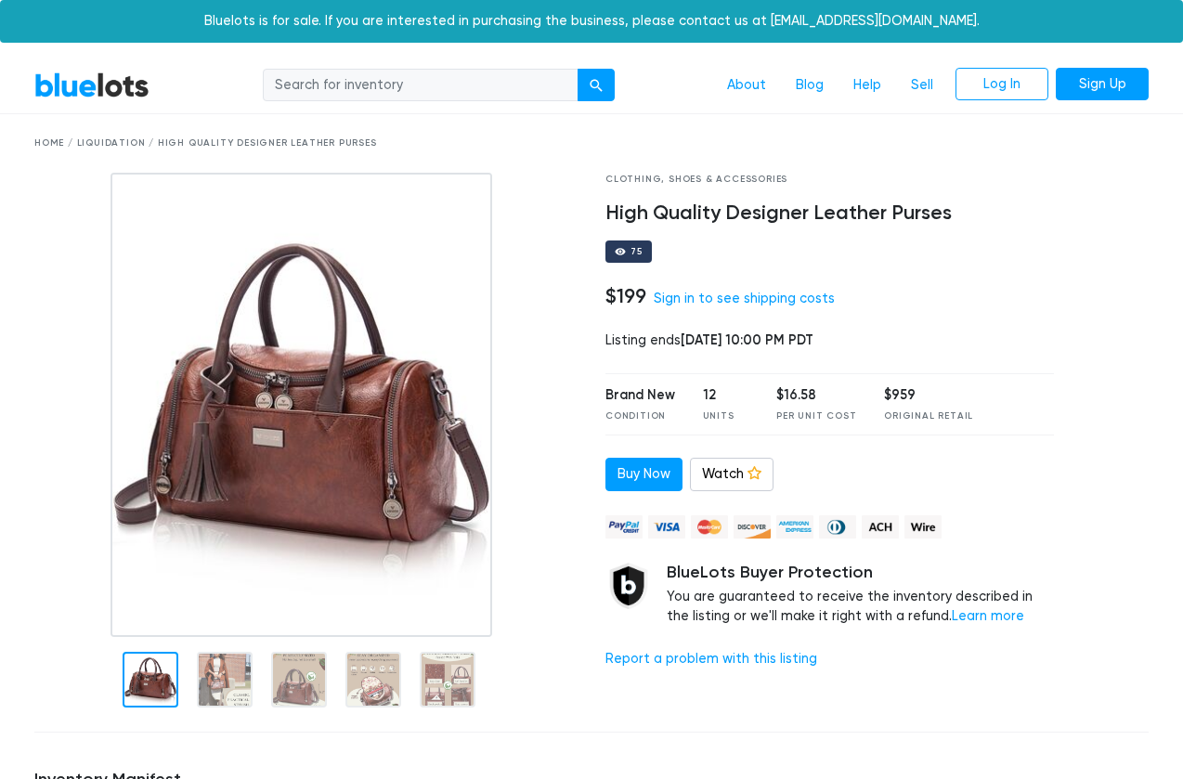
click at [154, 683] on div at bounding box center [151, 680] width 56 height 56
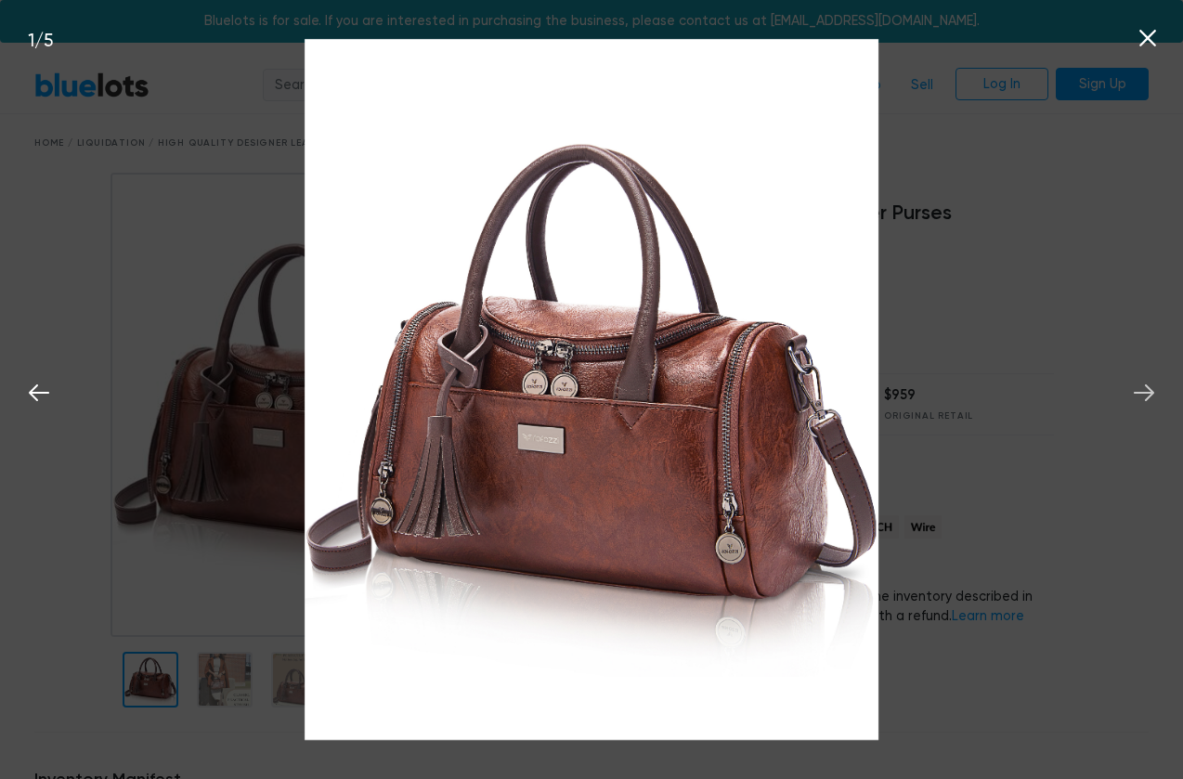
click at [1146, 398] on icon at bounding box center [1144, 393] width 28 height 28
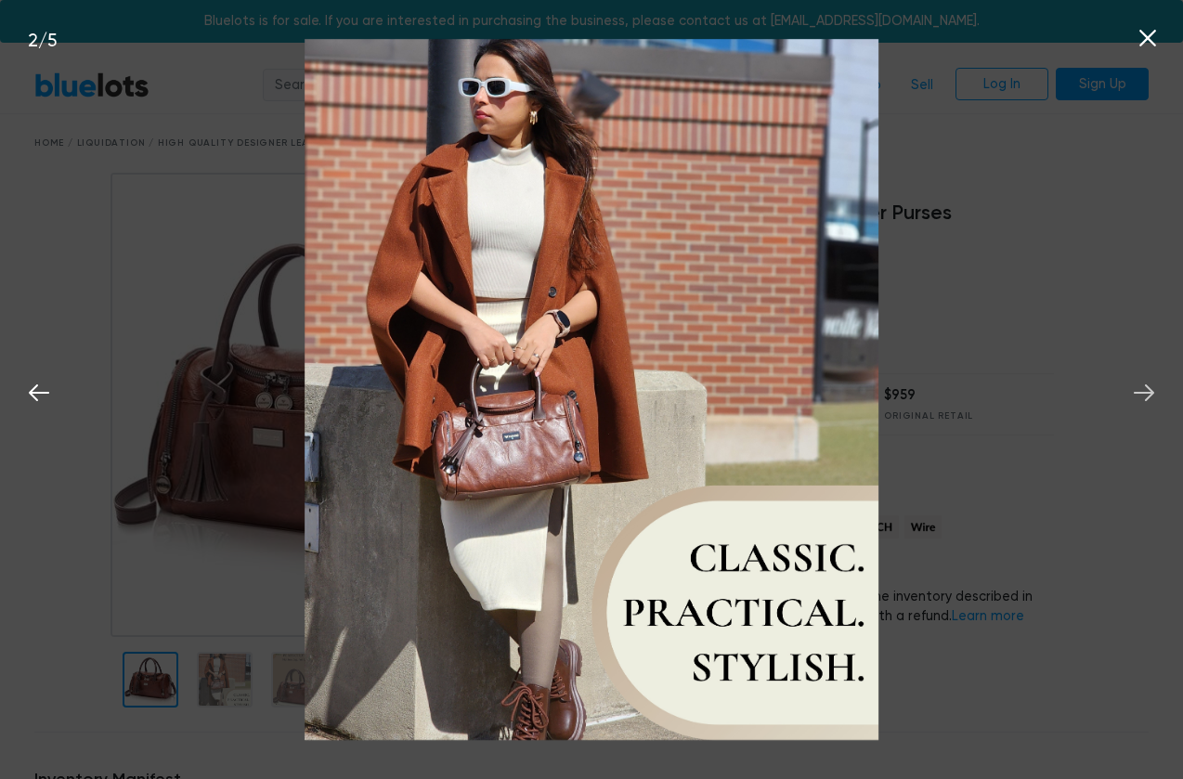
click at [1146, 398] on icon at bounding box center [1144, 393] width 28 height 28
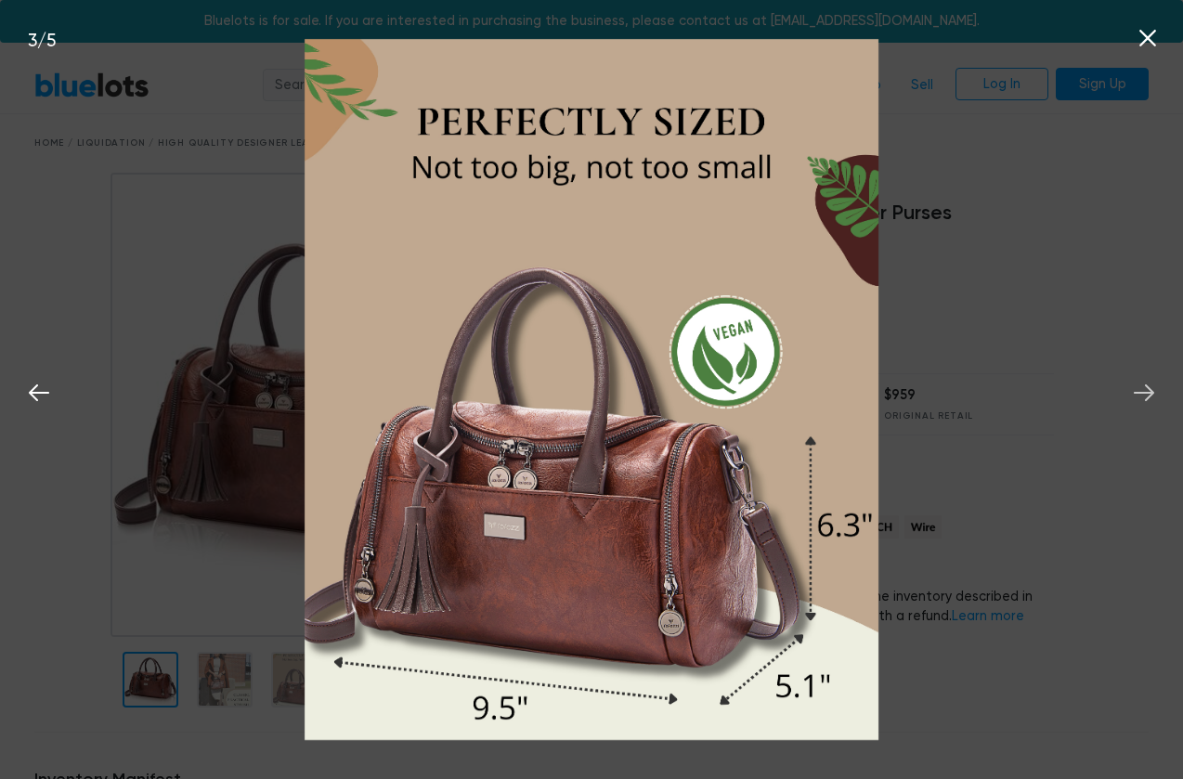
click at [1146, 398] on icon at bounding box center [1144, 393] width 28 height 28
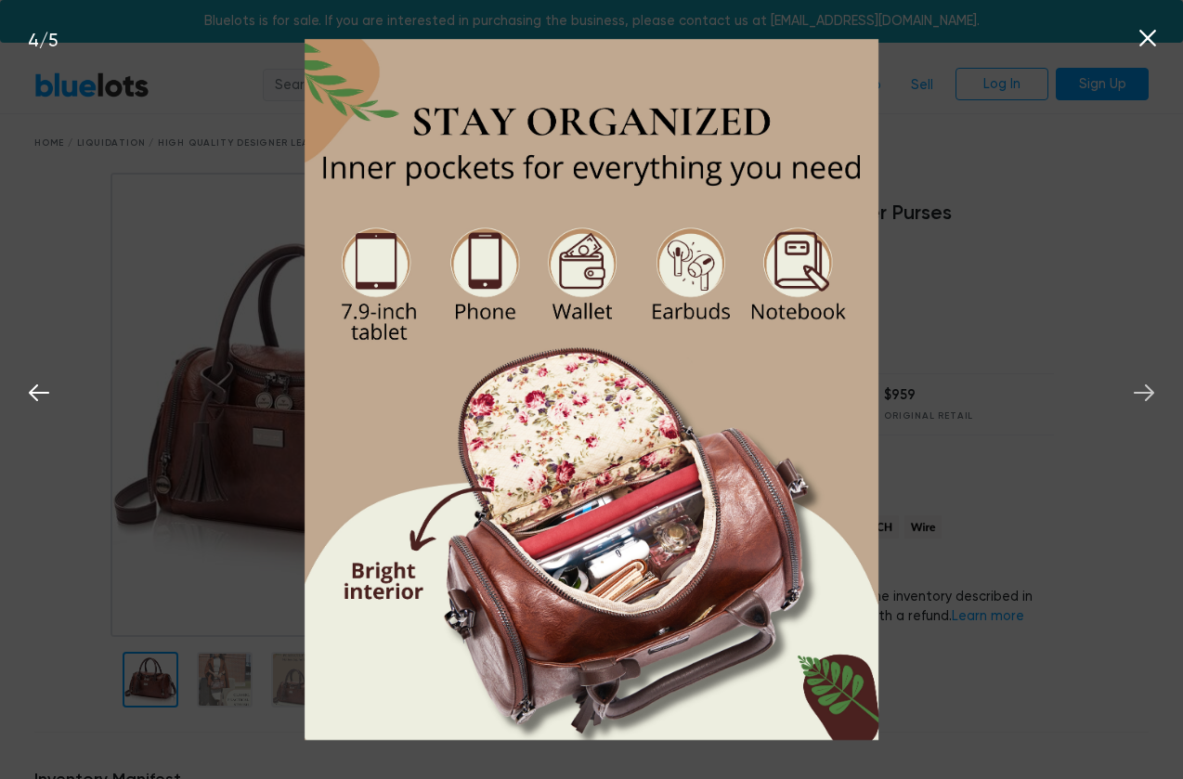
click at [1146, 398] on icon at bounding box center [1144, 393] width 28 height 28
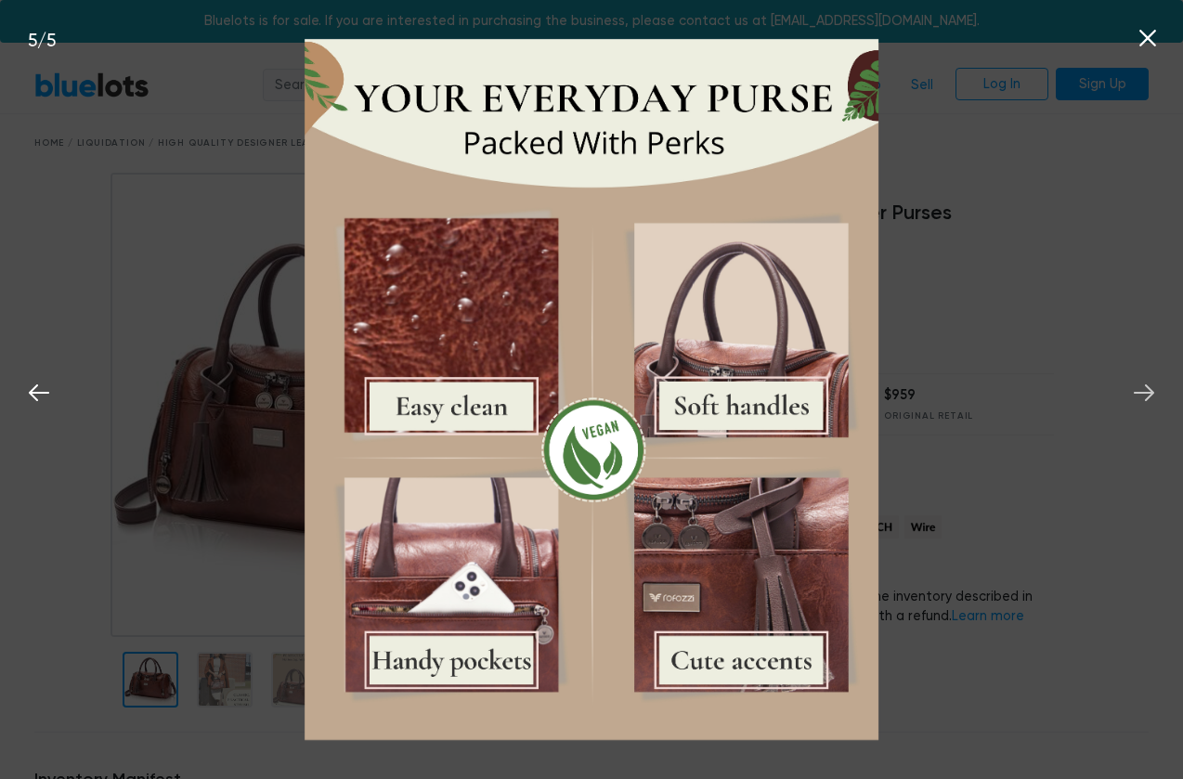
click at [1146, 398] on icon at bounding box center [1144, 393] width 28 height 28
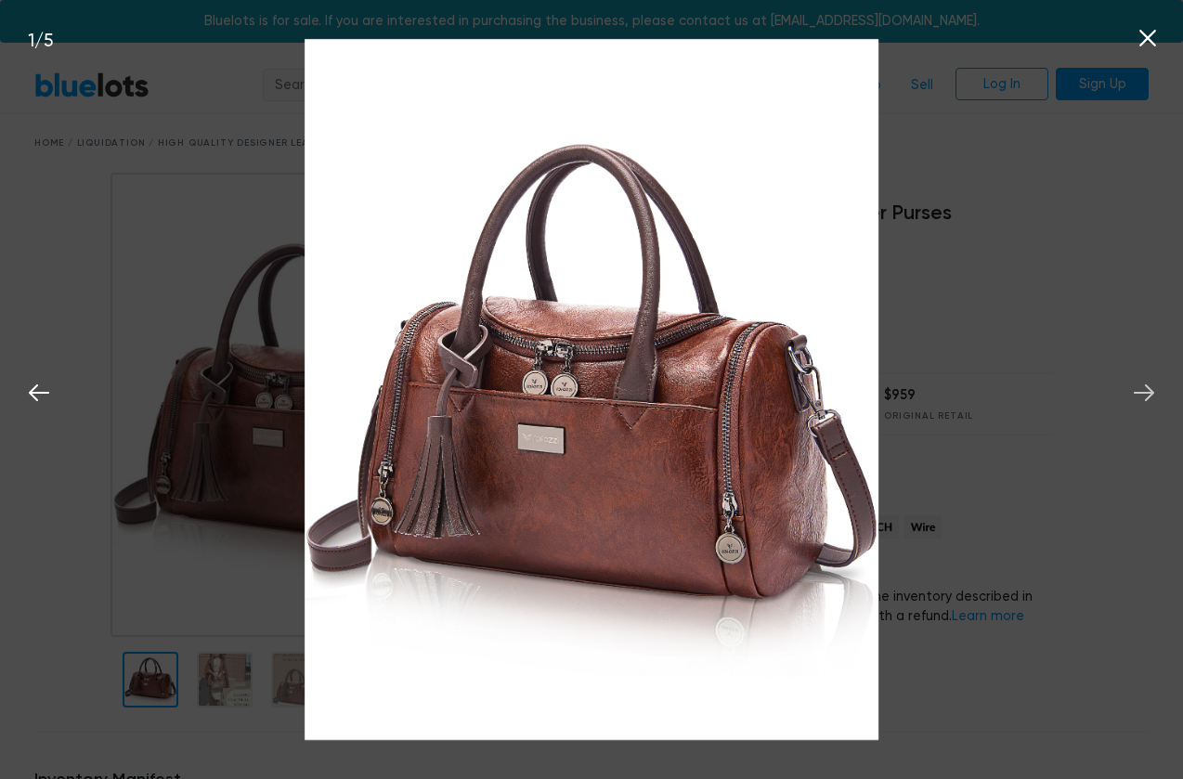
click at [1146, 399] on icon at bounding box center [1143, 392] width 20 height 17
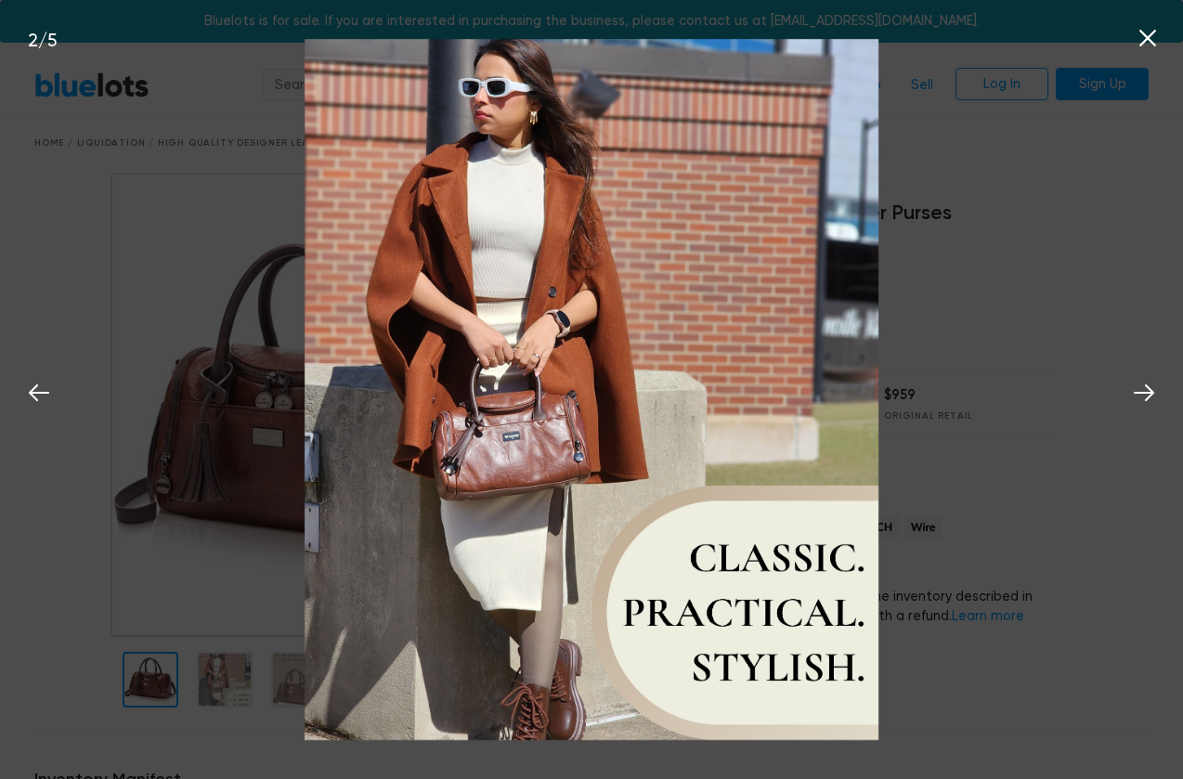
click at [1087, 338] on div "2 / 5" at bounding box center [591, 389] width 1183 height 779
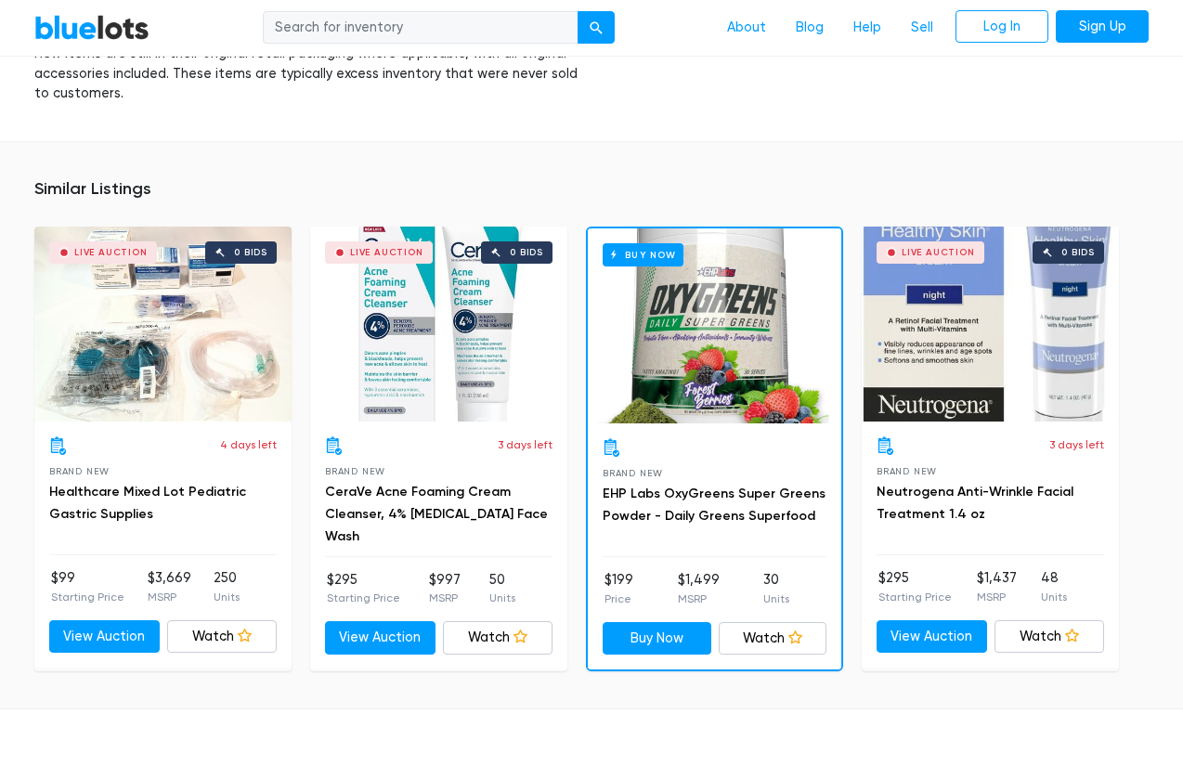
scroll to position [1203, 0]
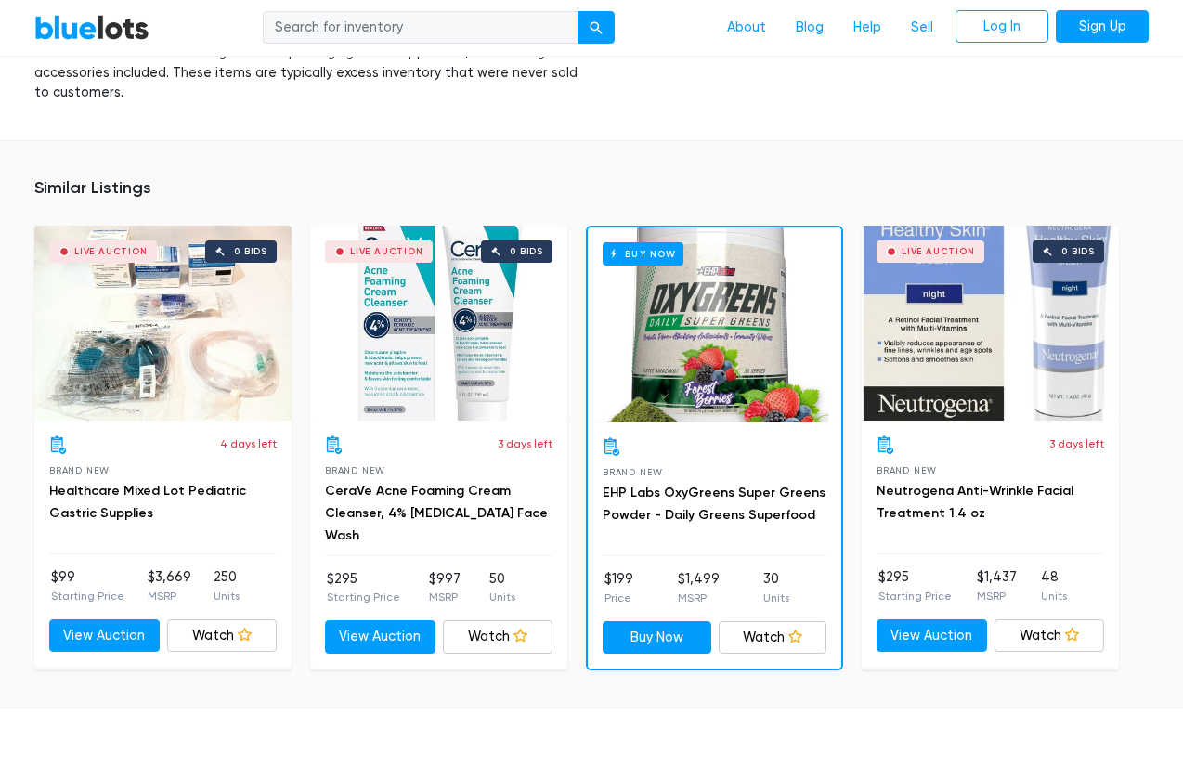
click at [689, 276] on div "Buy Now" at bounding box center [714, 324] width 253 height 195
click at [454, 483] on link "CeraVe Acne Foaming Cream Cleanser, 4% [MEDICAL_DATA] Face Wash" at bounding box center [436, 513] width 223 height 60
click at [1038, 328] on div "Live Auction 0 bids" at bounding box center [989, 323] width 257 height 195
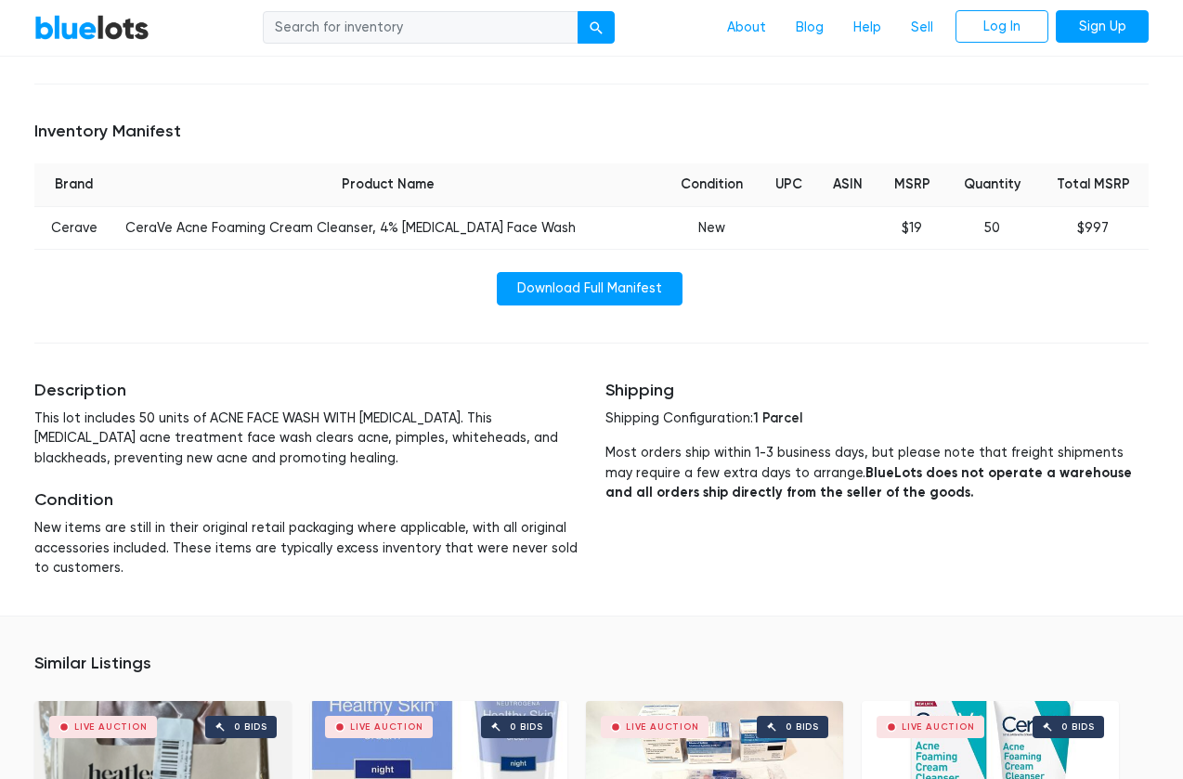
scroll to position [716, 0]
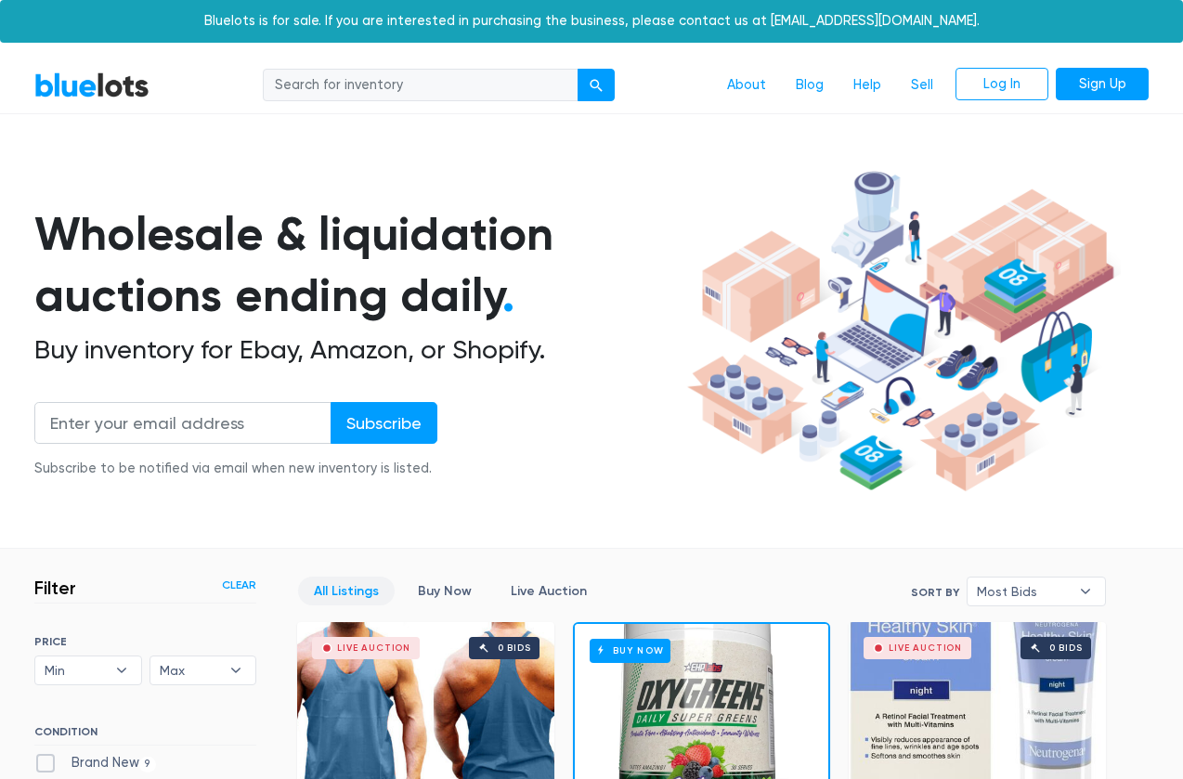
scroll to position [498, 0]
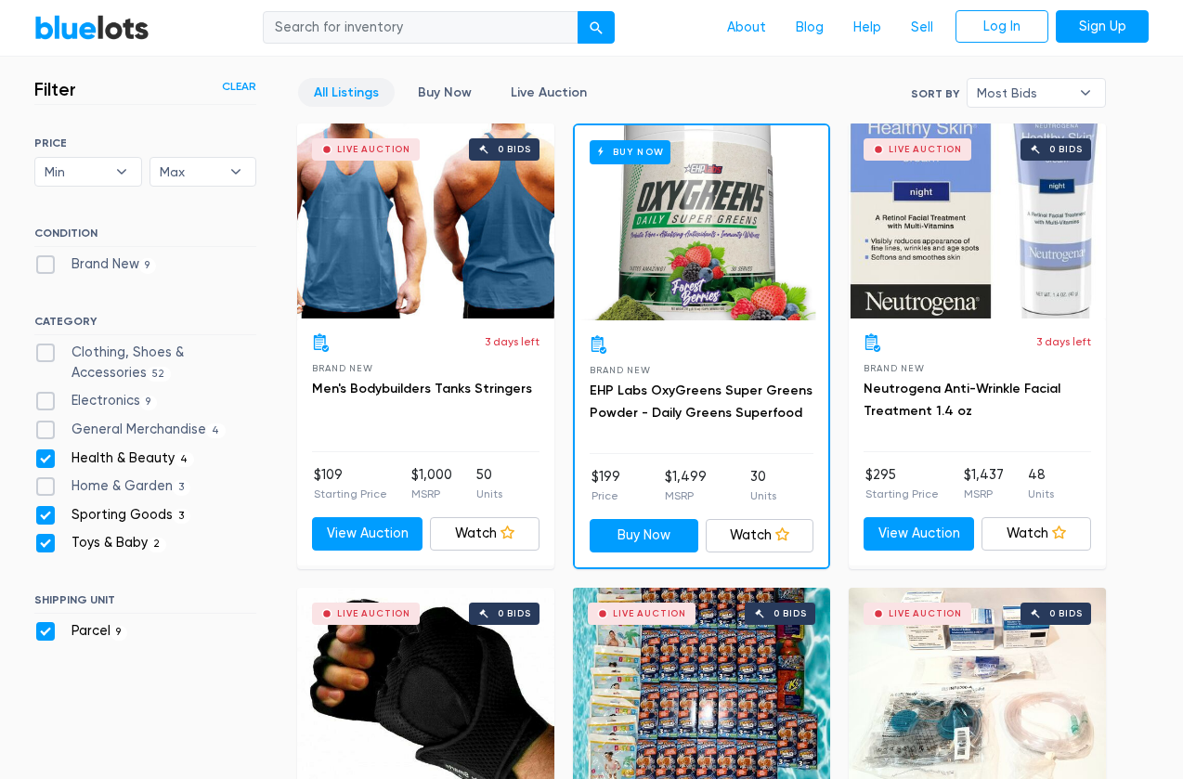
click at [49, 462] on label "Health & Beauty 4" at bounding box center [114, 458] width 160 height 20
click at [46, 460] on Beauty"] "Health & Beauty 4" at bounding box center [40, 454] width 12 height 12
checkbox Beauty"] "false"
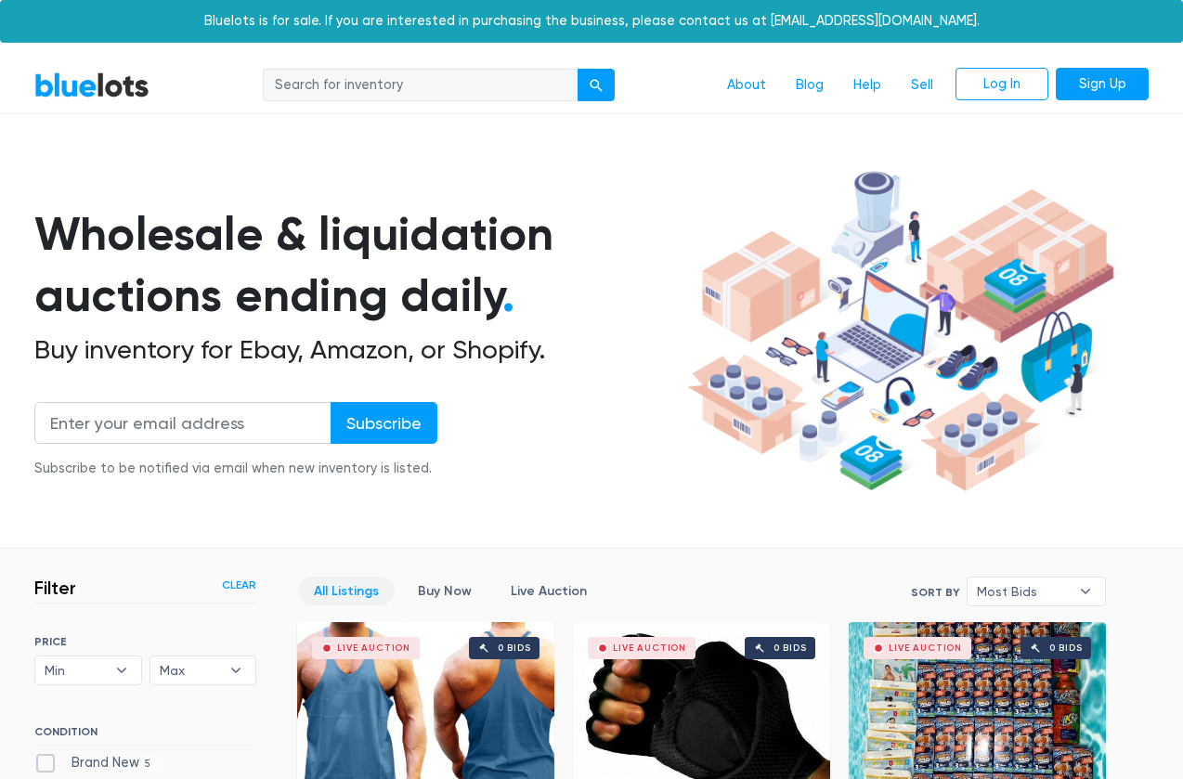
scroll to position [498, 0]
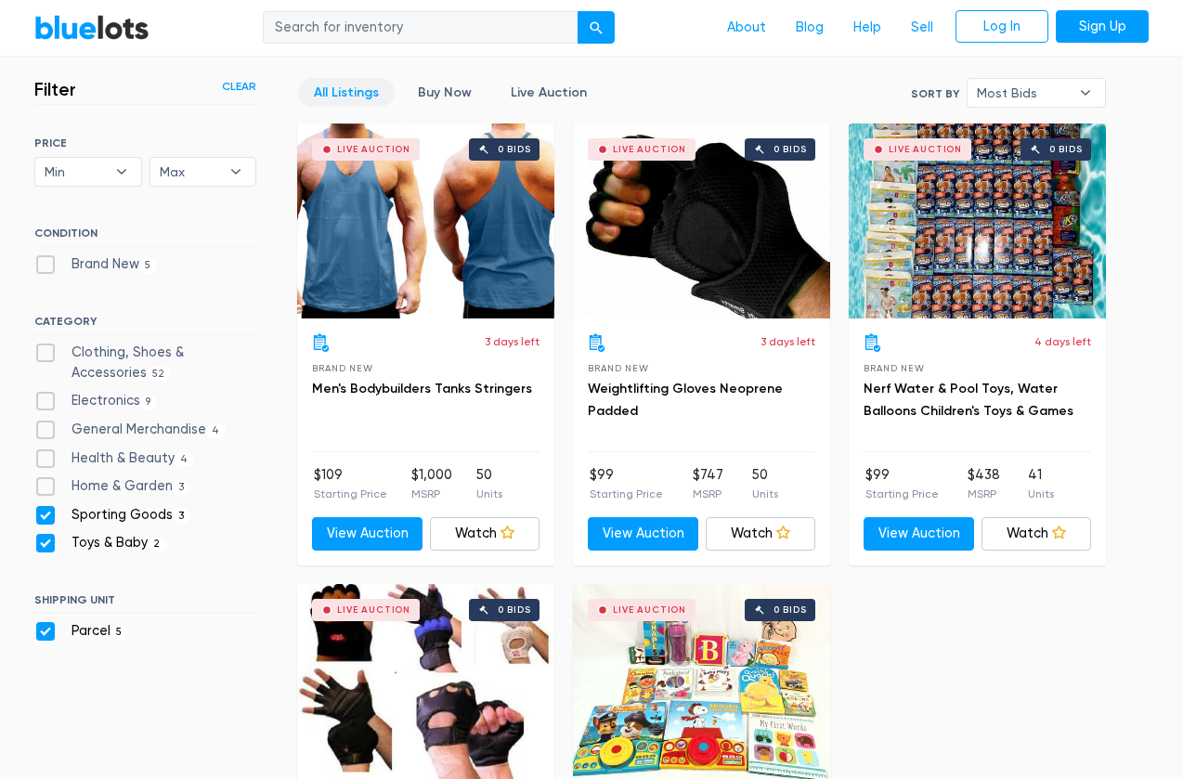
click at [48, 506] on label "Sporting Goods 3" at bounding box center [112, 515] width 156 height 20
click at [46, 506] on Goods"] "Sporting Goods 3" at bounding box center [40, 511] width 12 height 12
checkbox Goods"] "false"
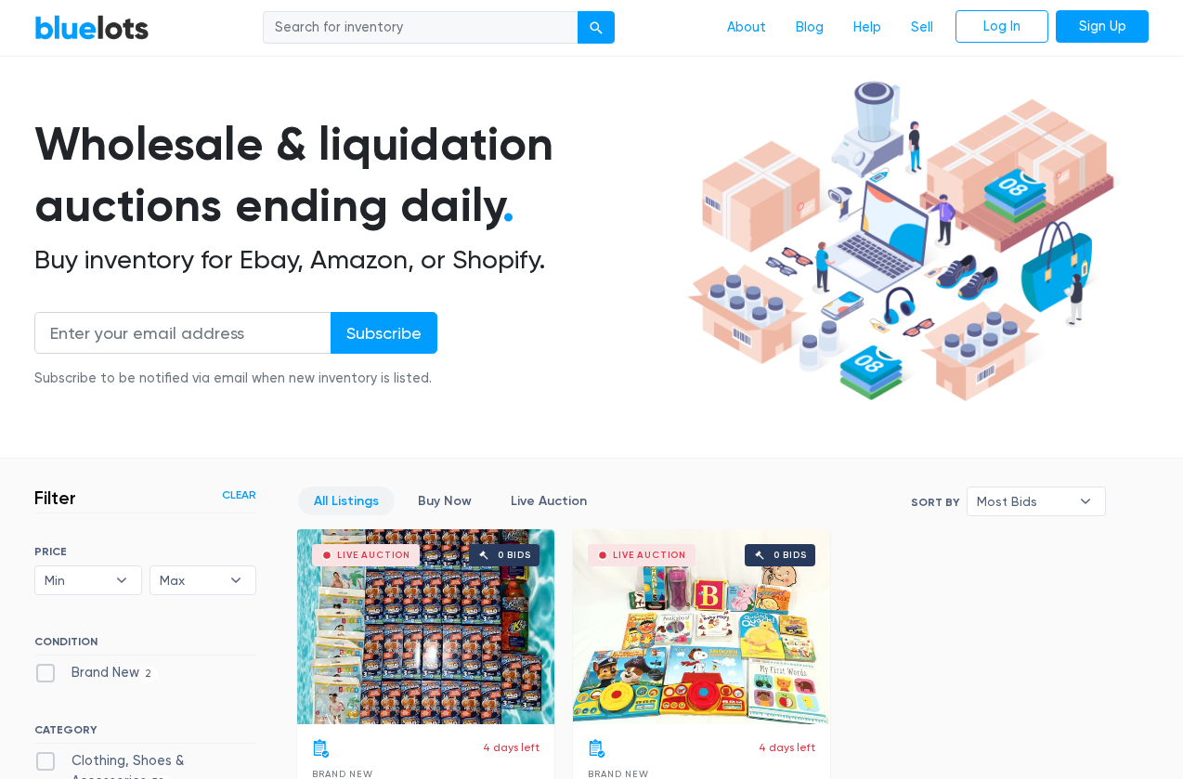
scroll to position [113, 0]
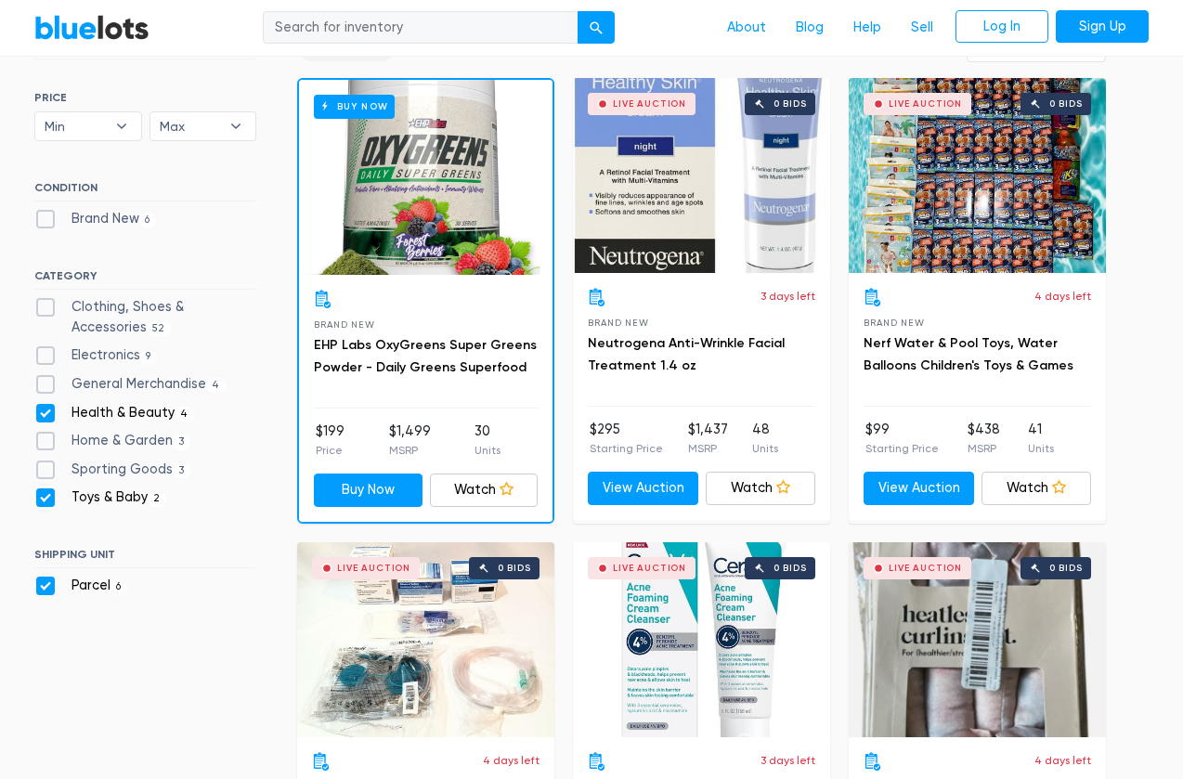
scroll to position [549, 0]
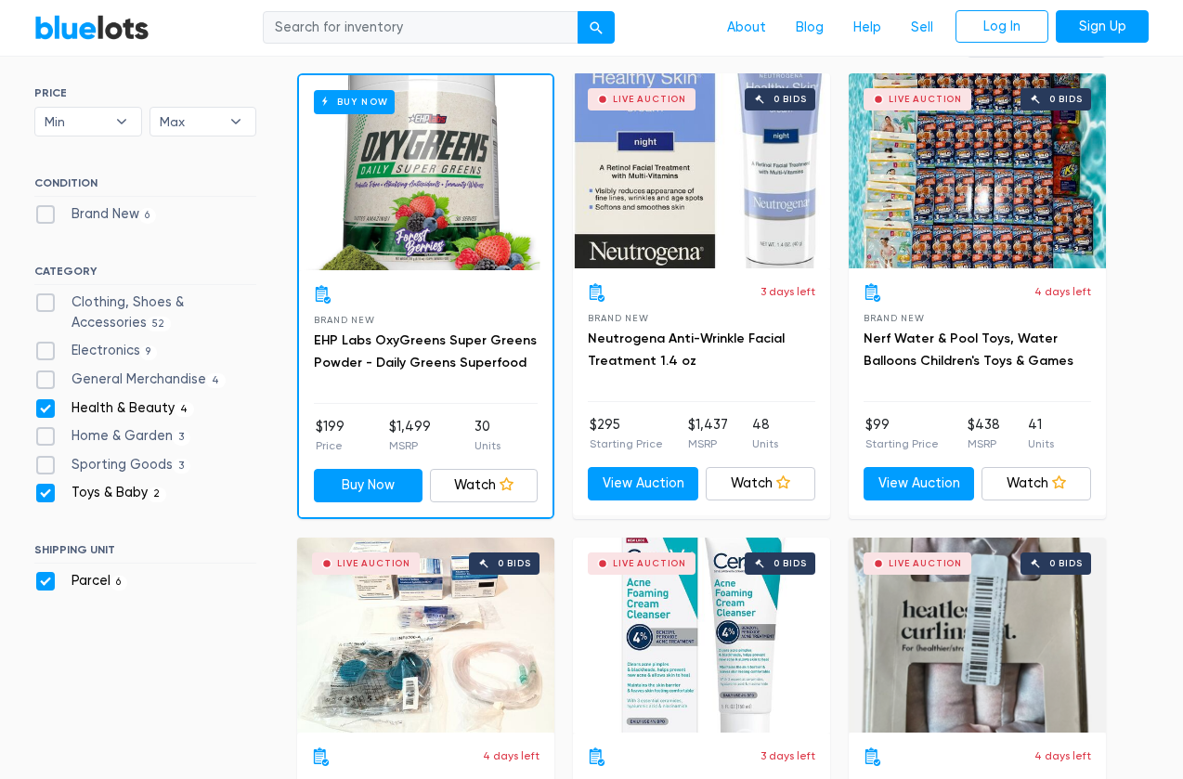
click at [957, 138] on div "Live Auction 0 bids" at bounding box center [976, 170] width 257 height 195
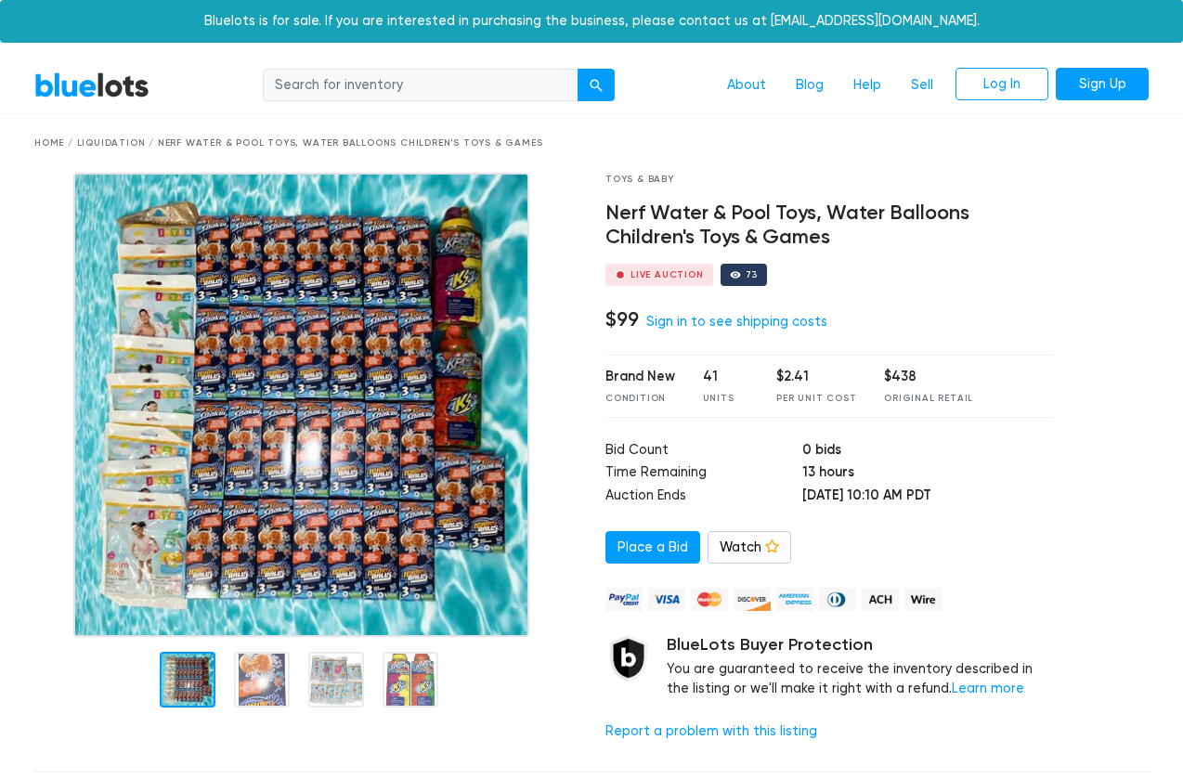
click at [394, 345] on img at bounding box center [300, 405] width 455 height 464
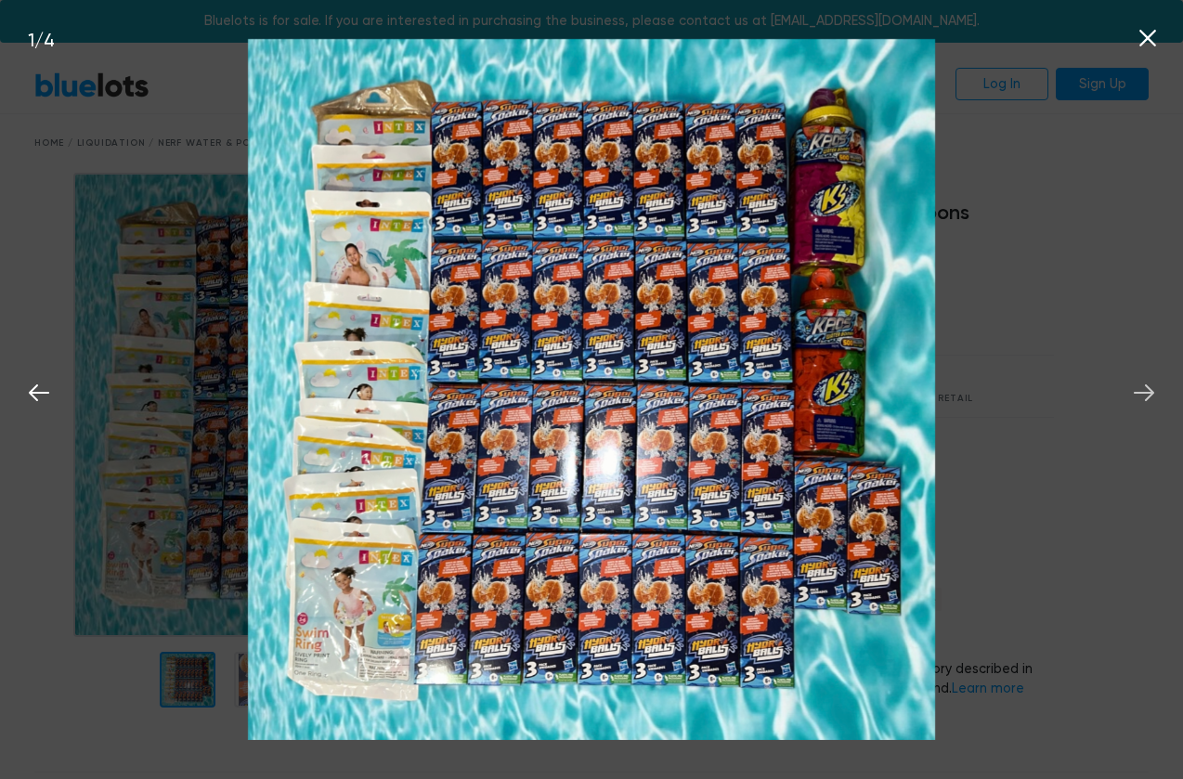
click at [1141, 393] on icon at bounding box center [1143, 392] width 20 height 17
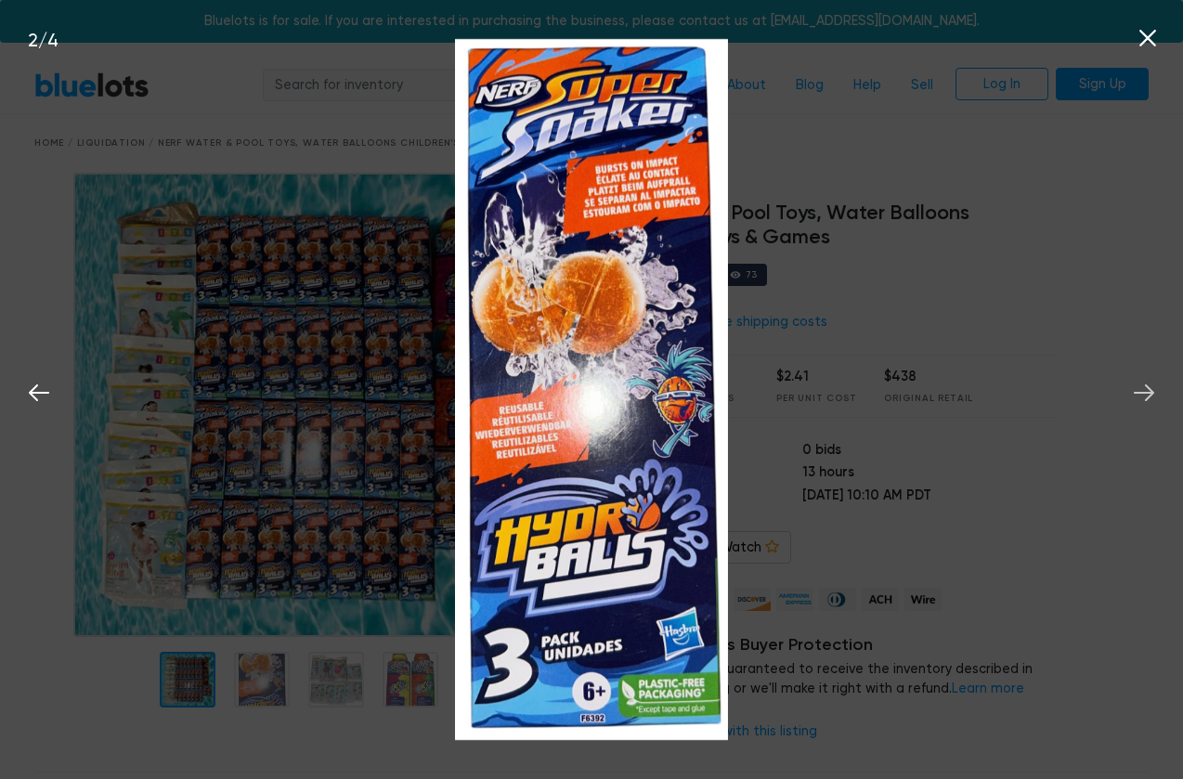
click at [1141, 393] on icon at bounding box center [1143, 392] width 20 height 17
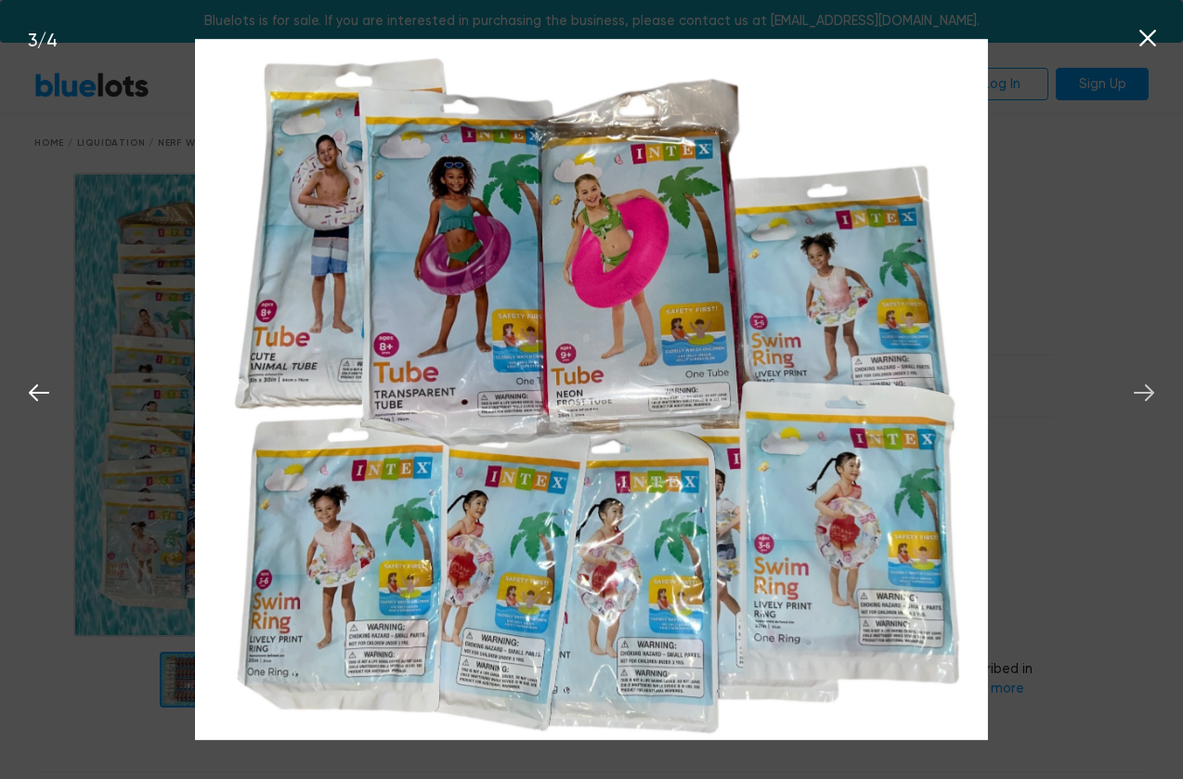
click at [1141, 393] on icon at bounding box center [1143, 392] width 20 height 17
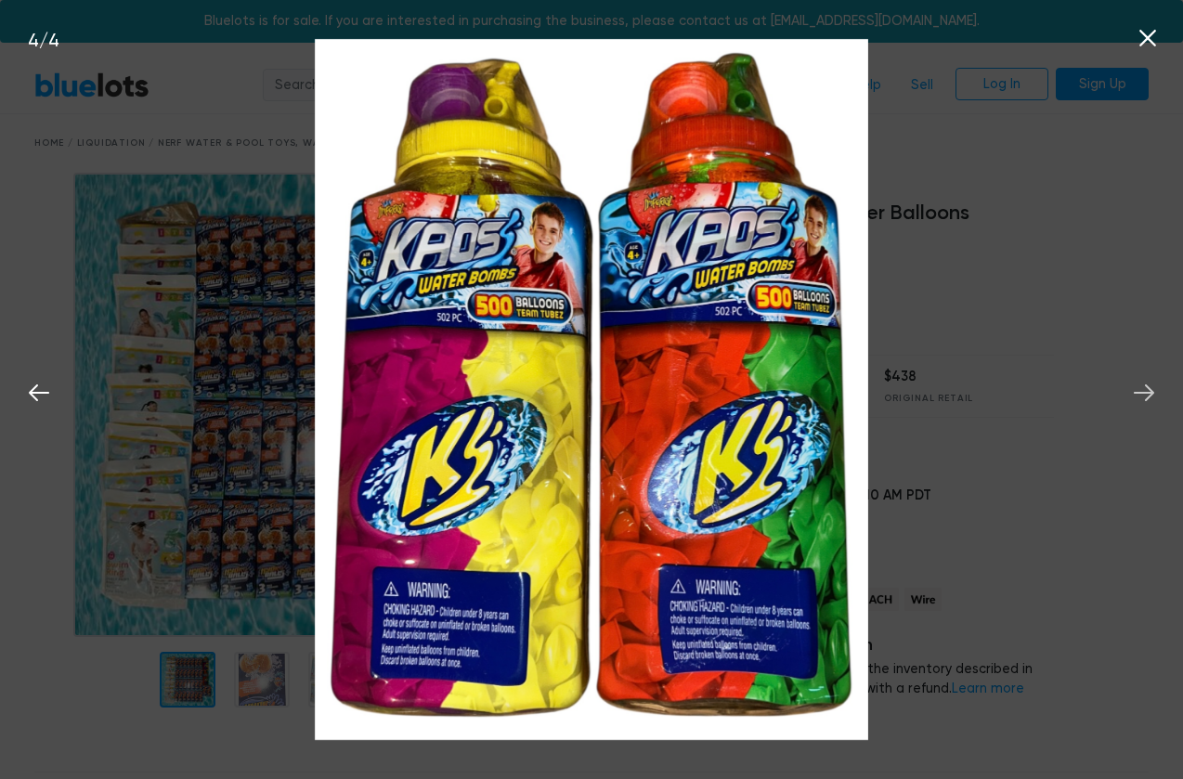
click at [1141, 393] on icon at bounding box center [1143, 392] width 20 height 17
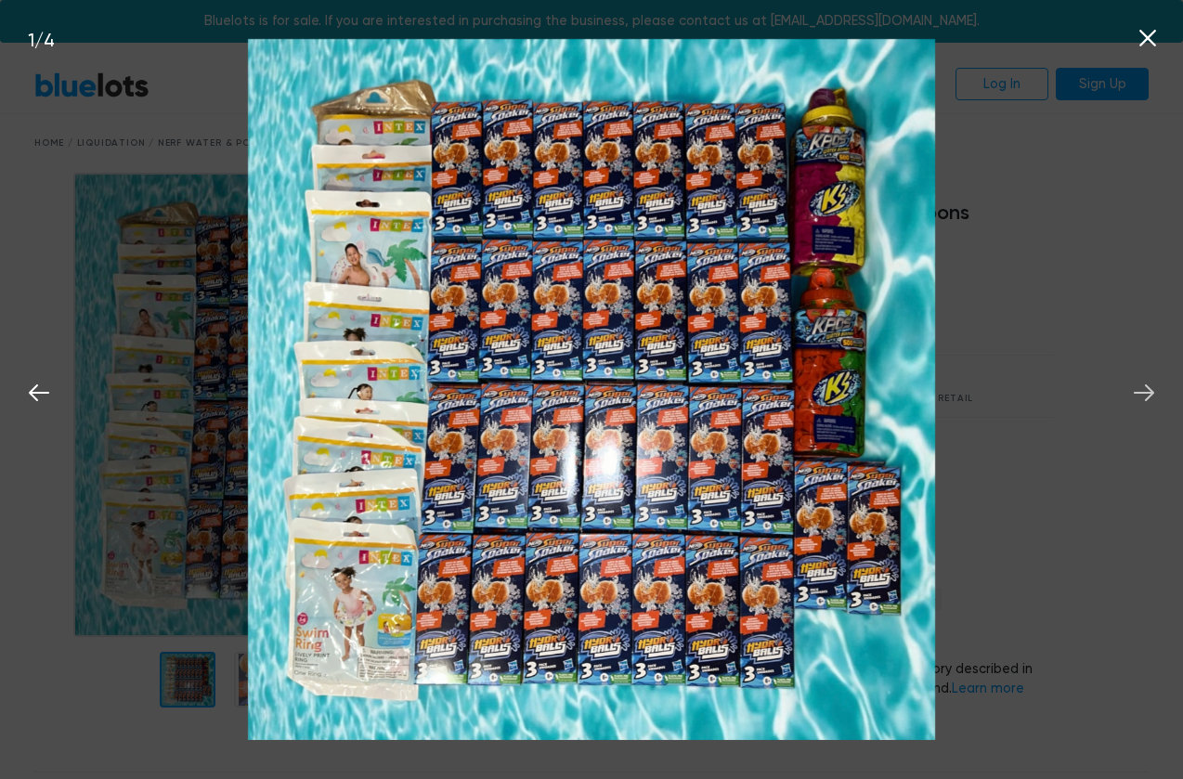
click at [1141, 393] on icon at bounding box center [1143, 392] width 20 height 17
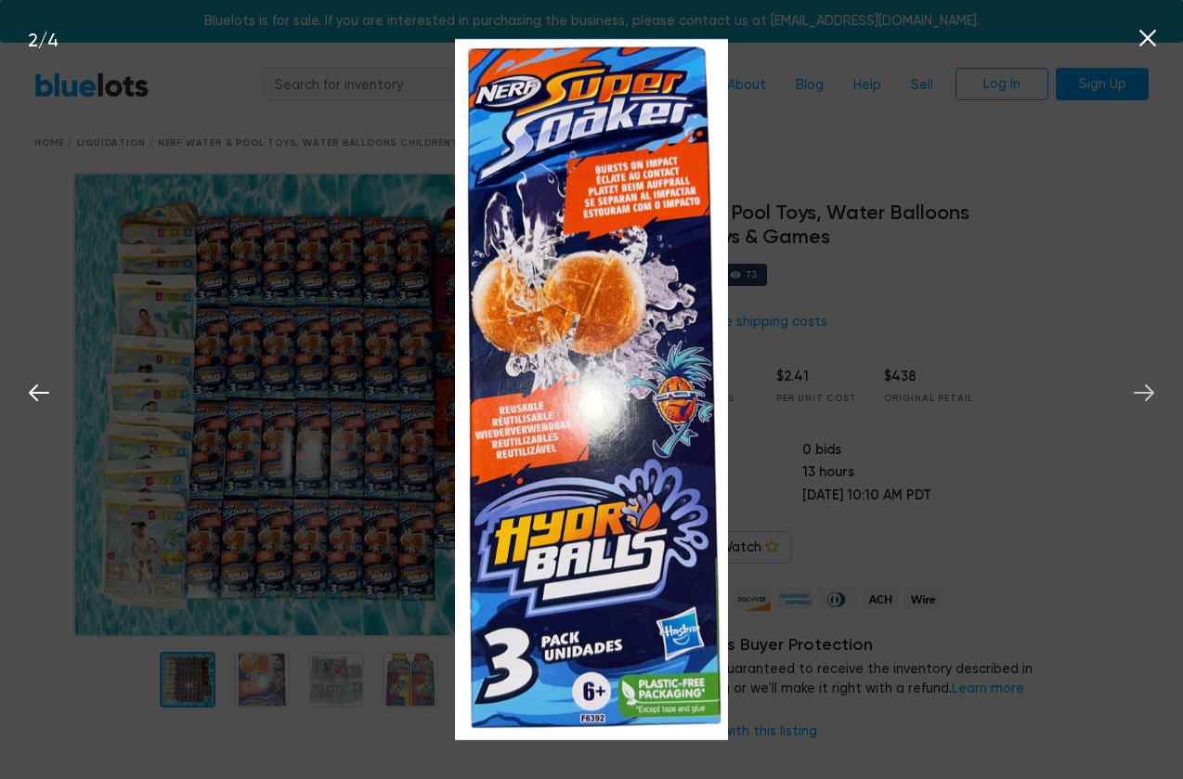
click at [1141, 393] on icon at bounding box center [1143, 392] width 20 height 17
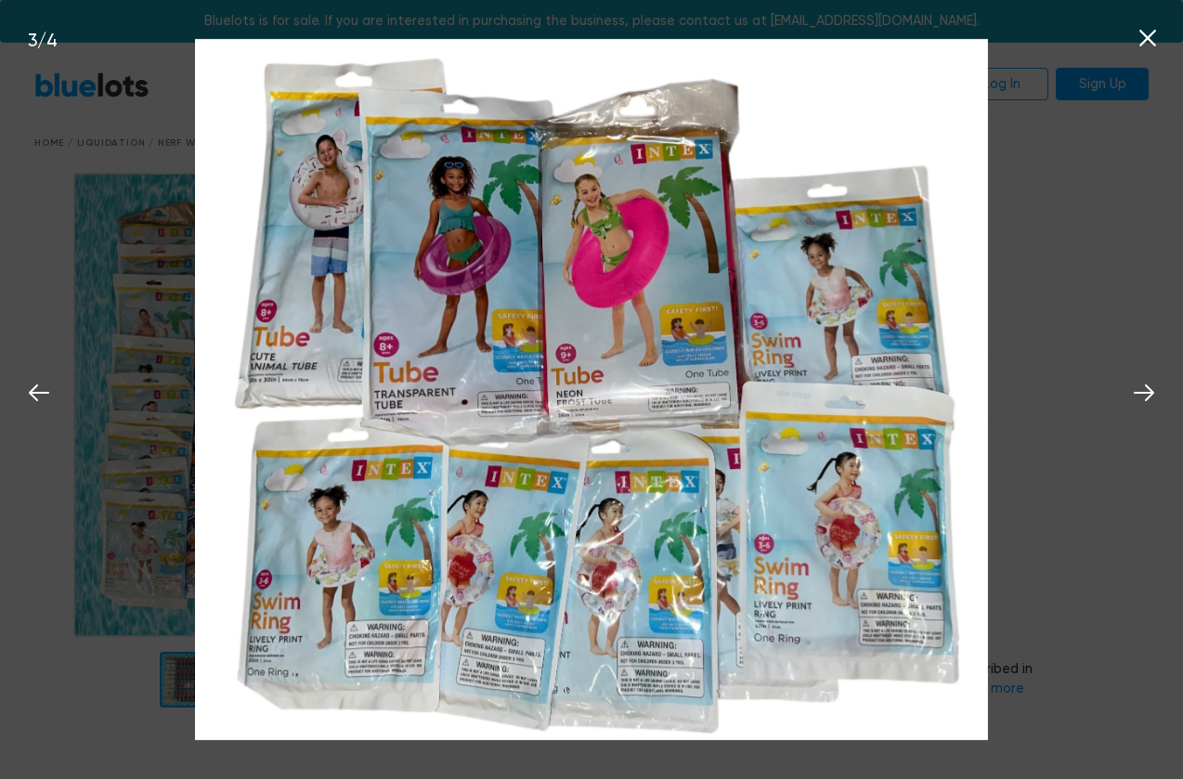
click at [1164, 41] on button at bounding box center [1147, 35] width 41 height 41
